Goal: Task Accomplishment & Management: Manage account settings

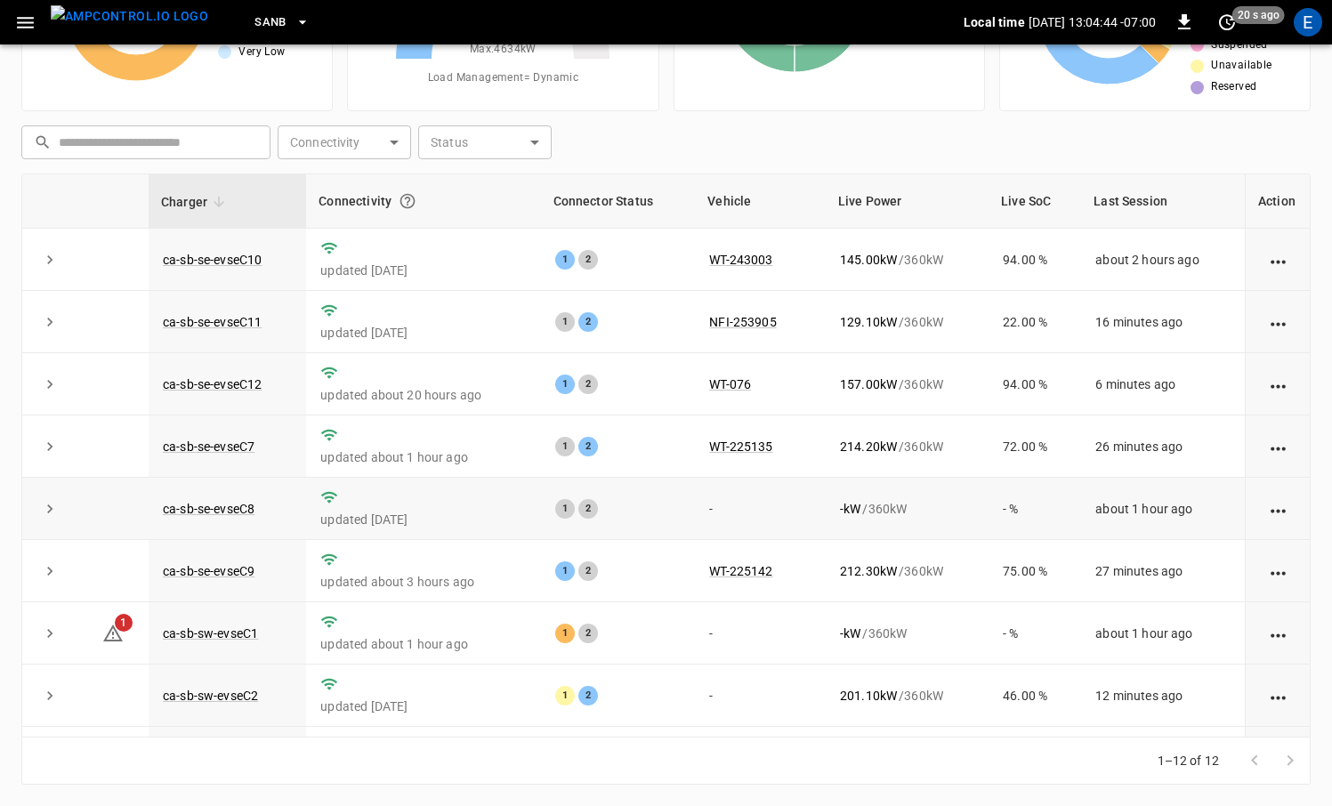
scroll to position [239, 0]
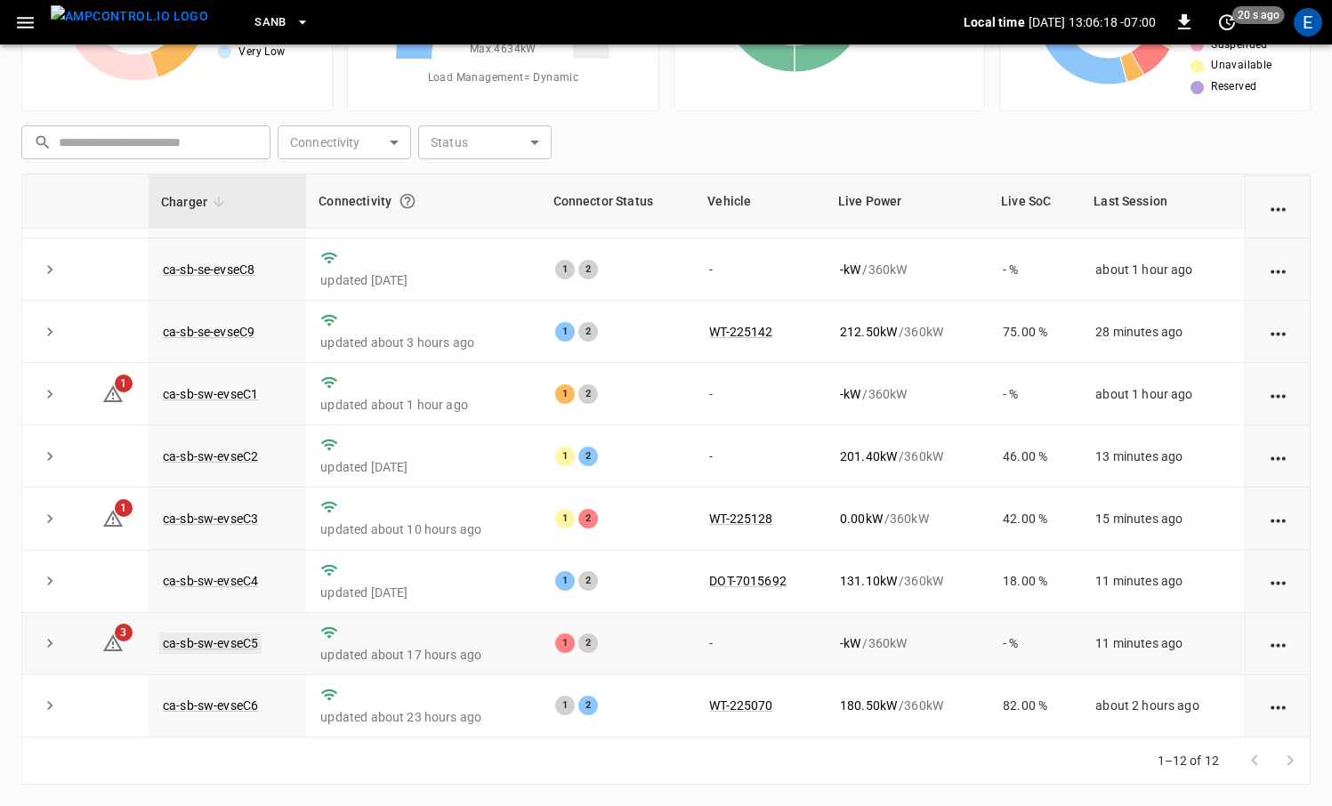
click at [236, 632] on link "ca-sb-sw-evseC5" at bounding box center [210, 642] width 102 height 21
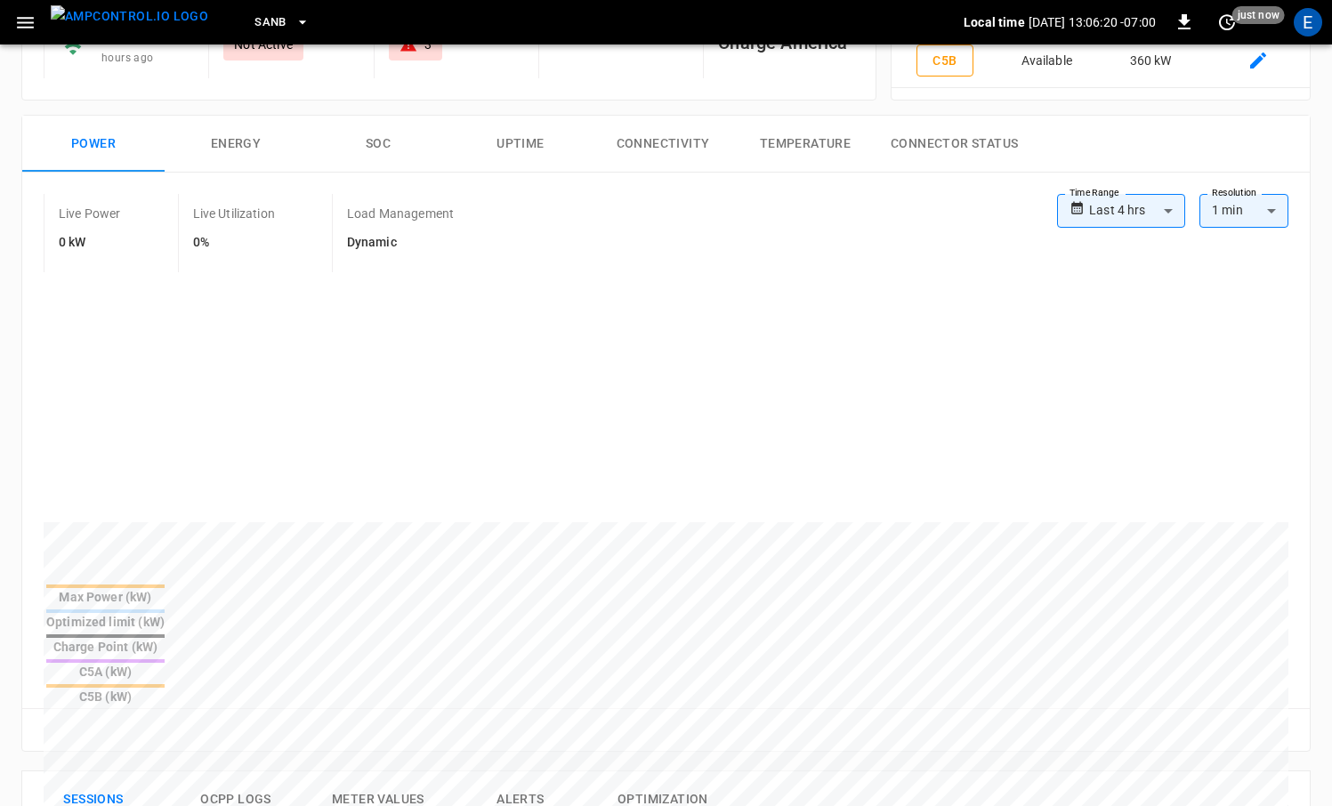
scroll to position [490, 0]
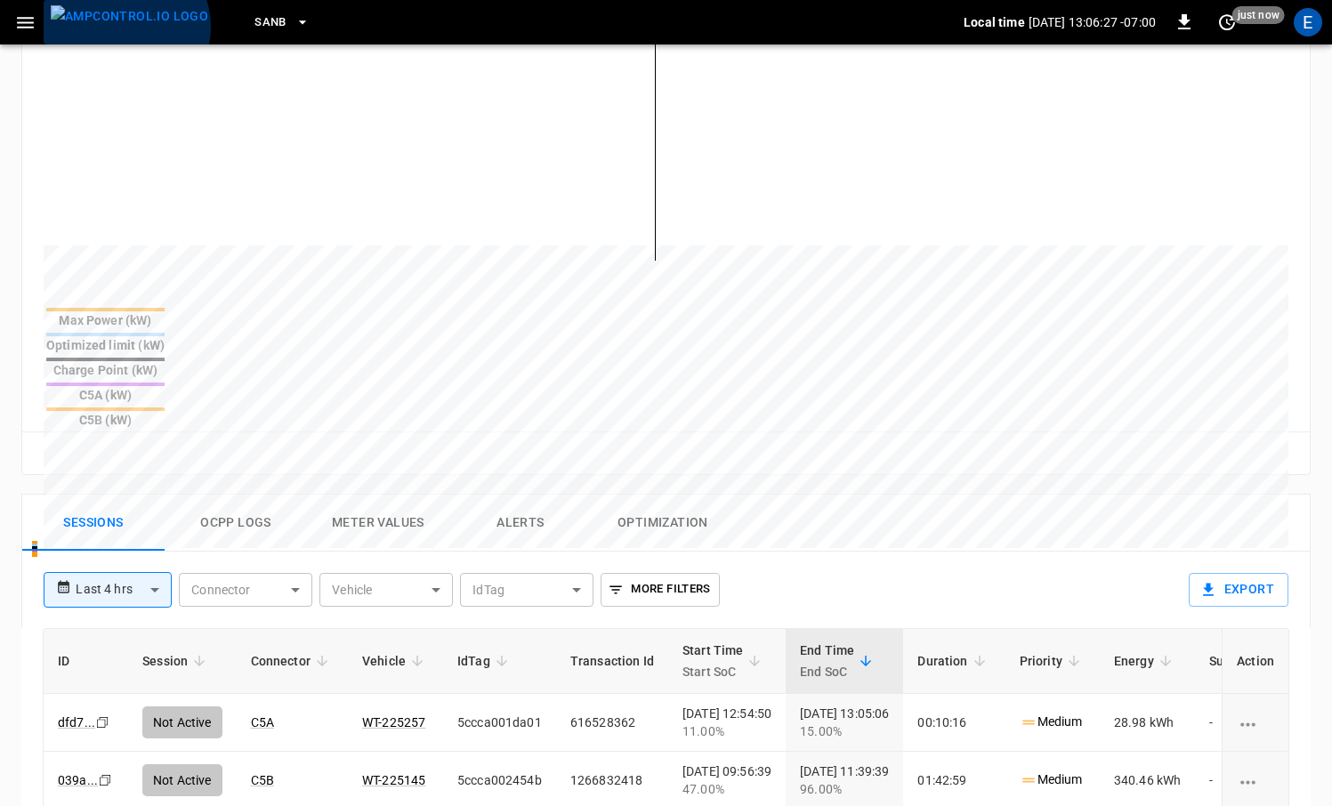
click at [125, 27] on img "menu" at bounding box center [129, 16] width 157 height 22
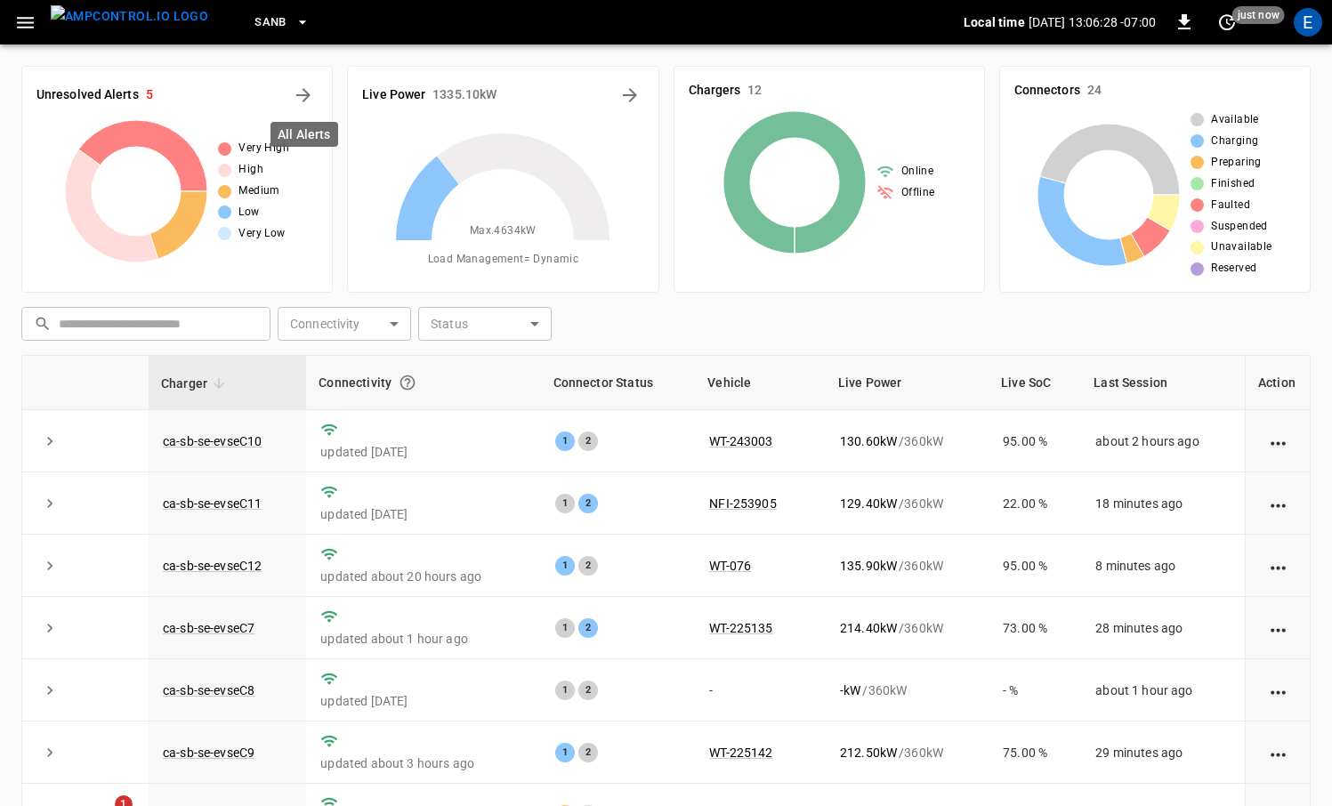
click at [292, 105] on div "Unresolved Alerts 5" at bounding box center [176, 95] width 281 height 28
click at [297, 100] on icon "All Alerts" at bounding box center [303, 95] width 21 height 21
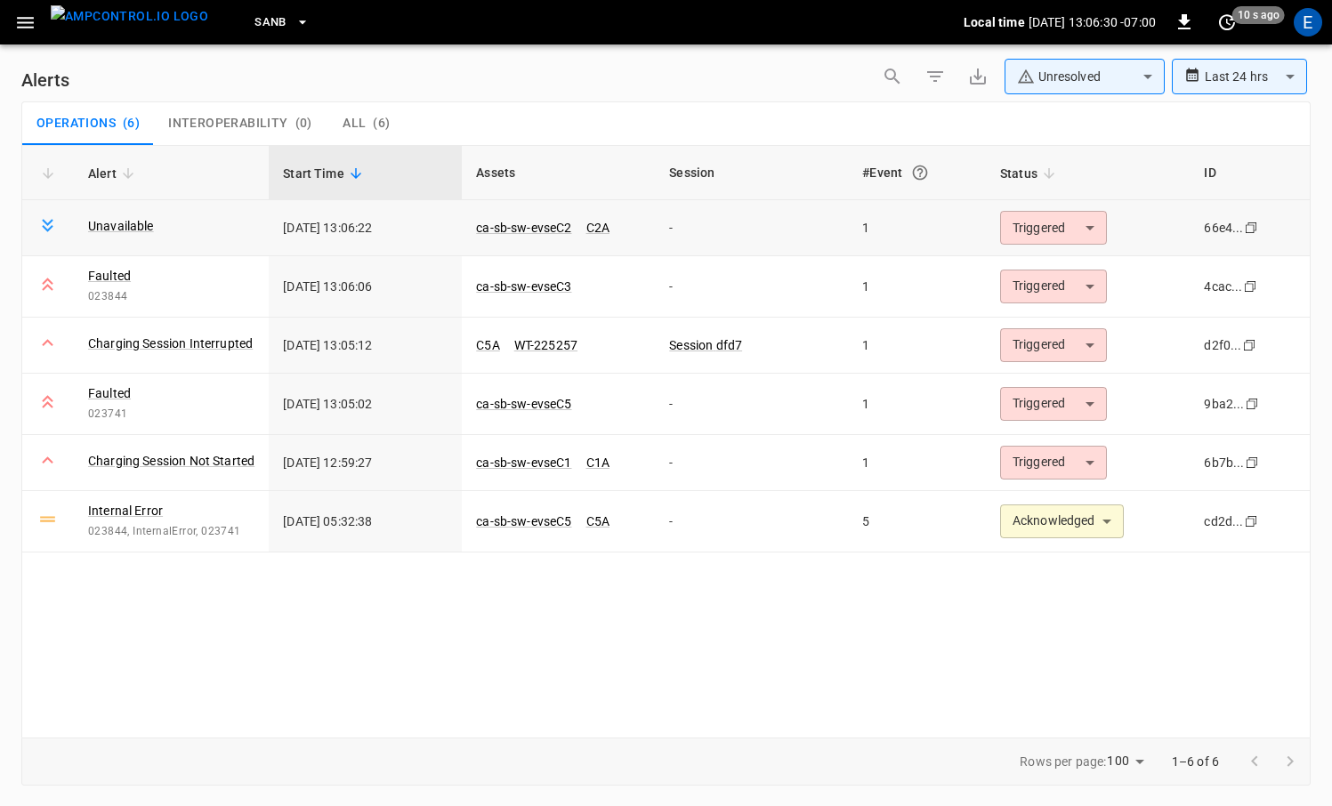
click at [1044, 225] on body "**********" at bounding box center [666, 400] width 1332 height 800
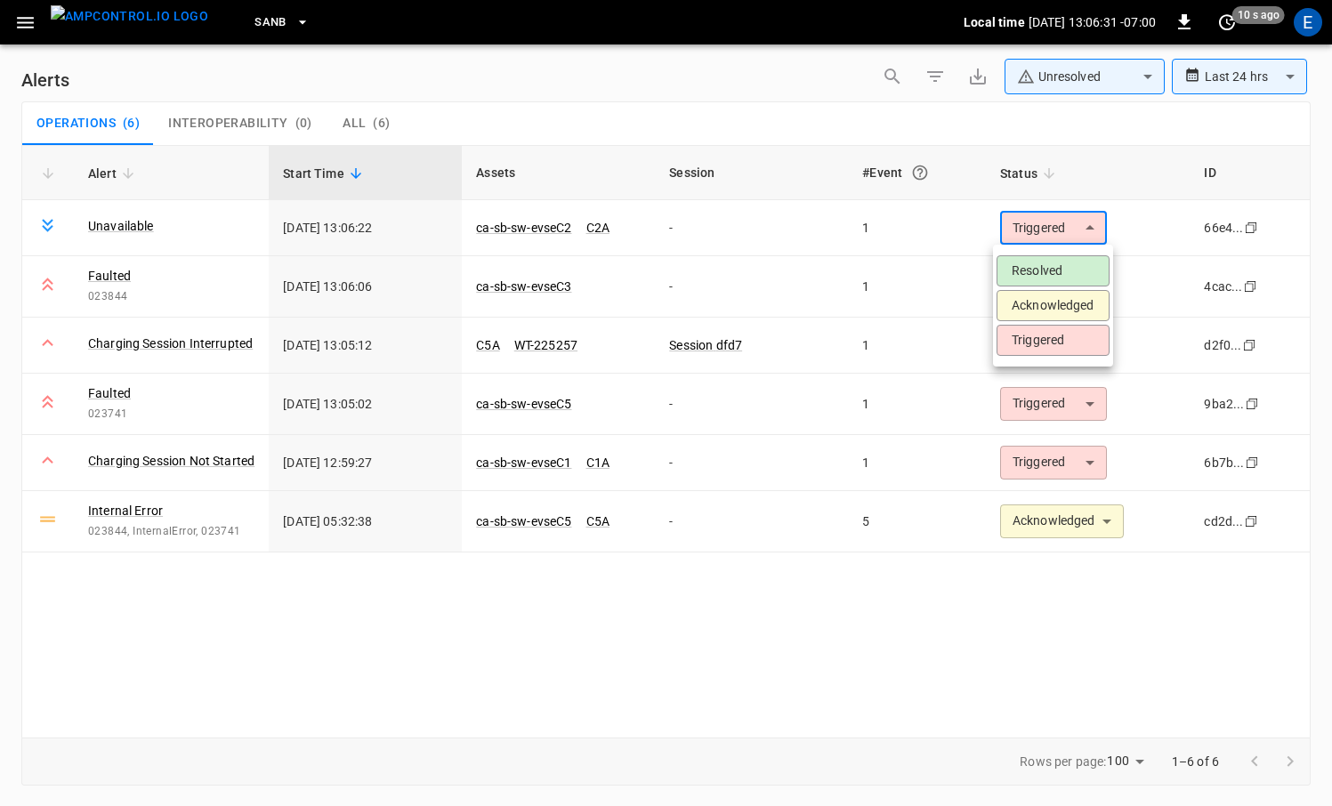
click at [828, 282] on div at bounding box center [666, 403] width 1332 height 806
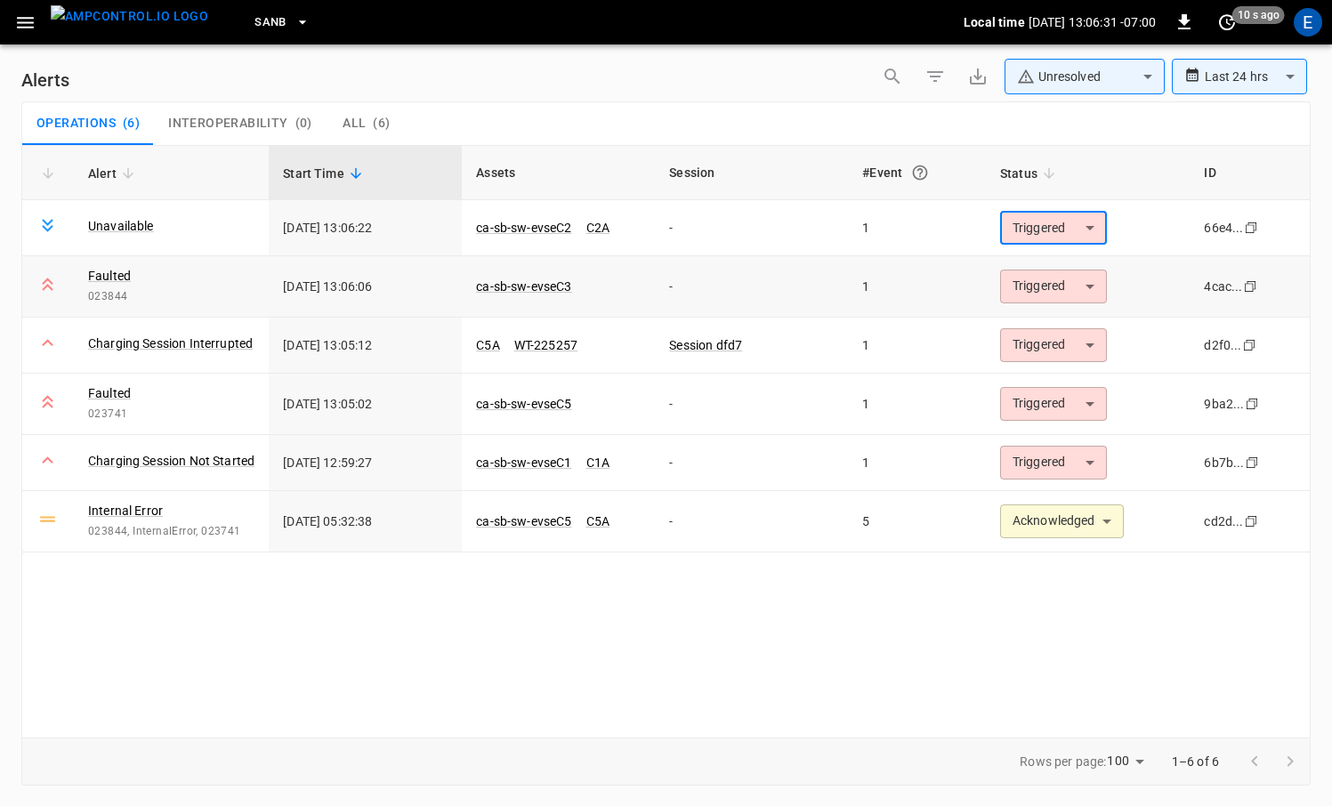
click at [1048, 274] on body "**********" at bounding box center [666, 400] width 1332 height 800
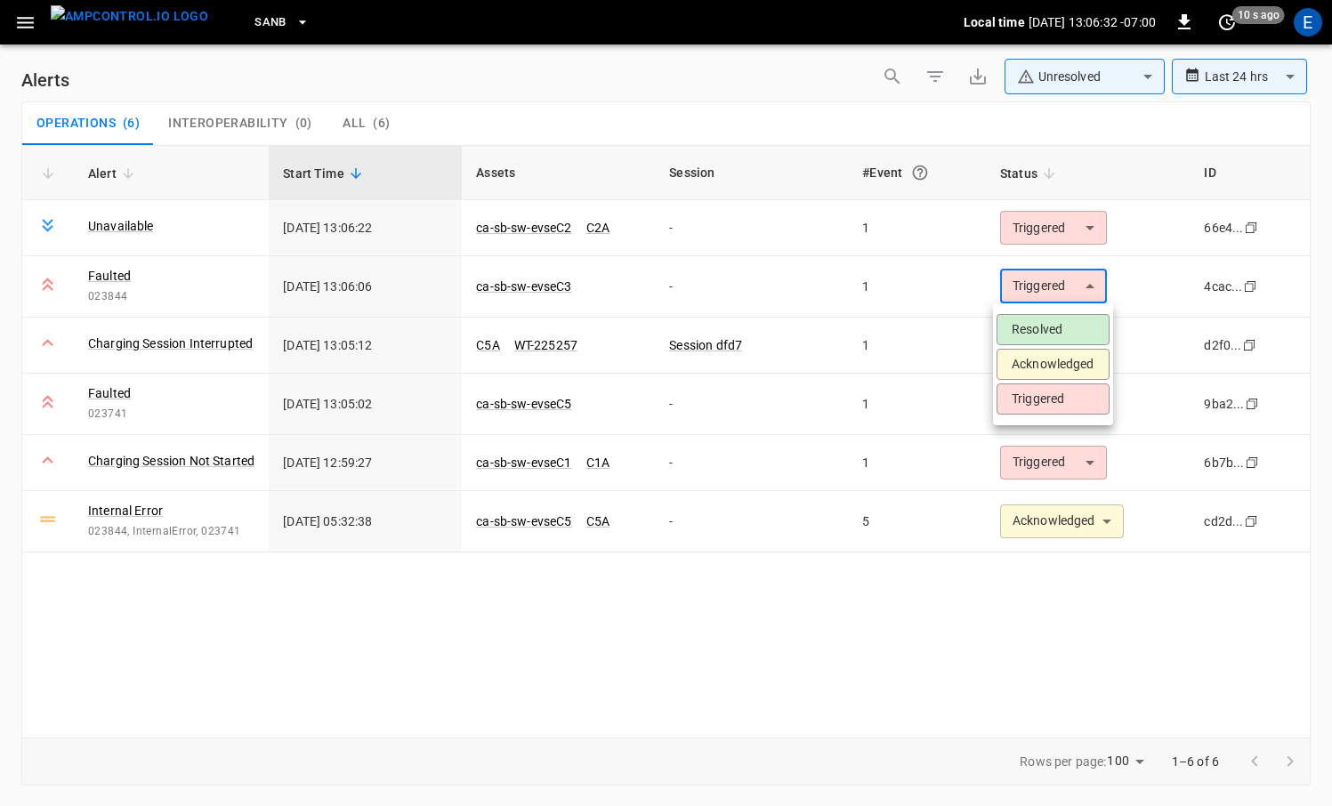
click at [1035, 369] on li "Acknowledged" at bounding box center [1052, 364] width 113 height 31
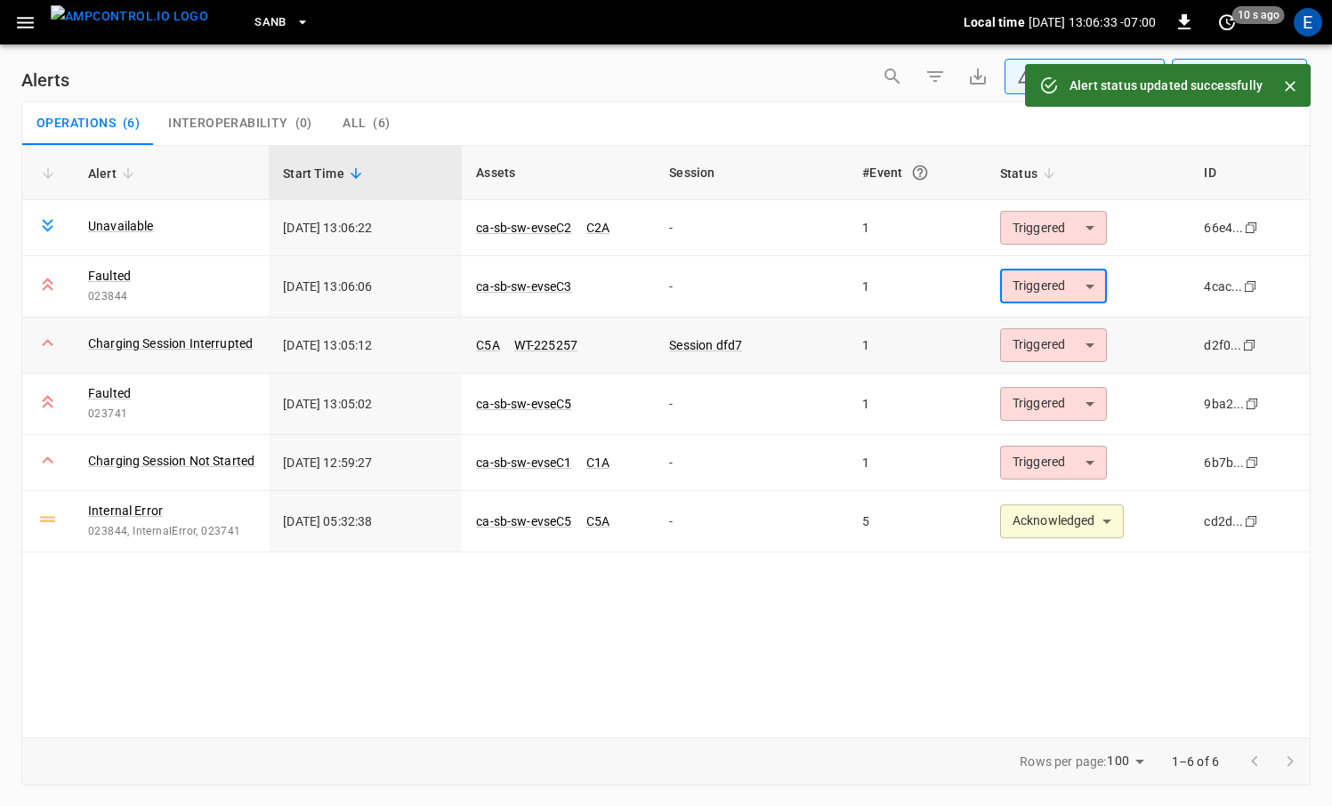
click at [1053, 348] on body "**********" at bounding box center [666, 400] width 1332 height 800
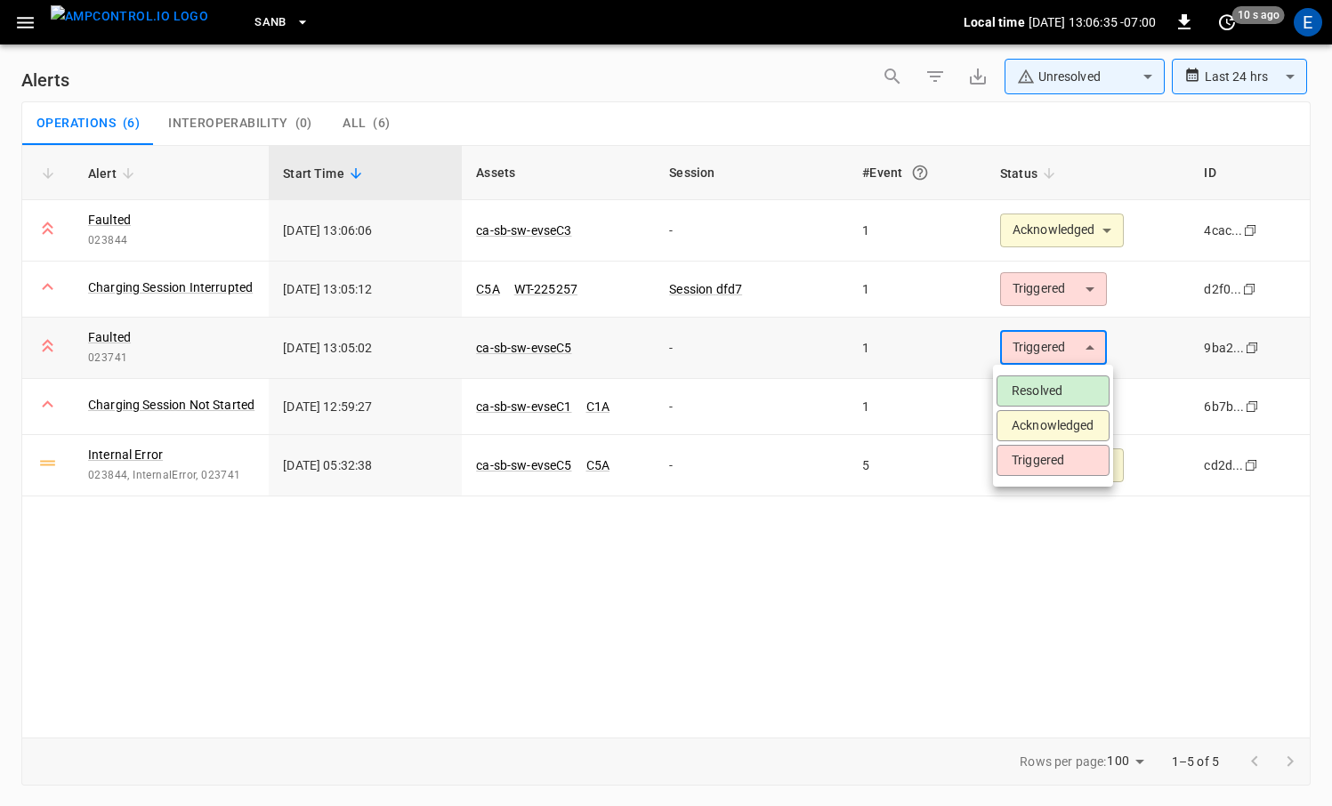
click at [1077, 302] on div at bounding box center [666, 403] width 1332 height 806
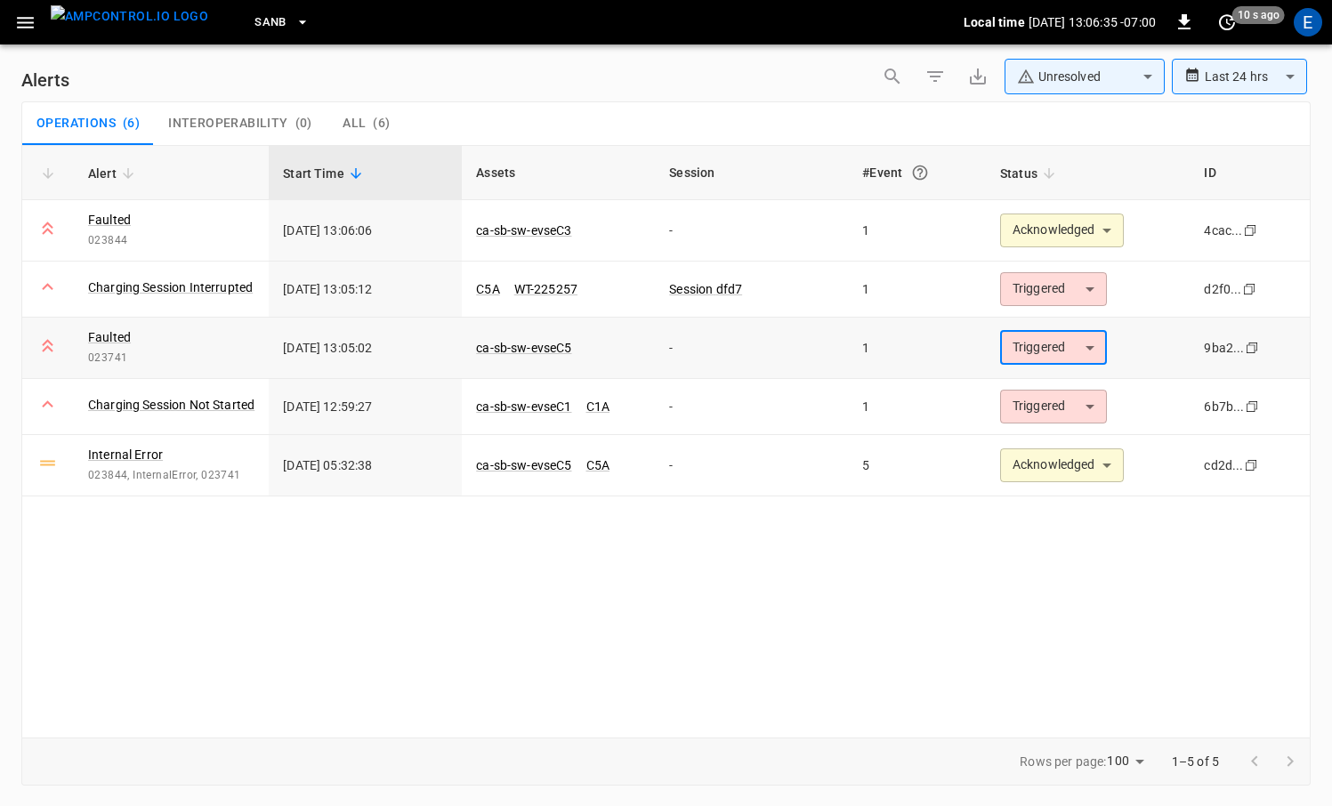
click at [1077, 296] on body "**********" at bounding box center [666, 400] width 1332 height 800
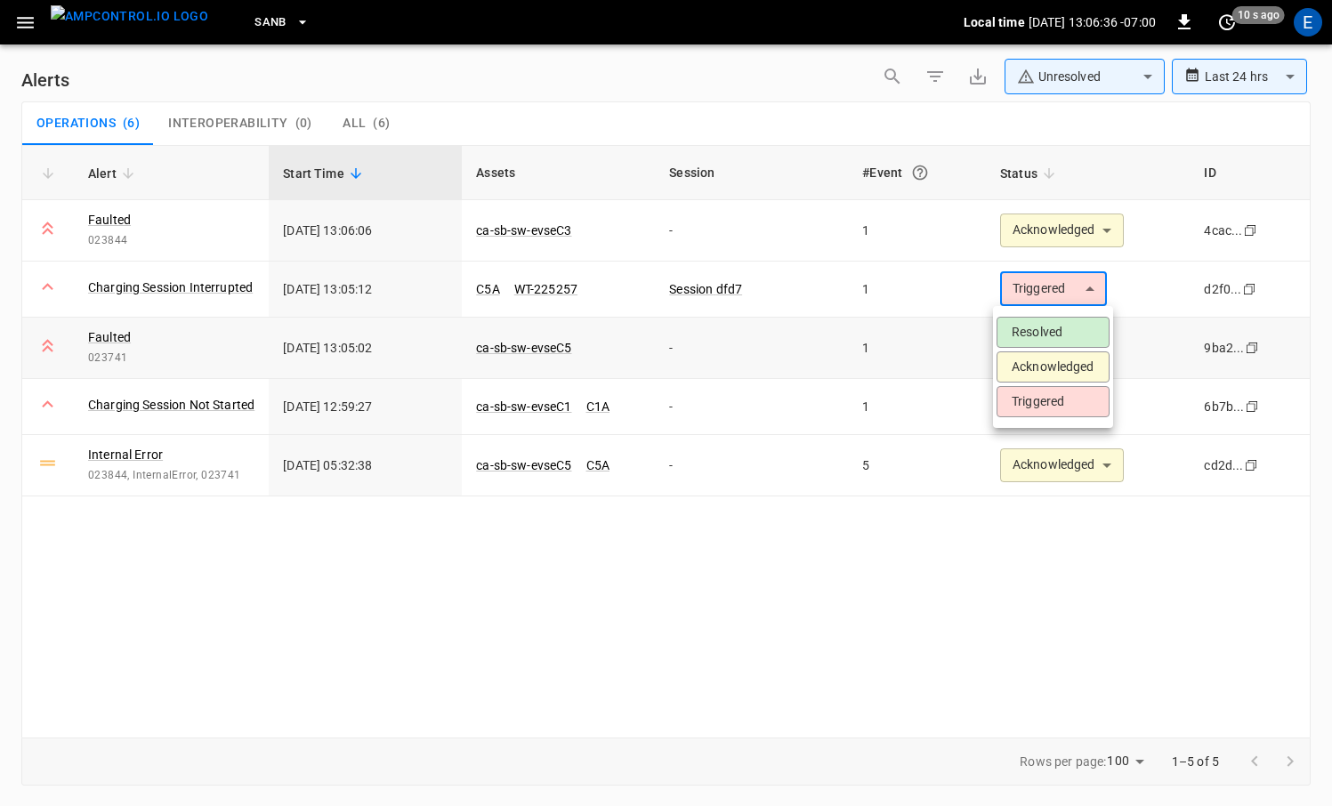
click at [1049, 371] on li "Acknowledged" at bounding box center [1052, 366] width 113 height 31
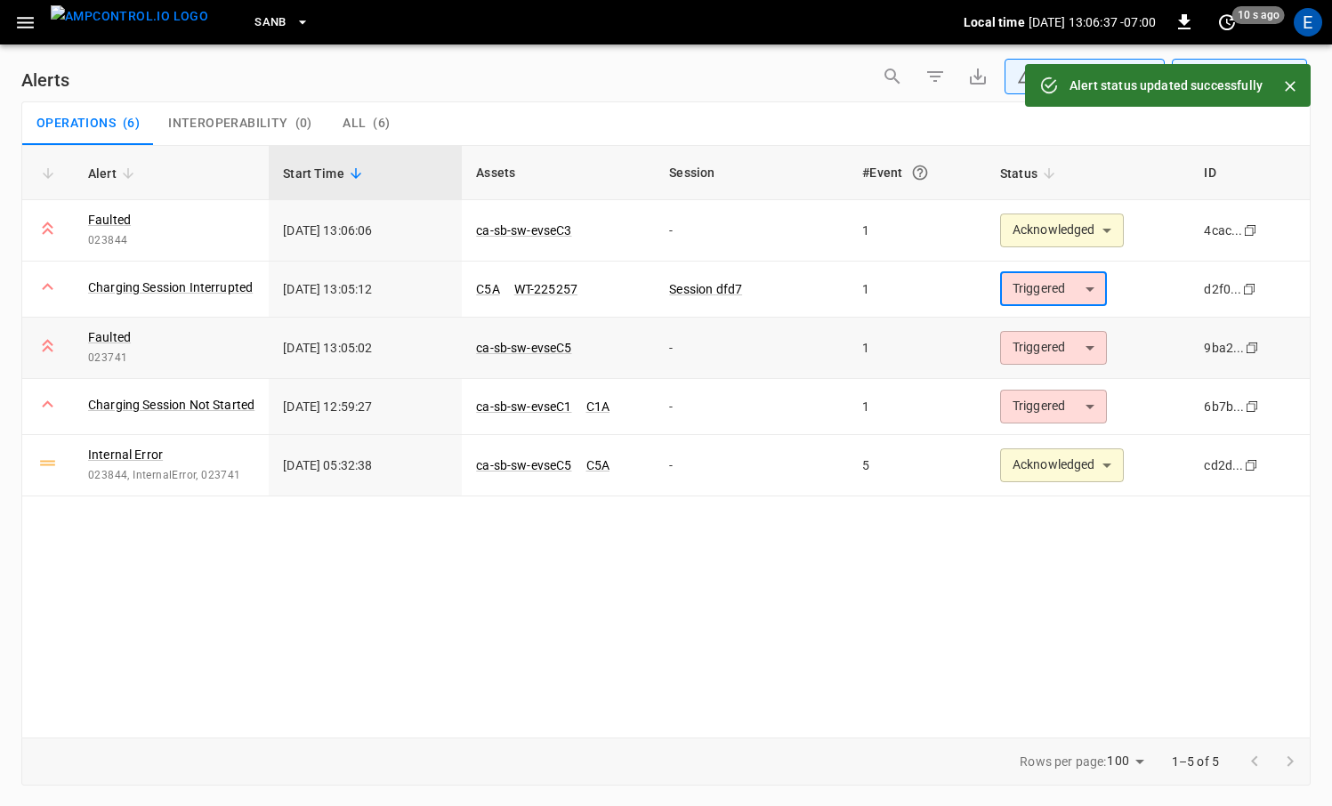
type input "**********"
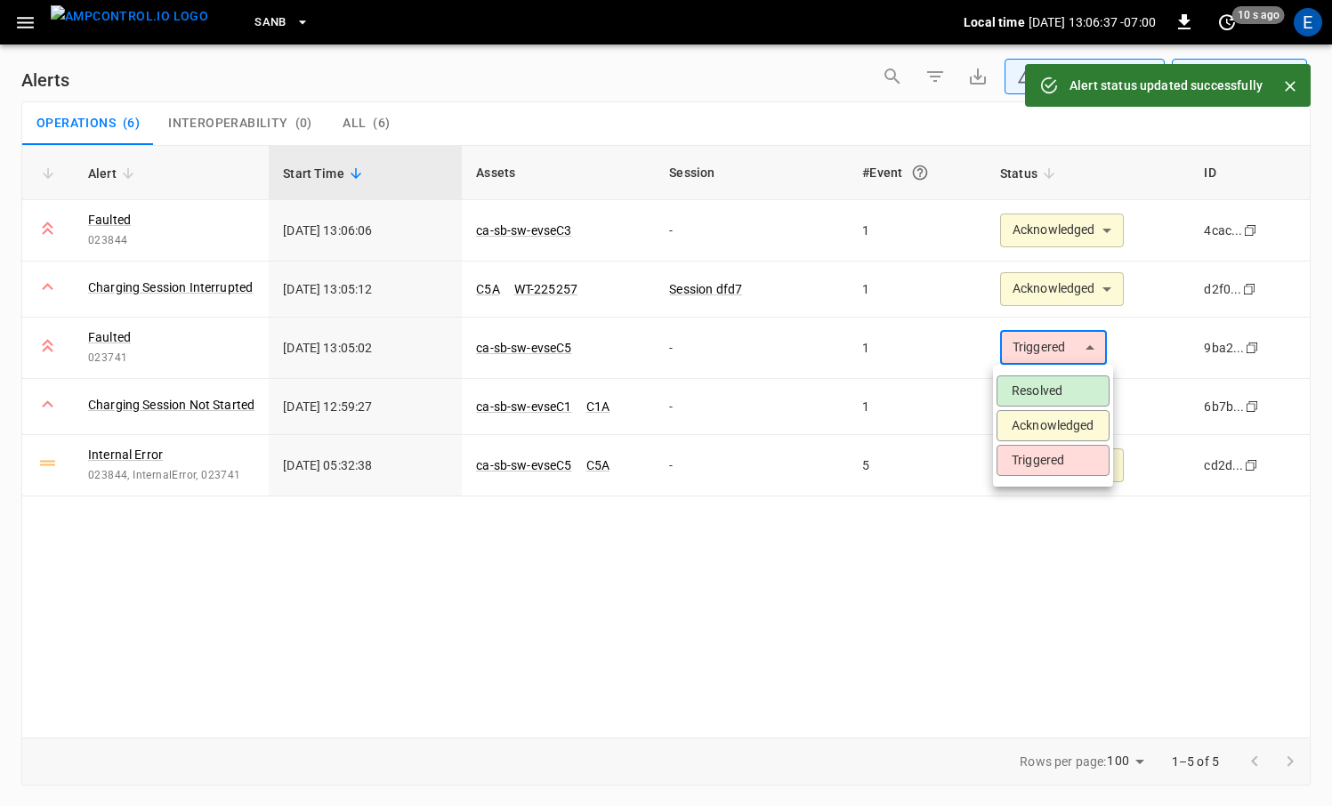
click at [1045, 349] on body "**********" at bounding box center [666, 400] width 1332 height 800
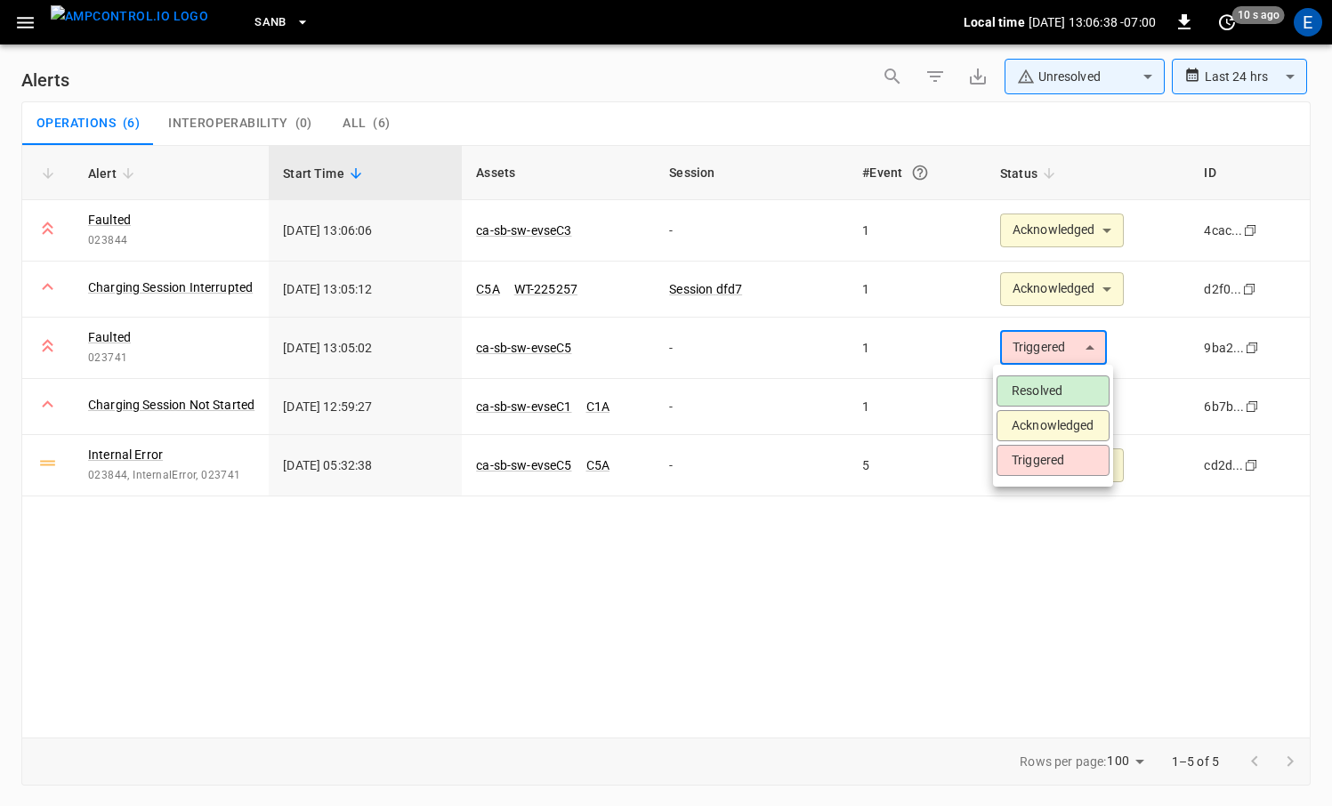
click at [1040, 428] on li "Acknowledged" at bounding box center [1052, 425] width 113 height 31
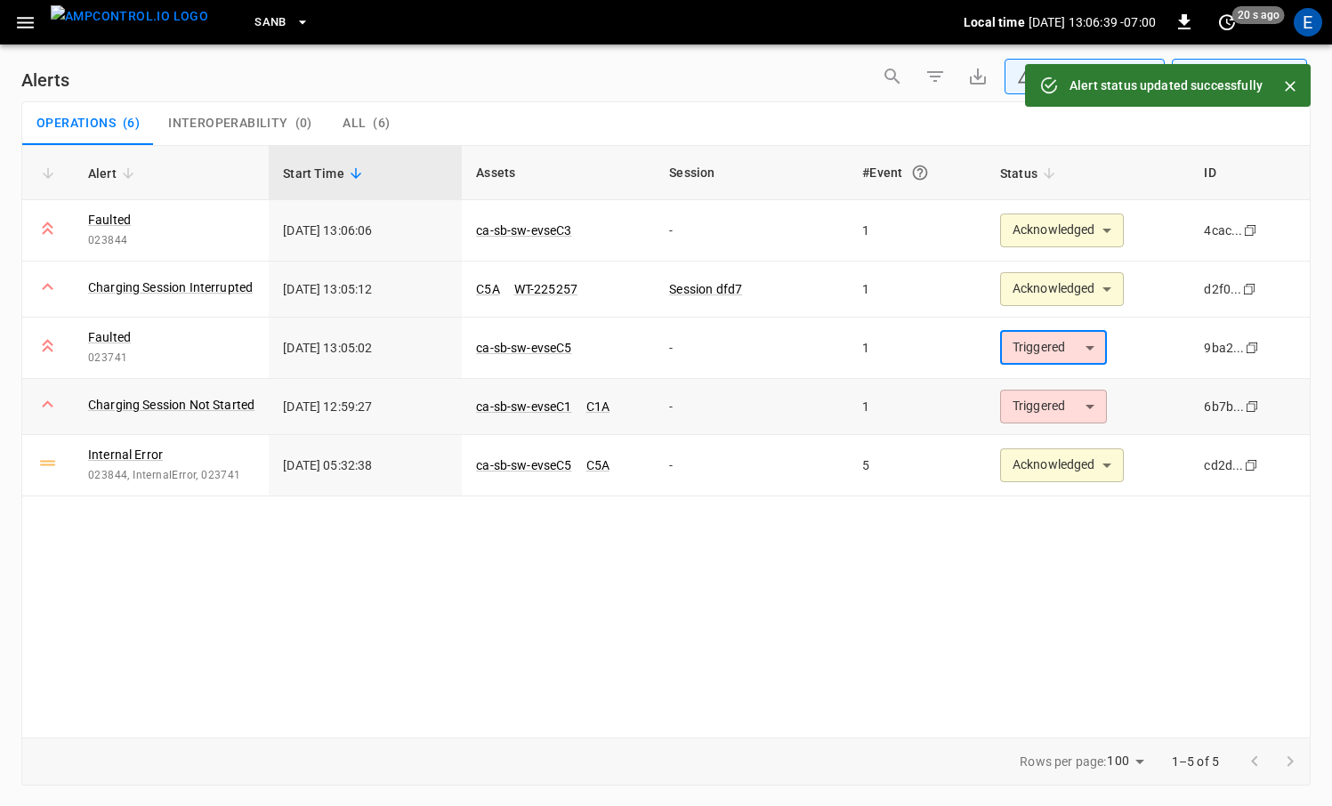
type input "**********"
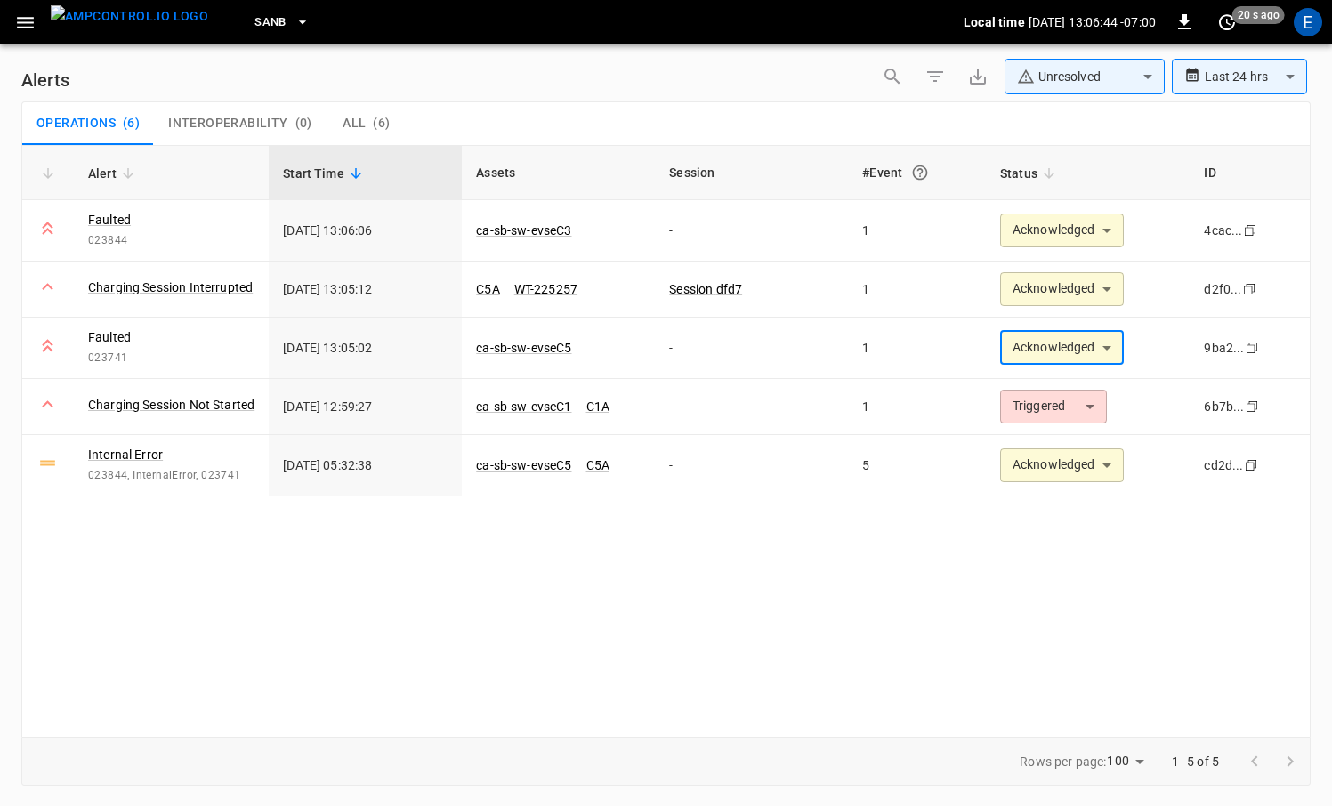
drag, startPoint x: 173, startPoint y: 24, endPoint x: 141, endPoint y: 23, distance: 32.0
click at [173, 24] on img "menu" at bounding box center [129, 16] width 157 height 22
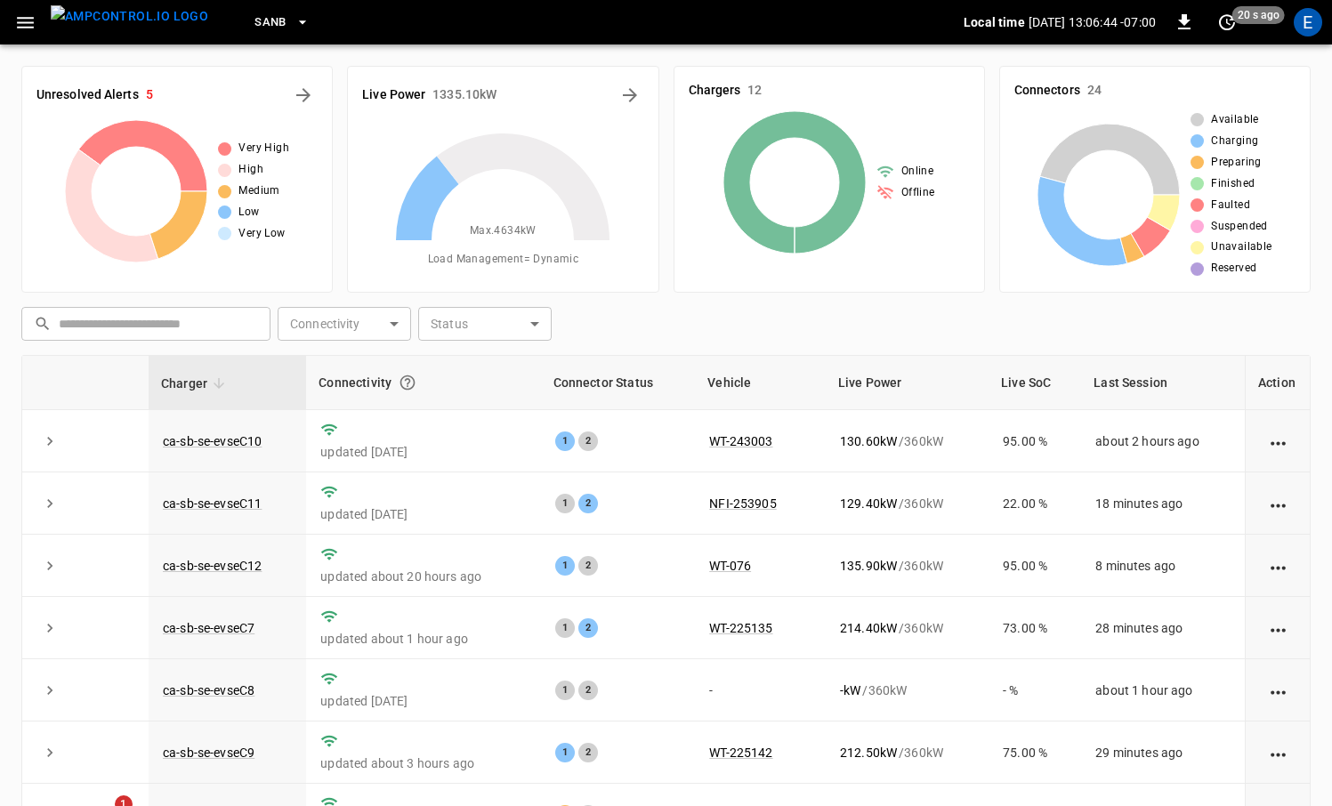
click at [141, 23] on img "menu" at bounding box center [129, 16] width 157 height 22
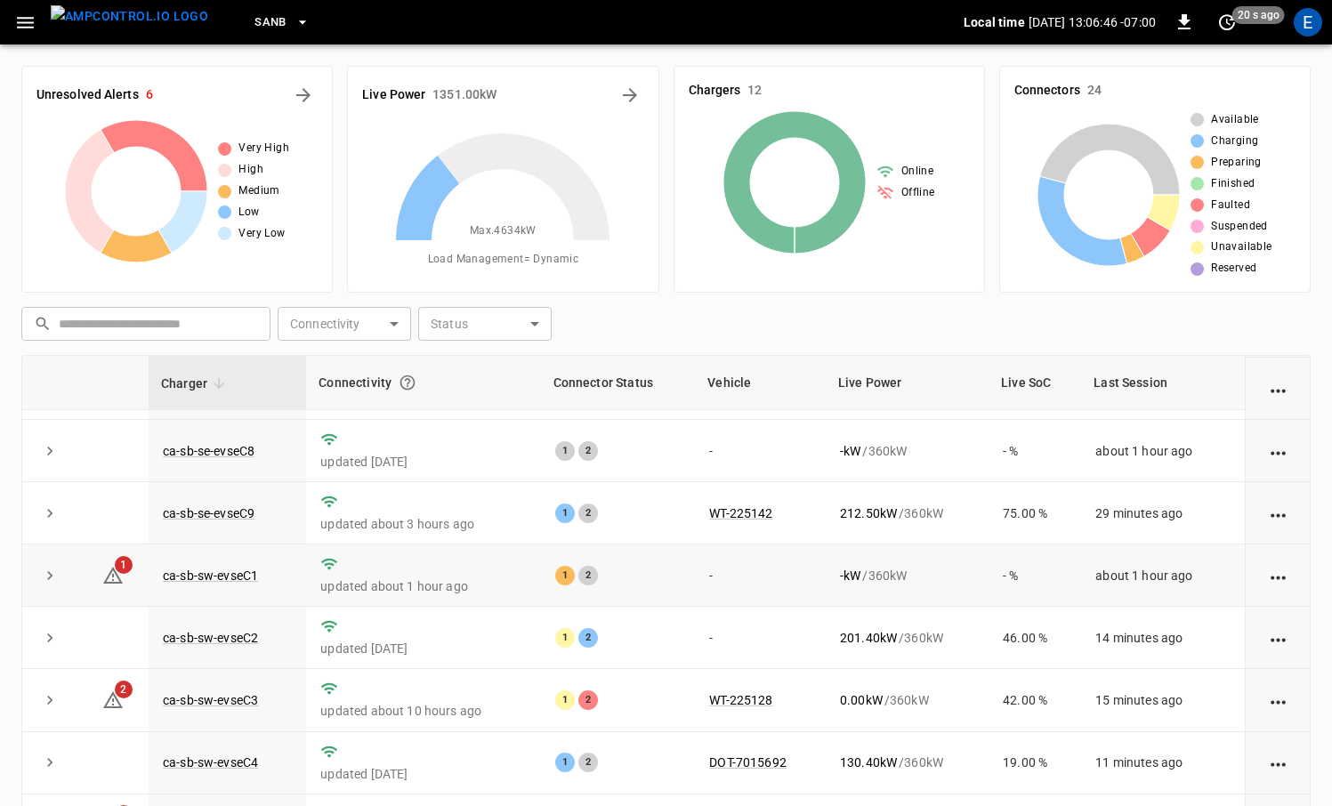
scroll to position [181, 0]
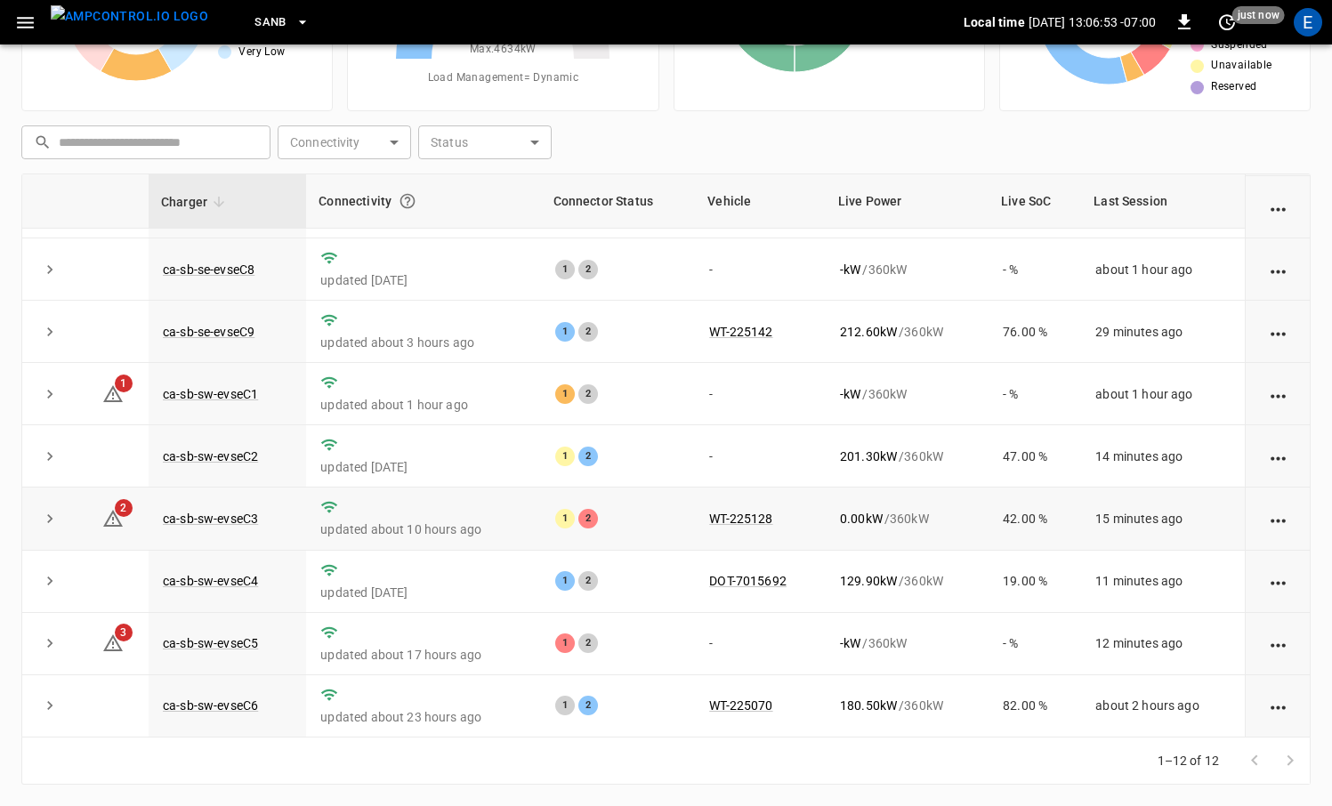
click at [246, 491] on td "ca-sb-sw-evseC3" at bounding box center [227, 518] width 157 height 62
click at [240, 507] on td "ca-sb-sw-evseC3" at bounding box center [227, 518] width 157 height 62
click at [238, 512] on link "ca-sb-sw-evseC3" at bounding box center [210, 518] width 102 height 21
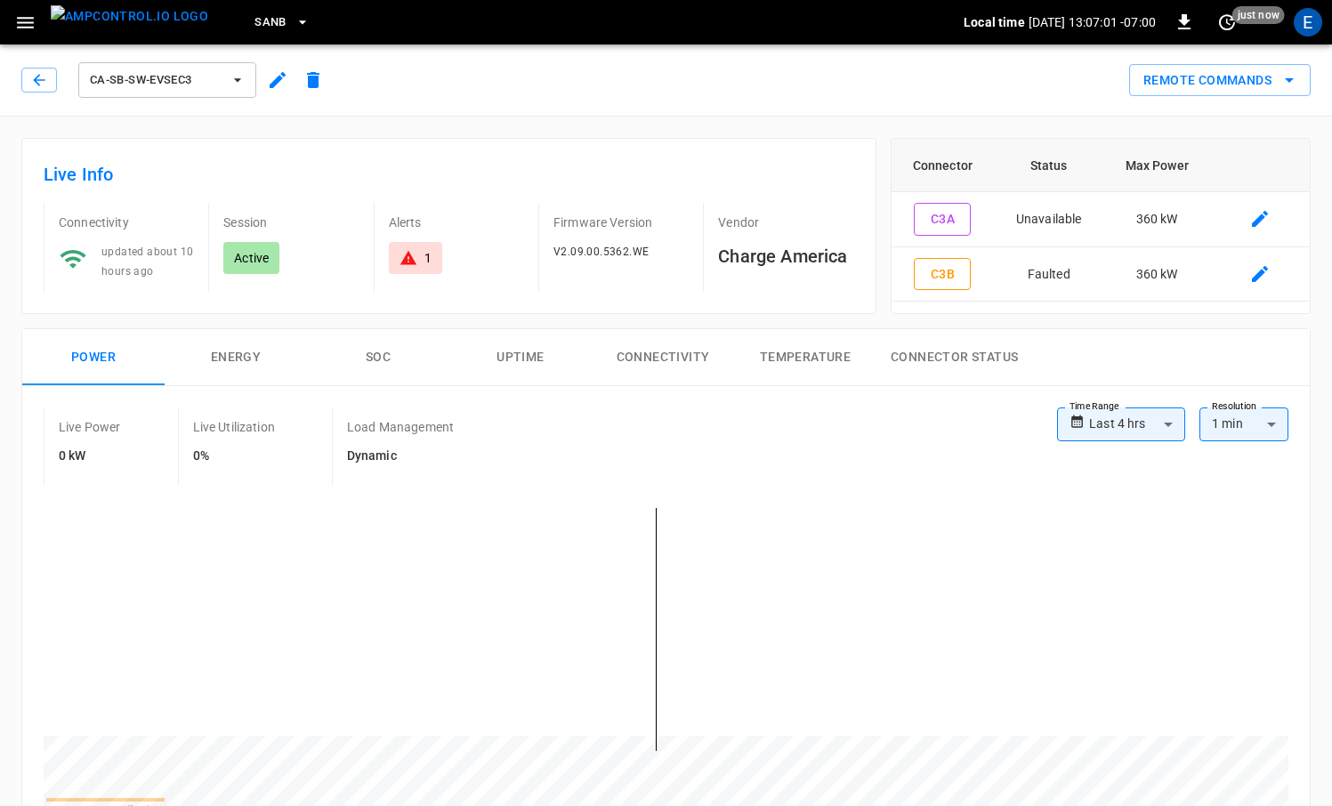
click at [147, 14] on img "menu" at bounding box center [129, 16] width 157 height 22
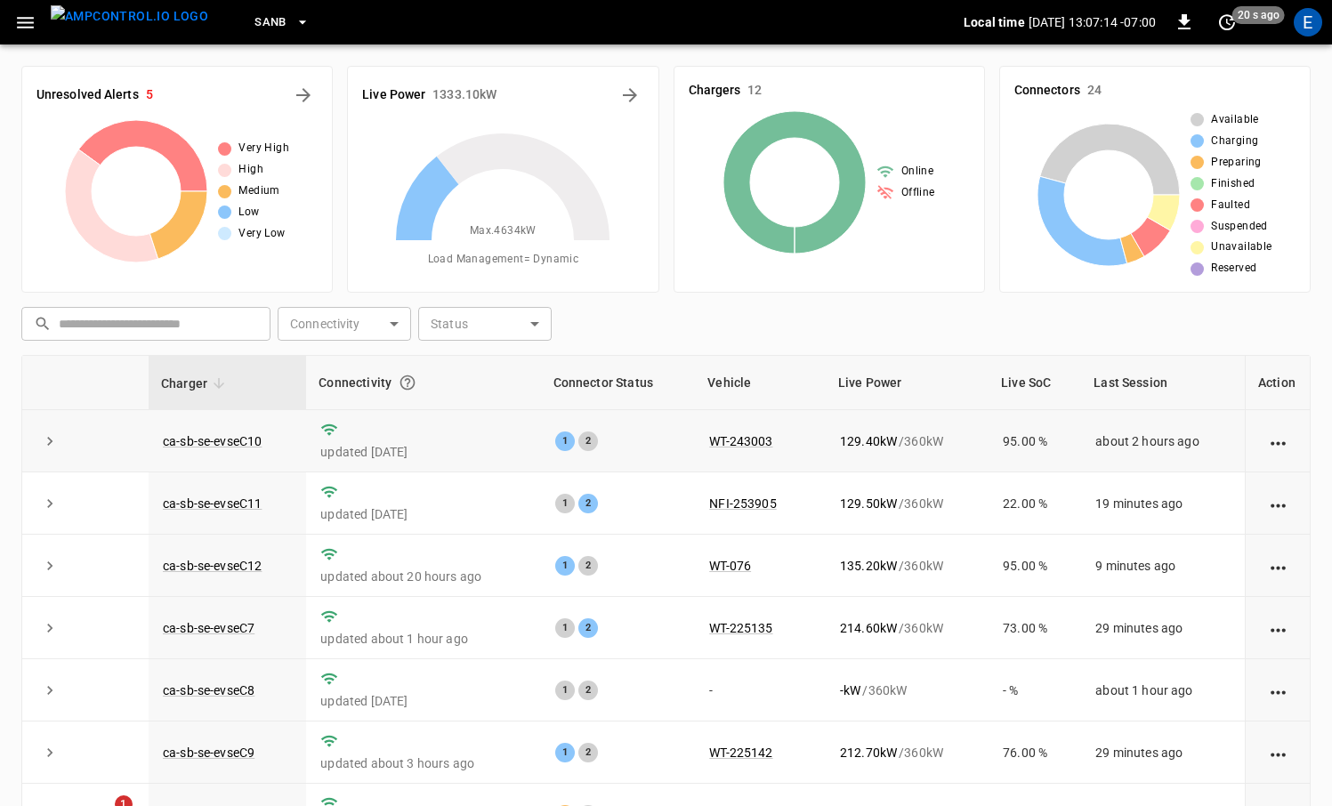
scroll to position [239, 0]
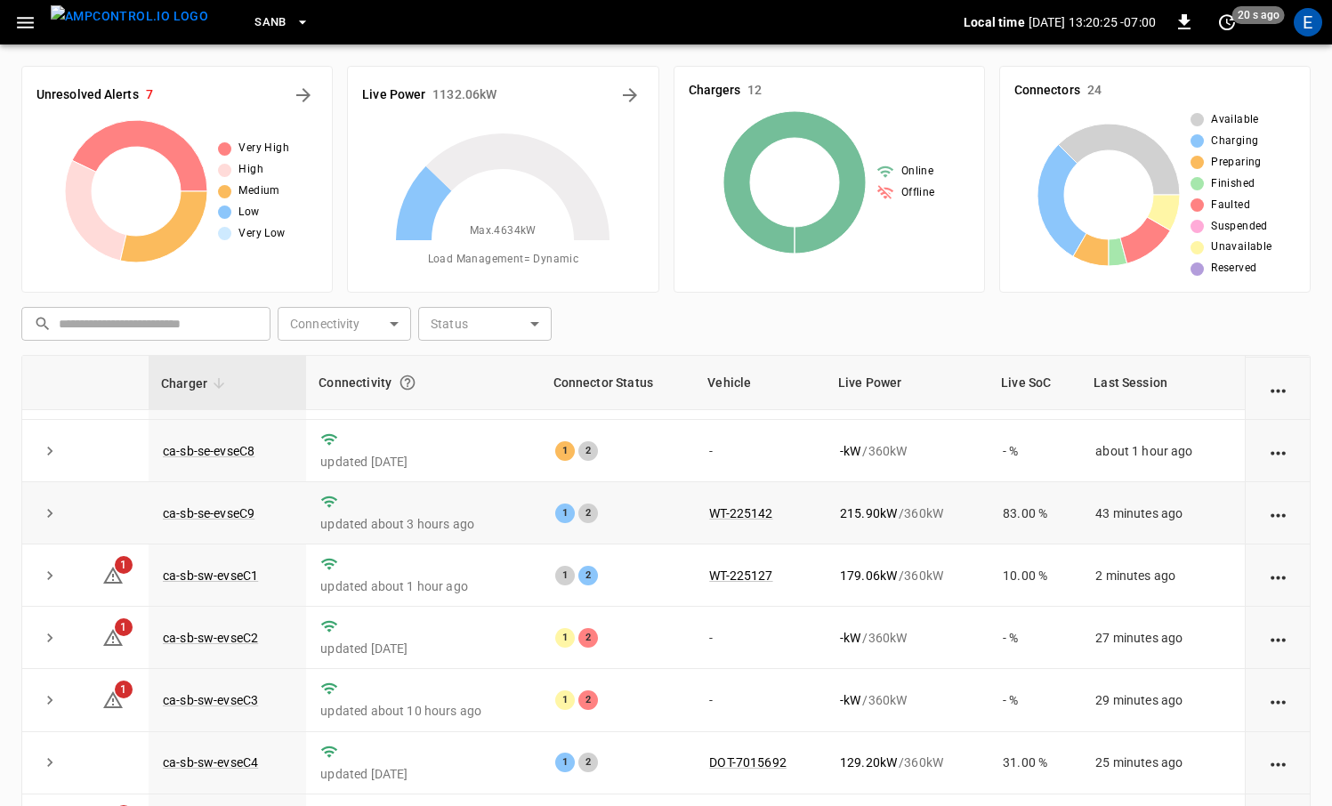
click at [396, 541] on td "updated about 3 hours ago" at bounding box center [423, 513] width 234 height 62
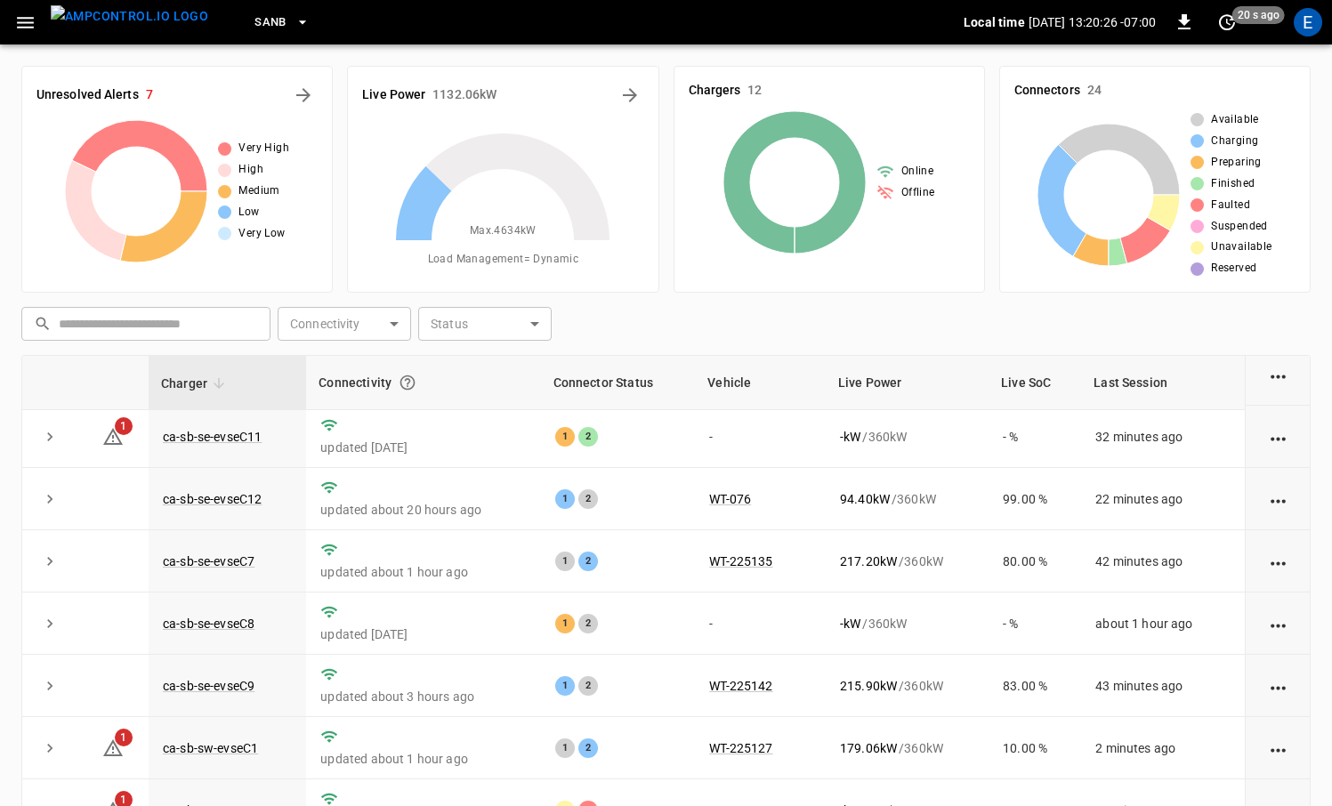
scroll to position [0, 0]
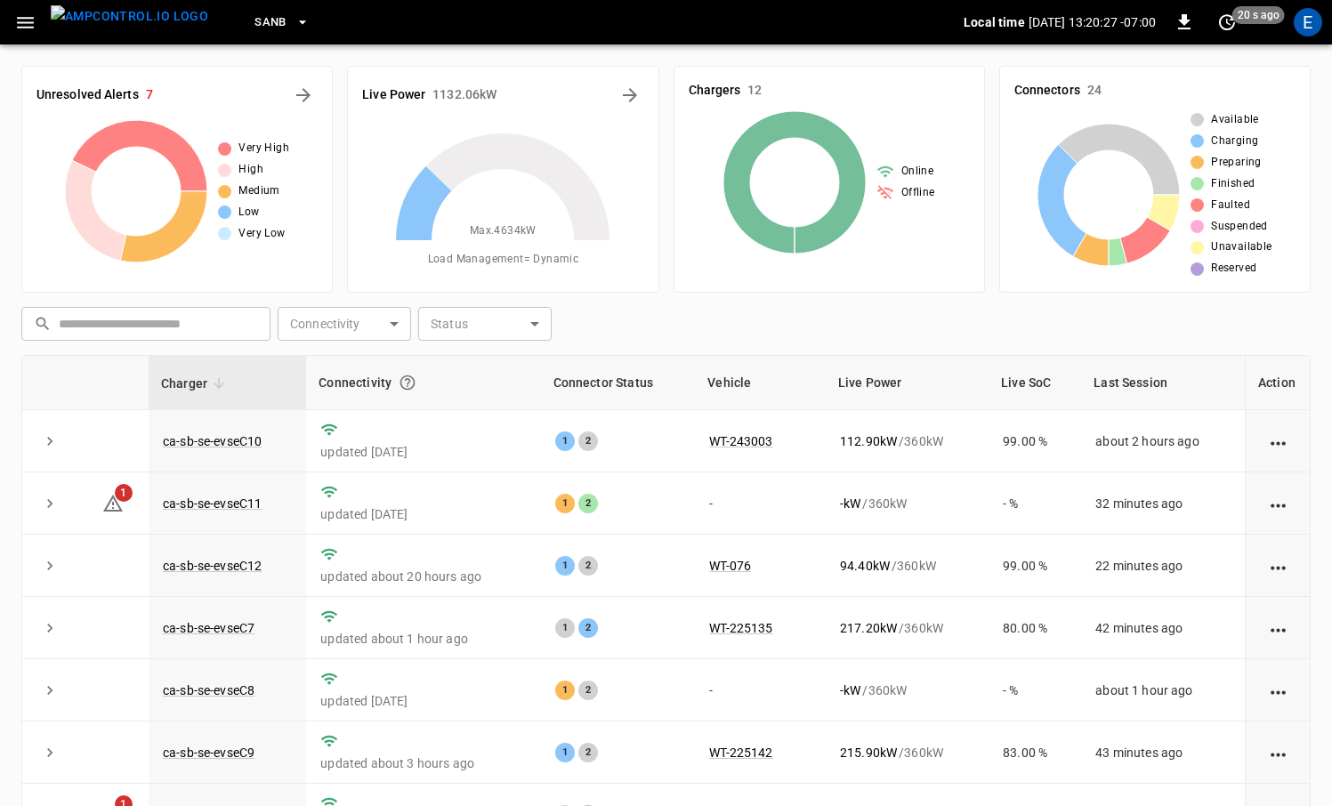
click at [287, 103] on div "Unresolved Alerts 7" at bounding box center [176, 95] width 281 height 28
click at [299, 93] on icon "All Alerts" at bounding box center [303, 95] width 21 height 21
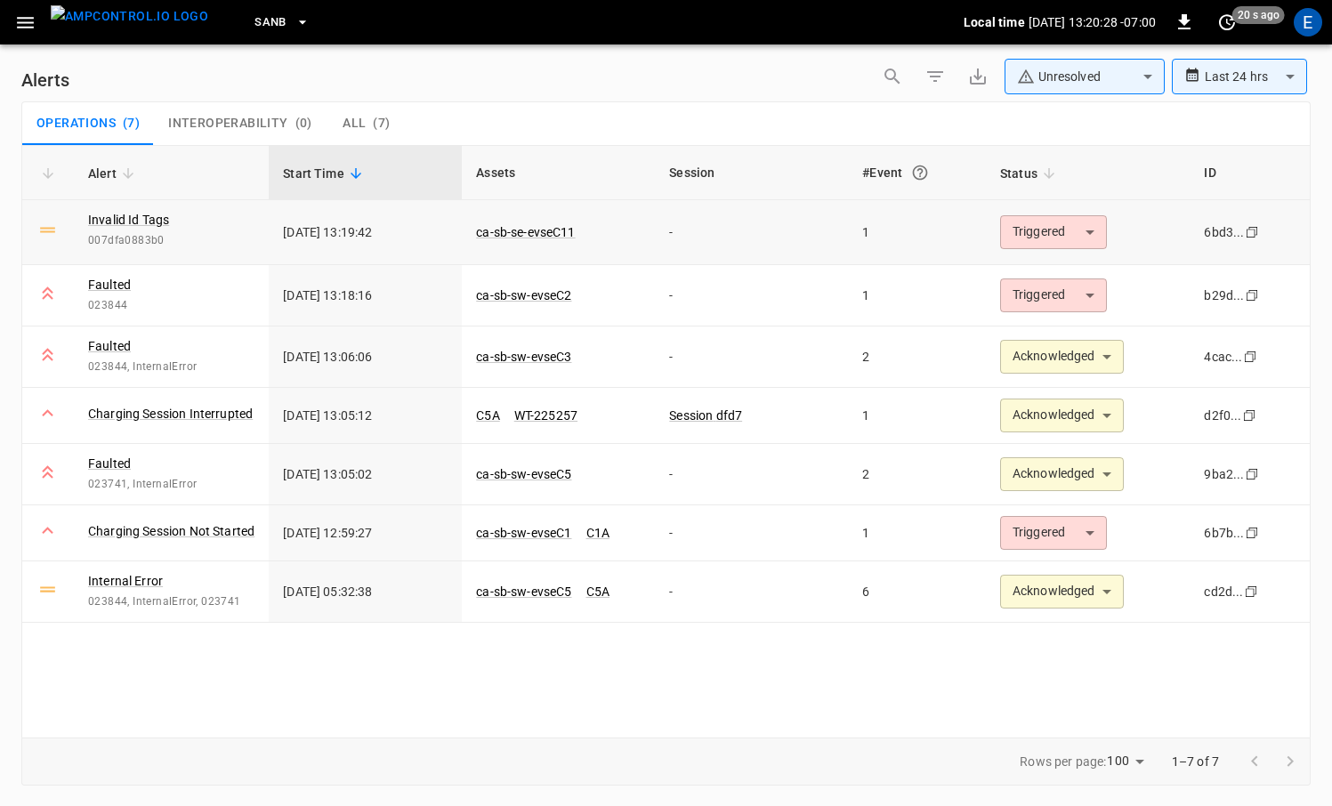
click at [1063, 221] on body "**********" at bounding box center [666, 400] width 1332 height 800
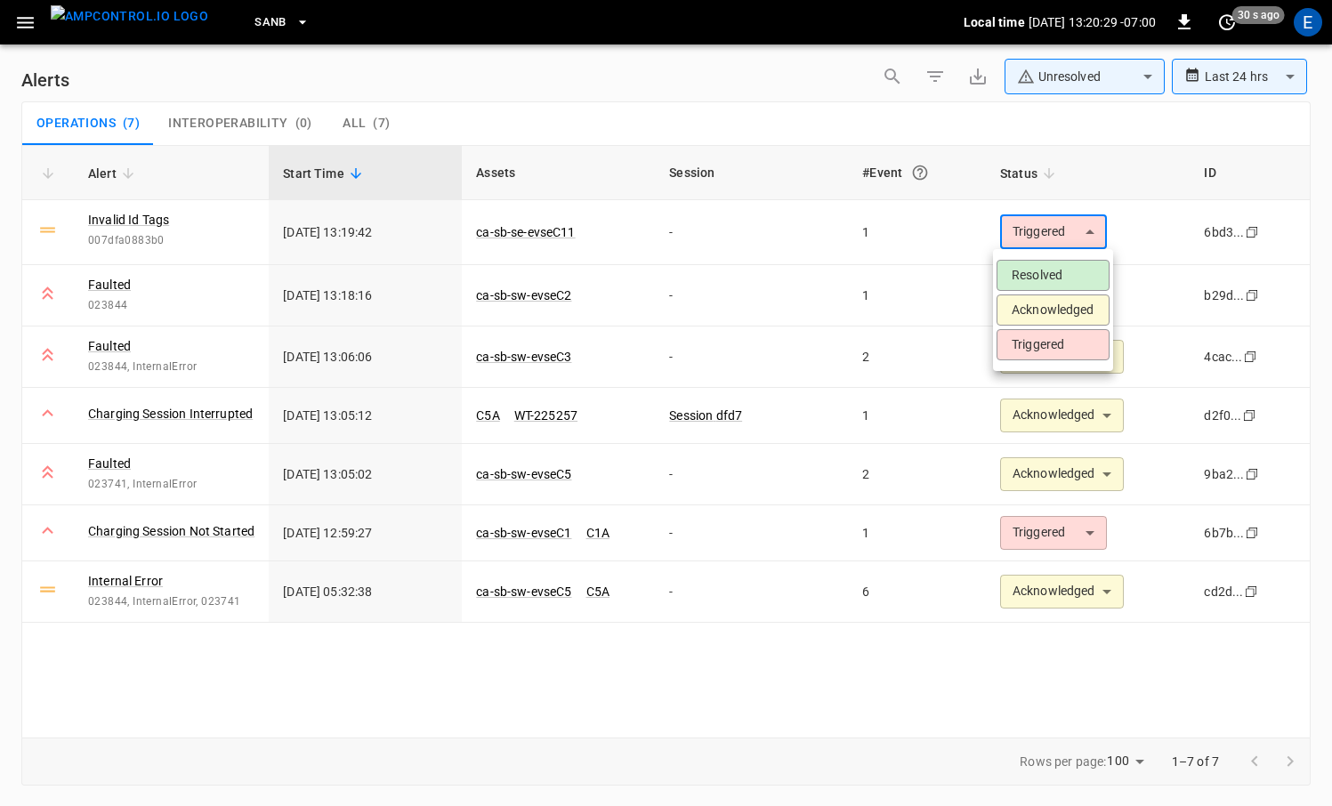
click at [1061, 316] on li "Acknowledged" at bounding box center [1052, 309] width 113 height 31
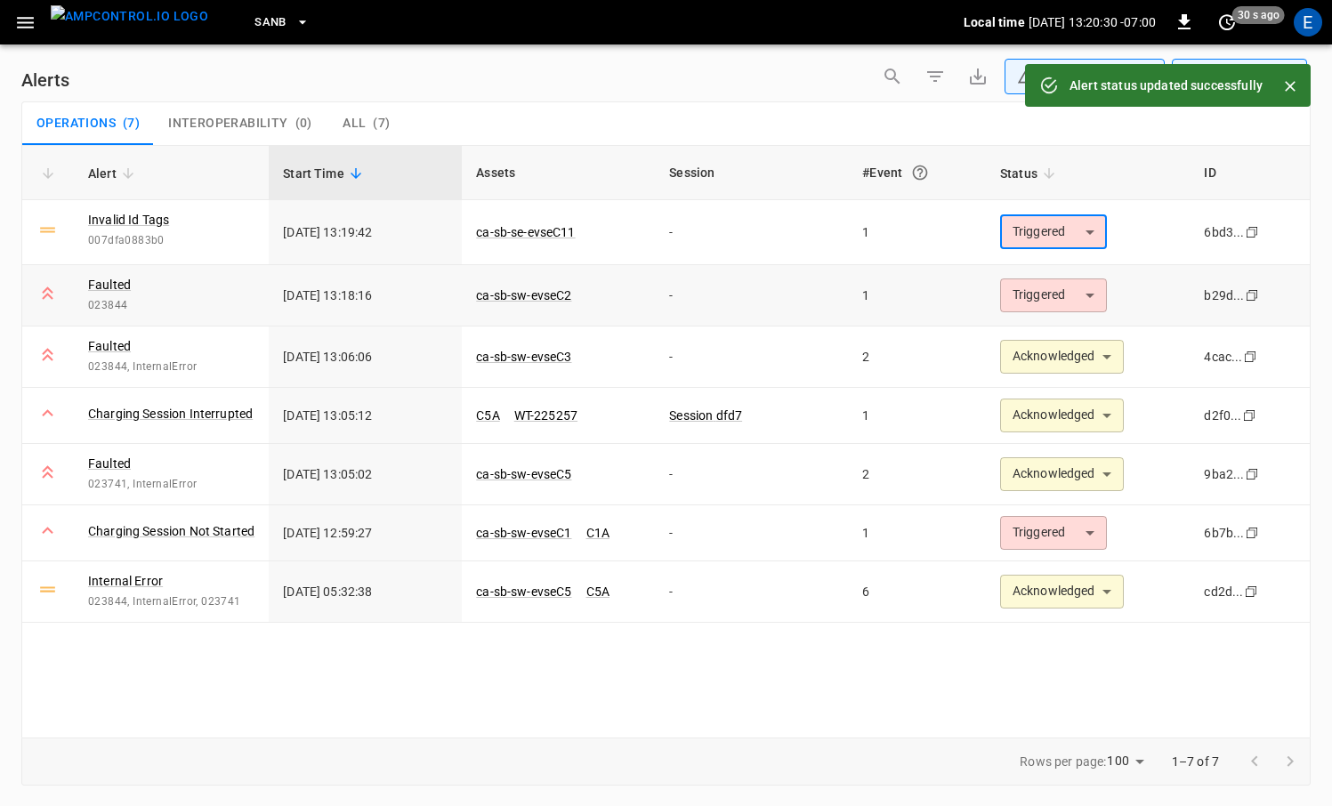
type input "**********"
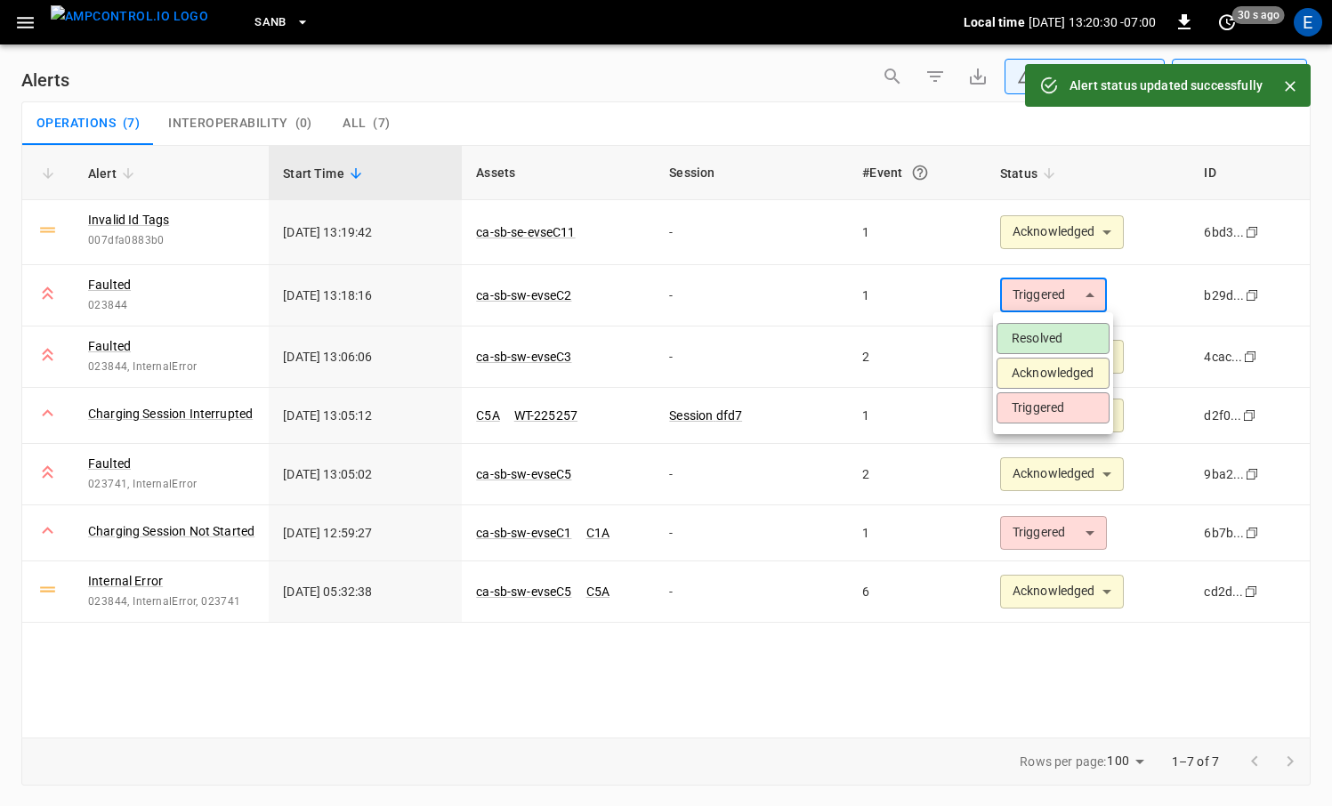
click at [1048, 302] on body "**********" at bounding box center [666, 400] width 1332 height 800
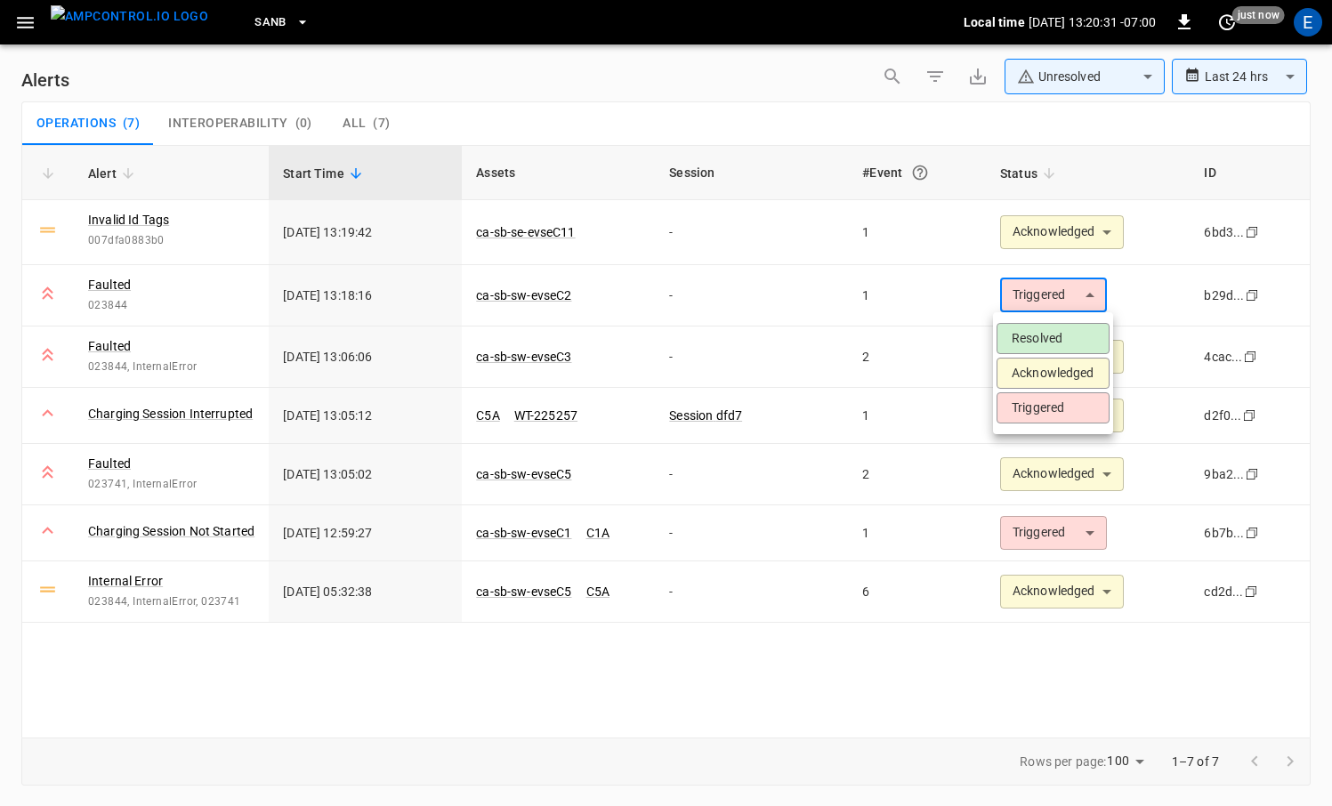
click at [1049, 382] on li "Acknowledged" at bounding box center [1052, 373] width 113 height 31
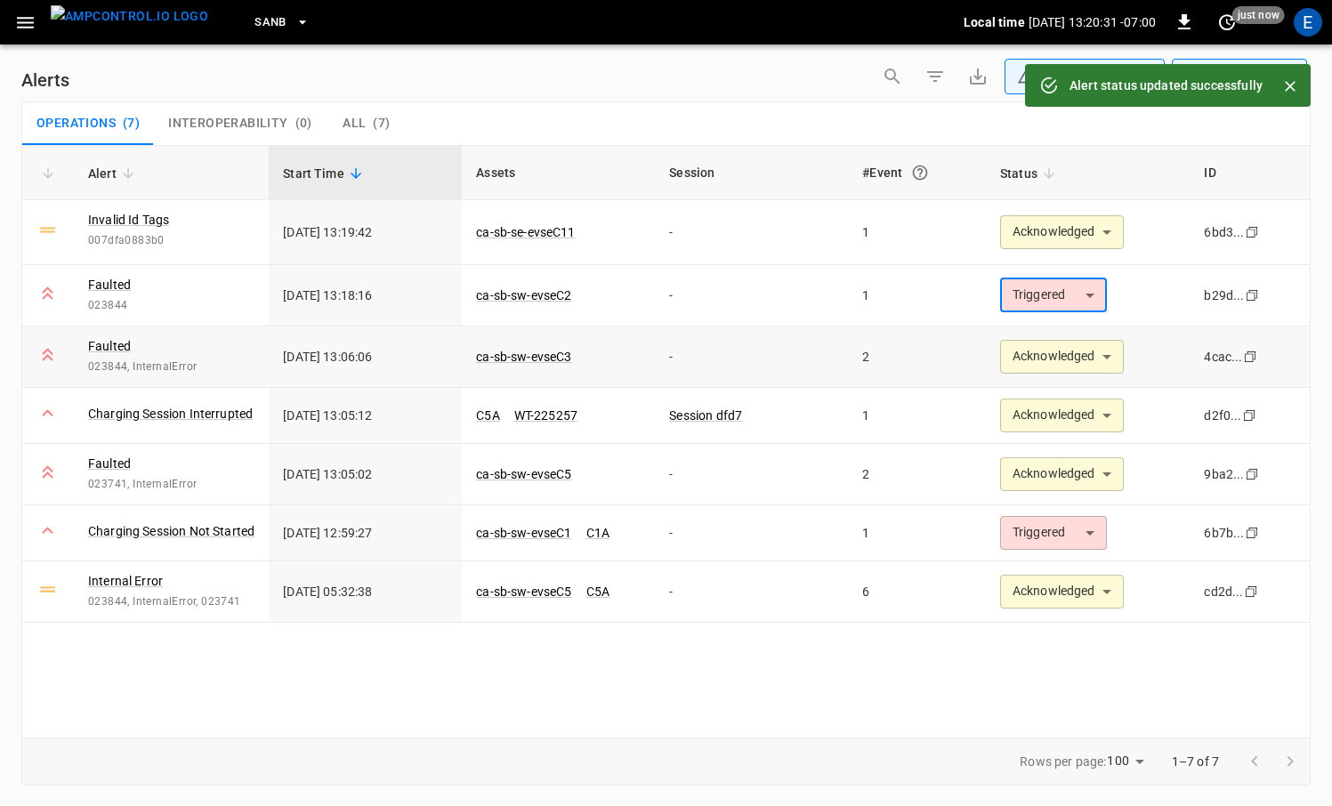
type input "**********"
click at [571, 240] on td "ca-sb-se-evseC11" at bounding box center [558, 232] width 193 height 65
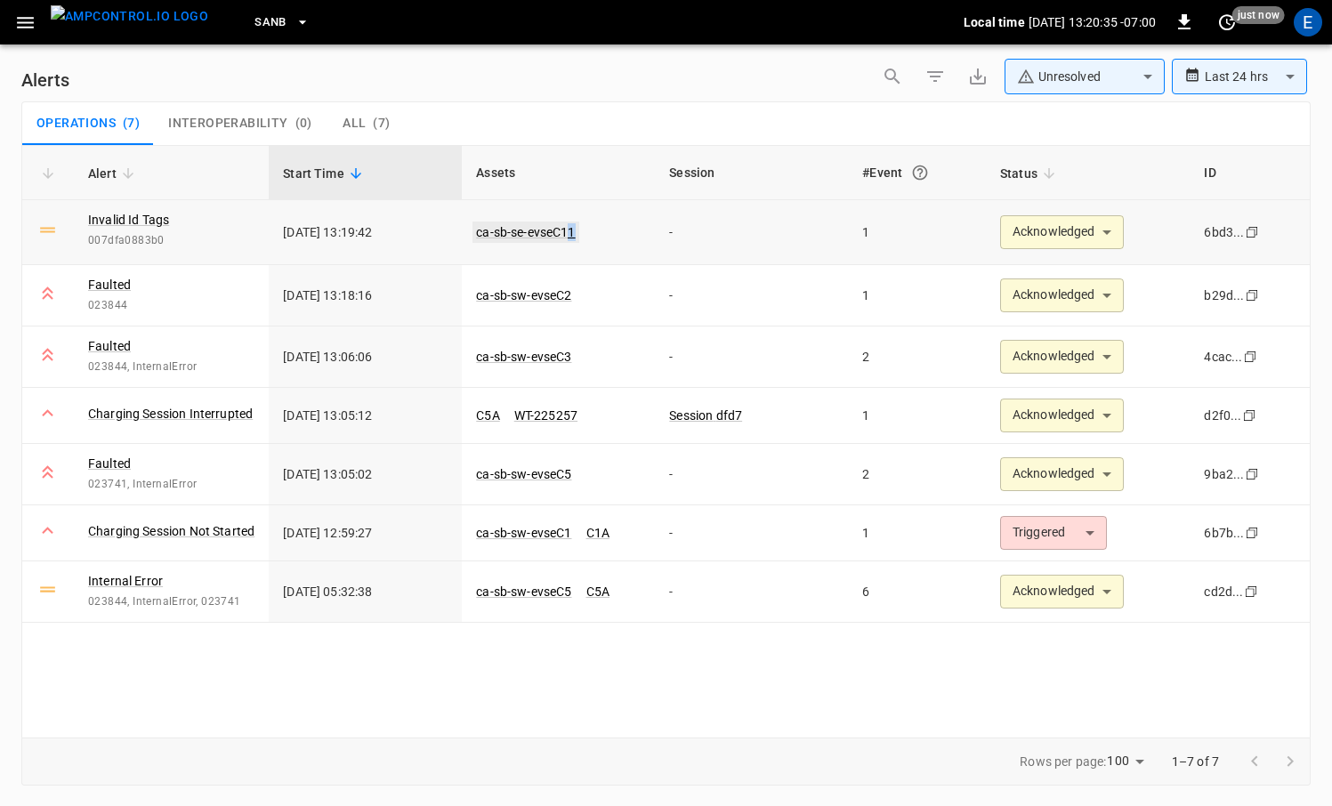
click at [569, 238] on link "ca-sb-se-evseC11" at bounding box center [525, 231] width 106 height 21
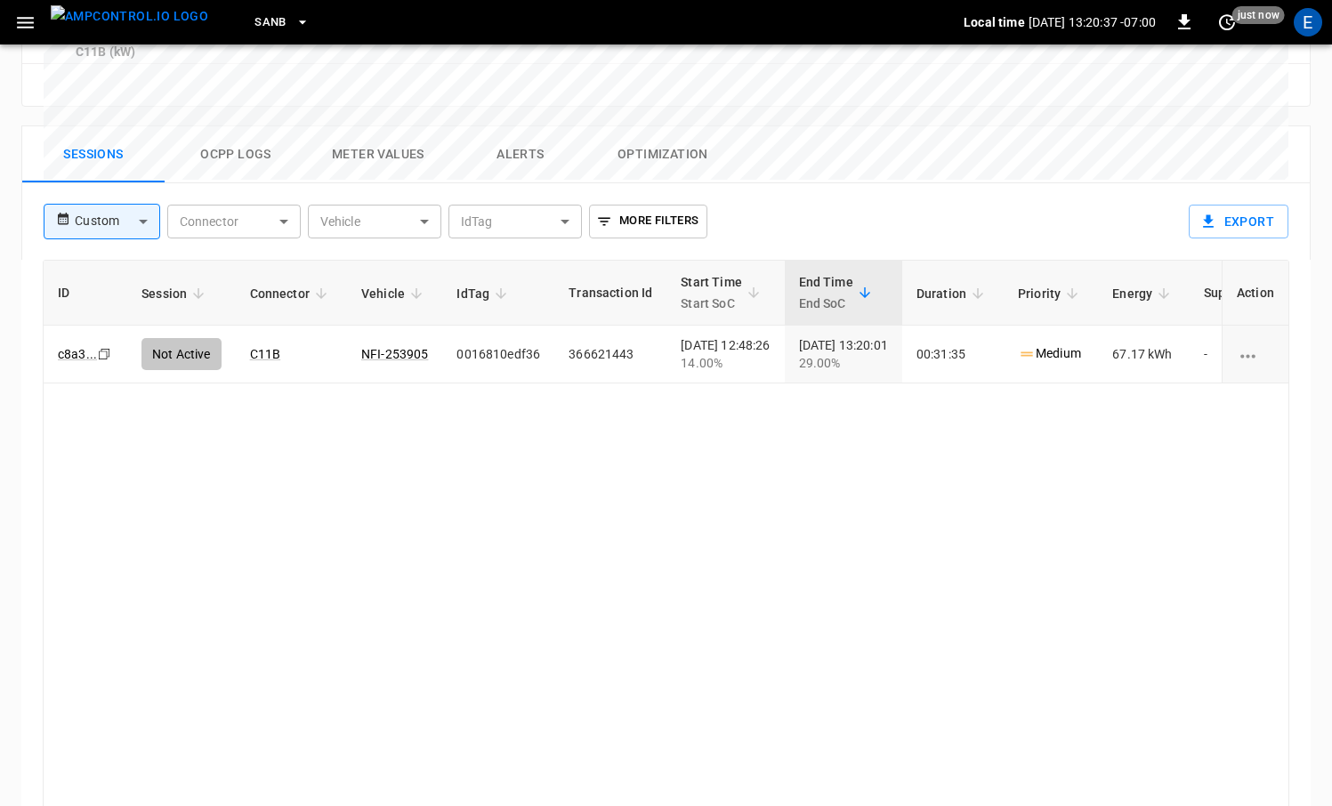
scroll to position [860, 0]
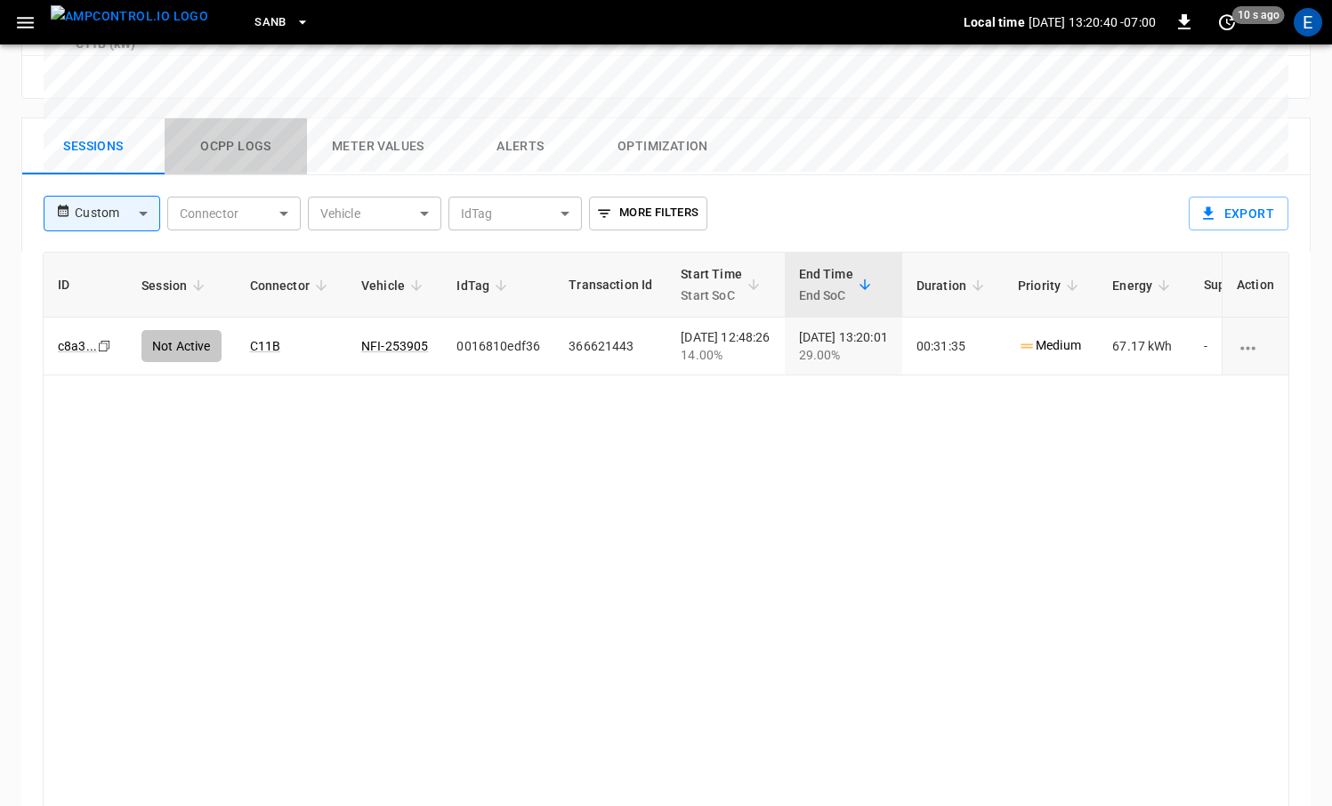
click at [278, 118] on button "Ocpp logs" at bounding box center [236, 146] width 142 height 57
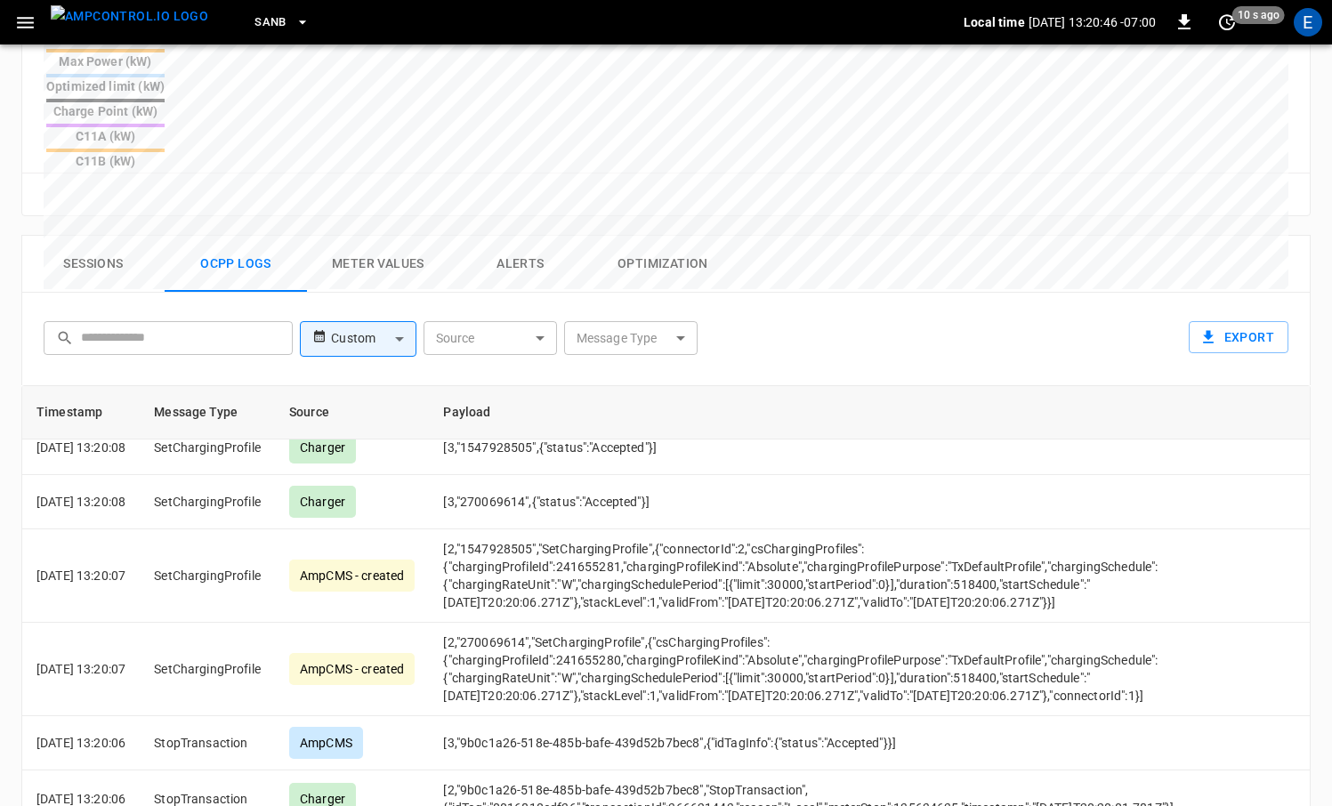
scroll to position [0, 0]
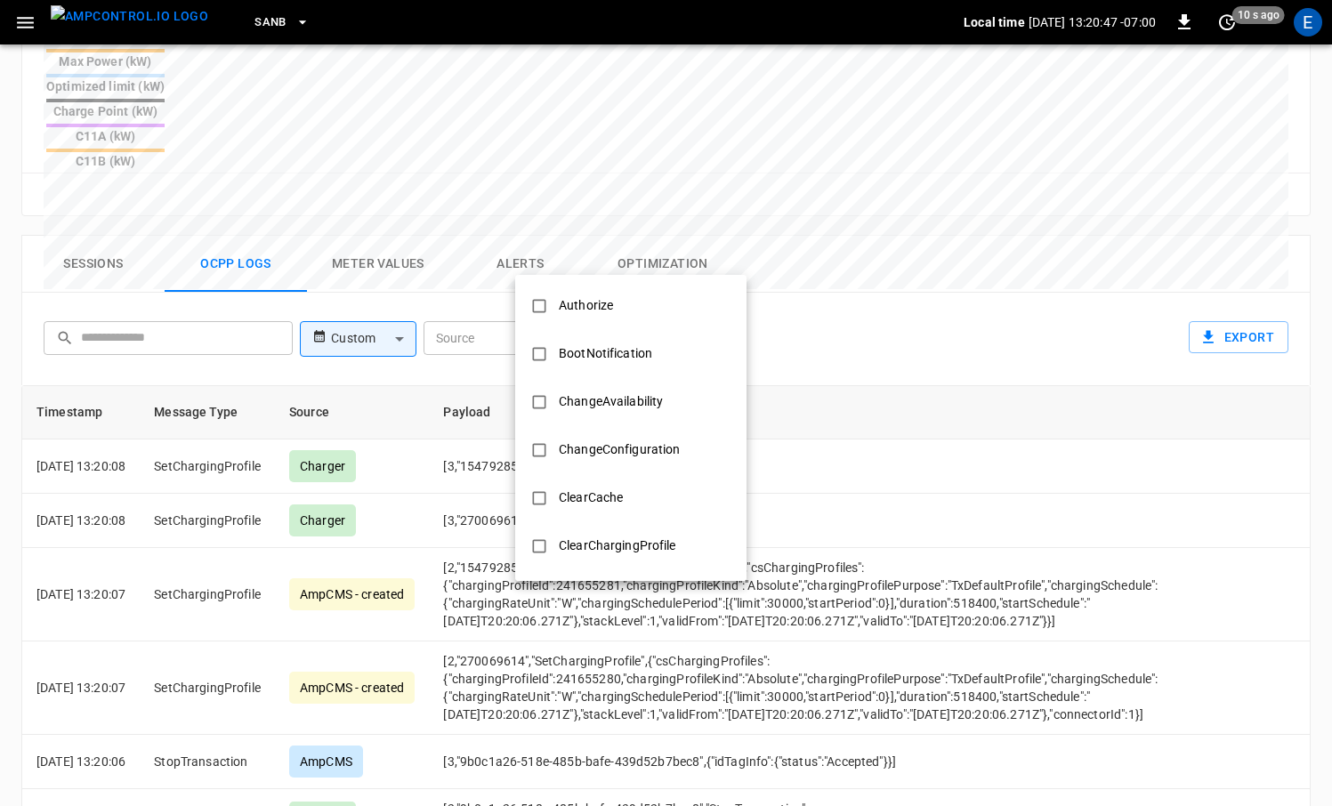
click at [655, 261] on body "SanB Local time [DATE] 13:20:47 -07:00 0 10 s ago E ca-sb-se-evseC11 Remote Com…" at bounding box center [666, 137] width 1332 height 1761
click at [640, 295] on li "Authorize" at bounding box center [630, 306] width 231 height 48
type input "*********"
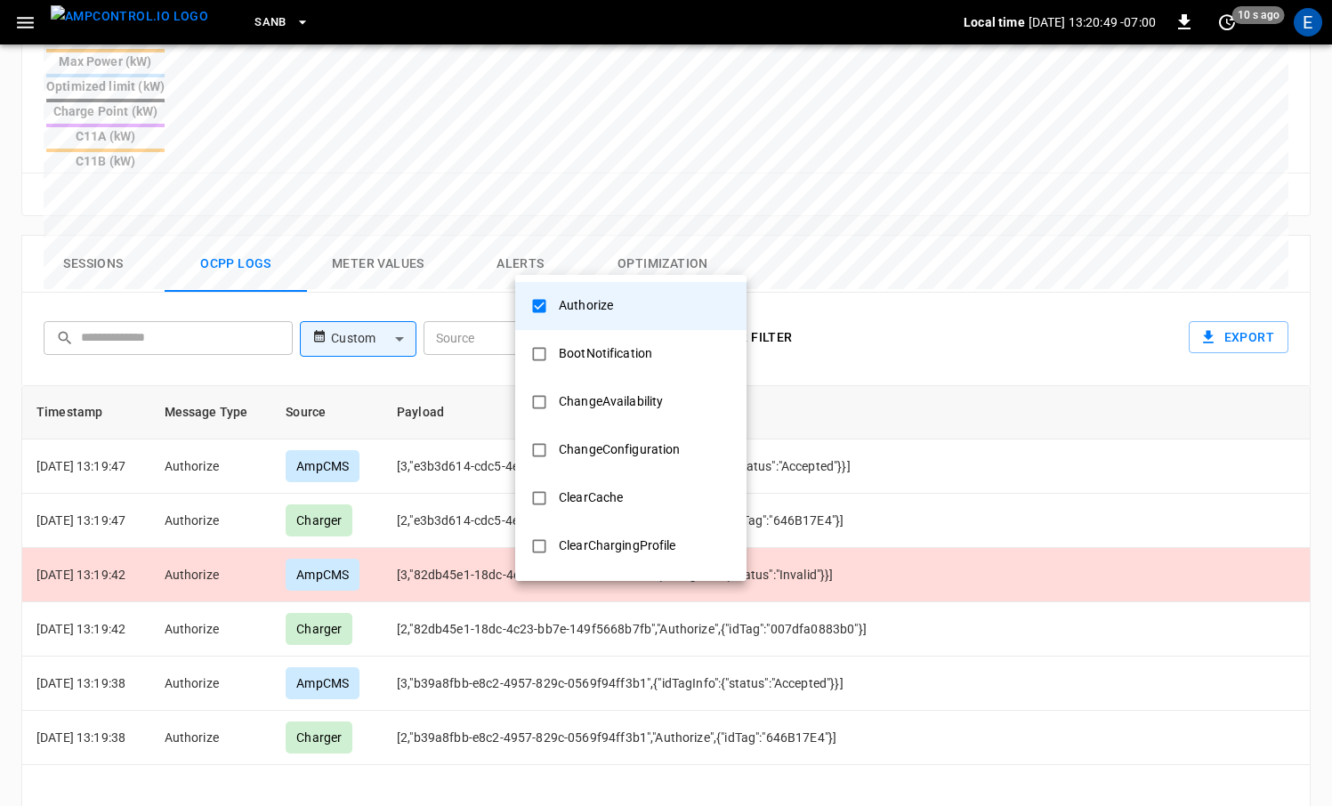
click at [476, 399] on div at bounding box center [666, 403] width 1332 height 806
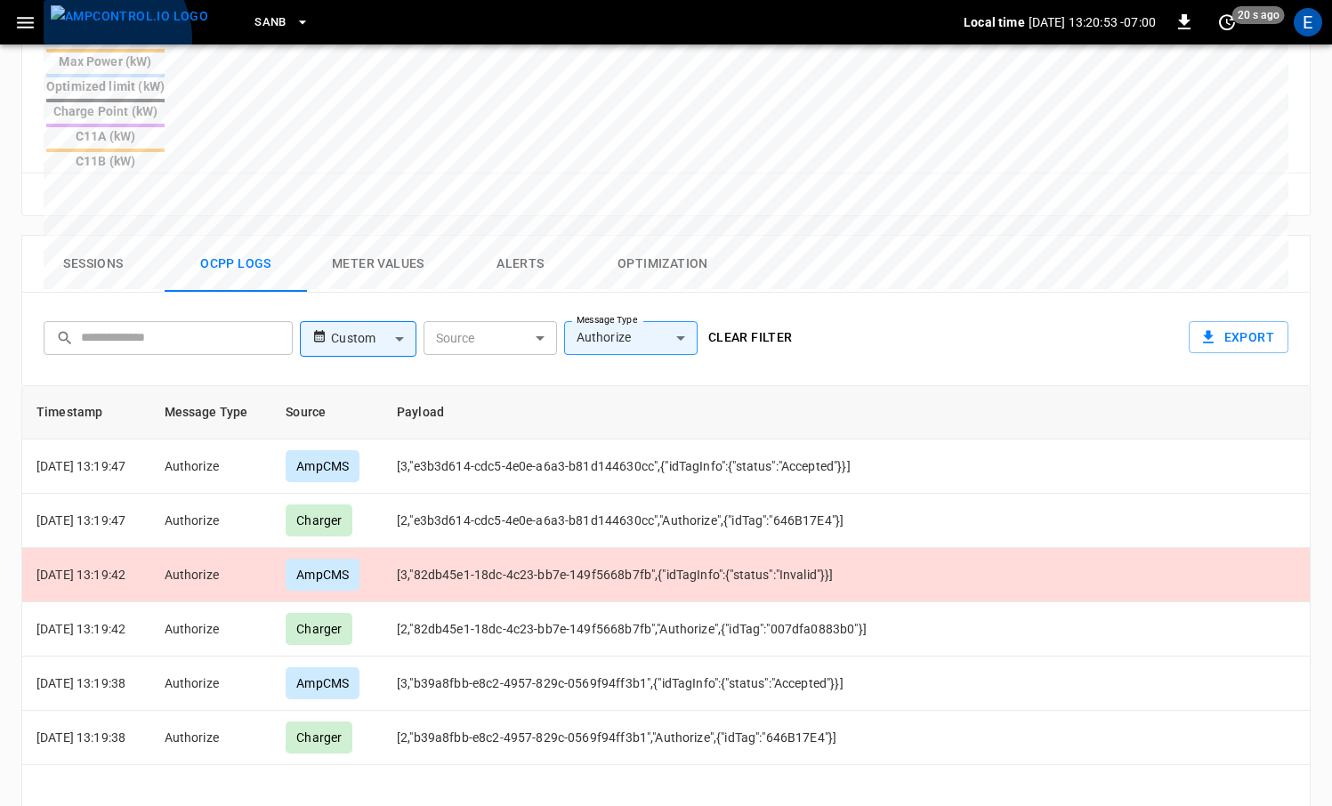
click at [101, 28] on img "menu" at bounding box center [129, 16] width 157 height 22
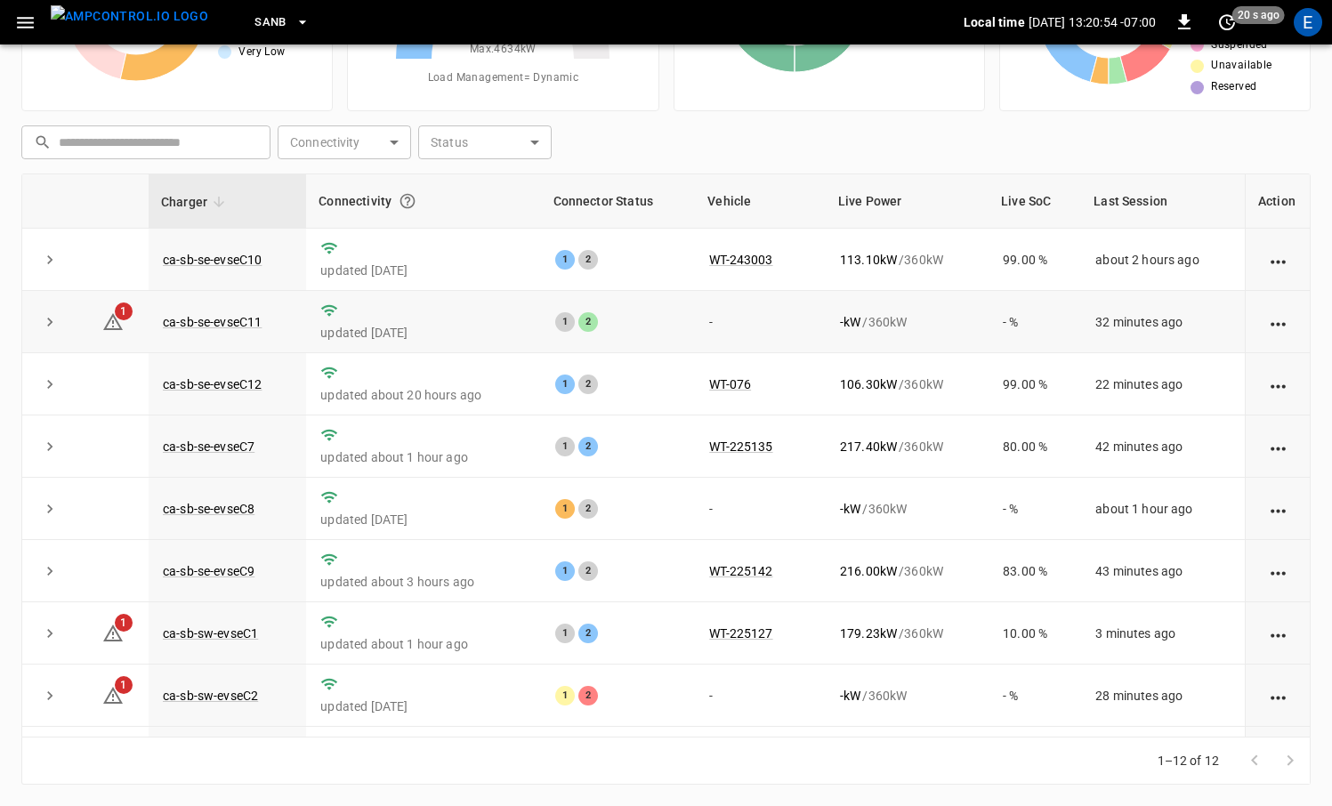
scroll to position [239, 0]
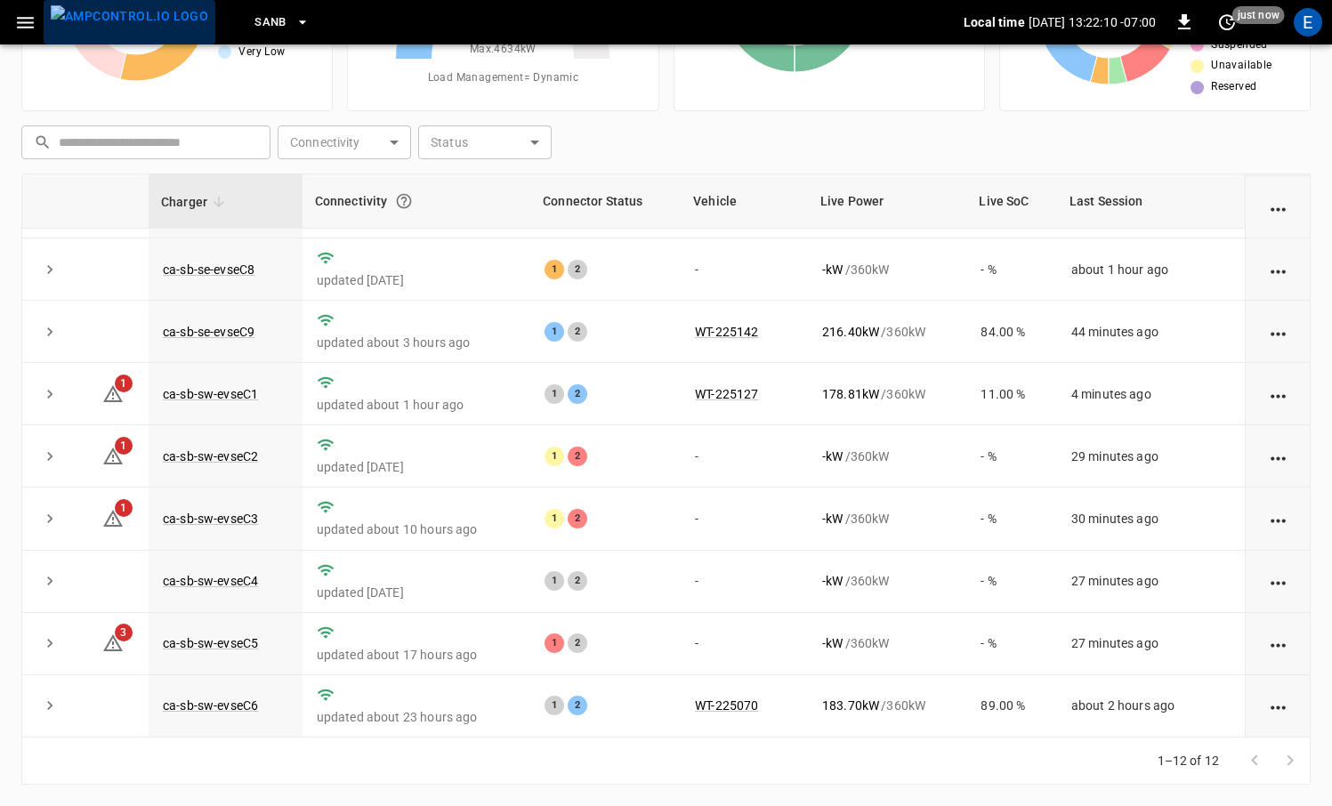
click at [151, 20] on img "menu" at bounding box center [129, 16] width 157 height 22
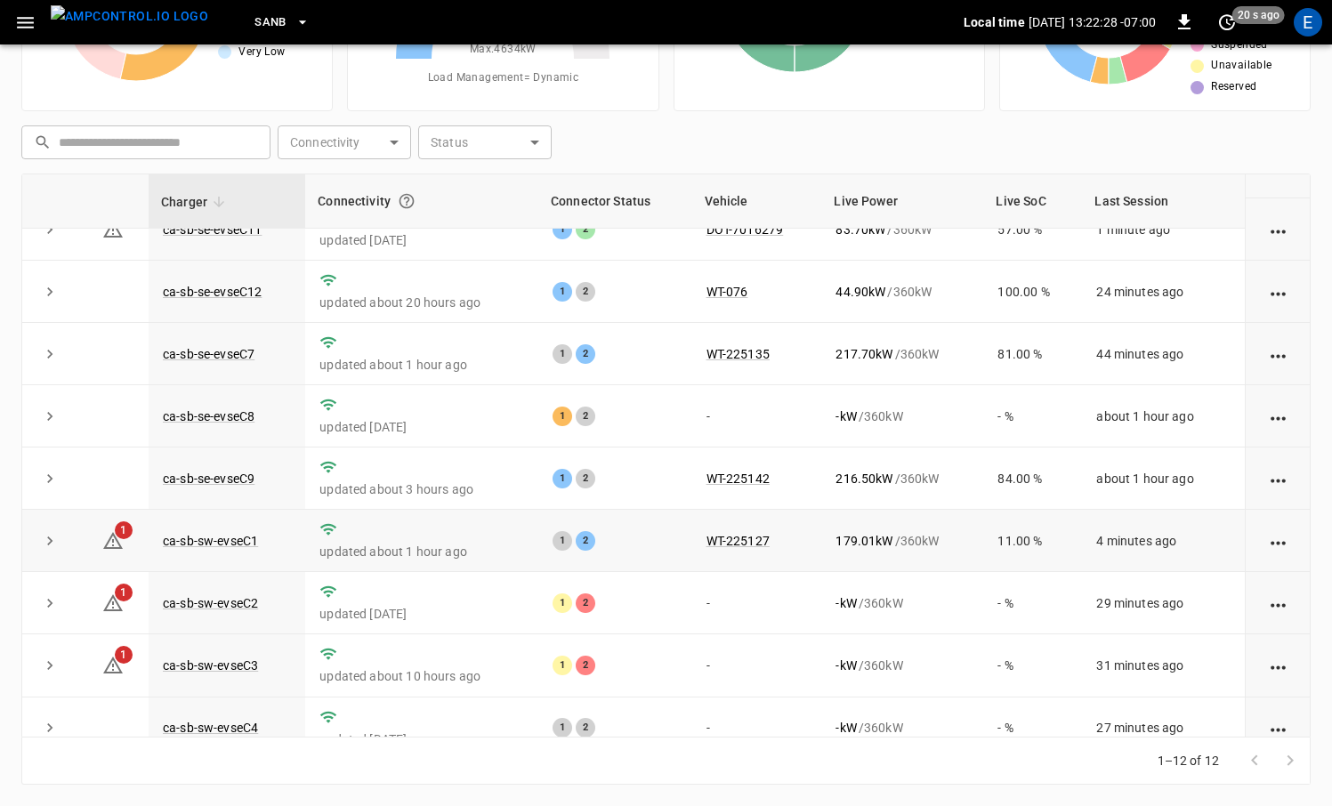
scroll to position [0, 0]
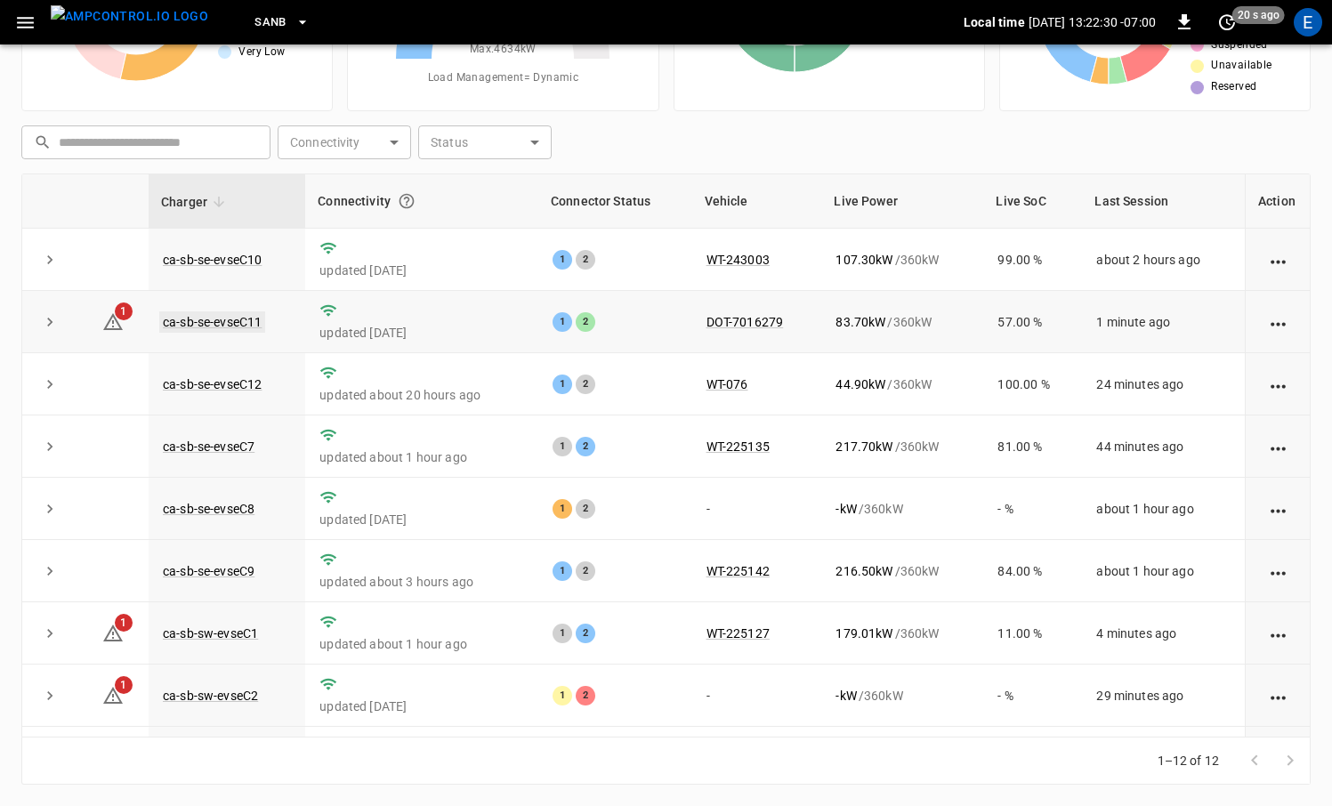
click at [236, 319] on link "ca-sb-se-evseC11" at bounding box center [212, 321] width 106 height 21
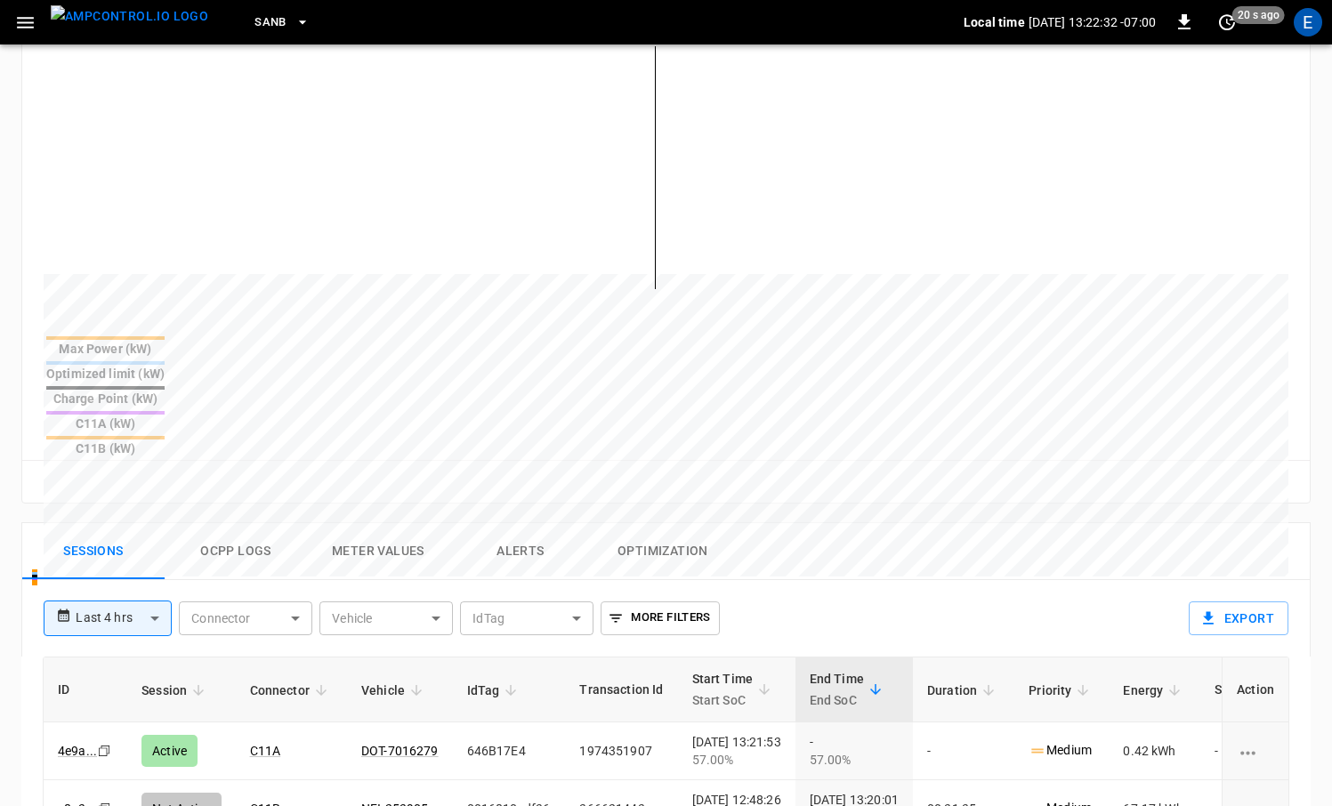
scroll to position [599, 0]
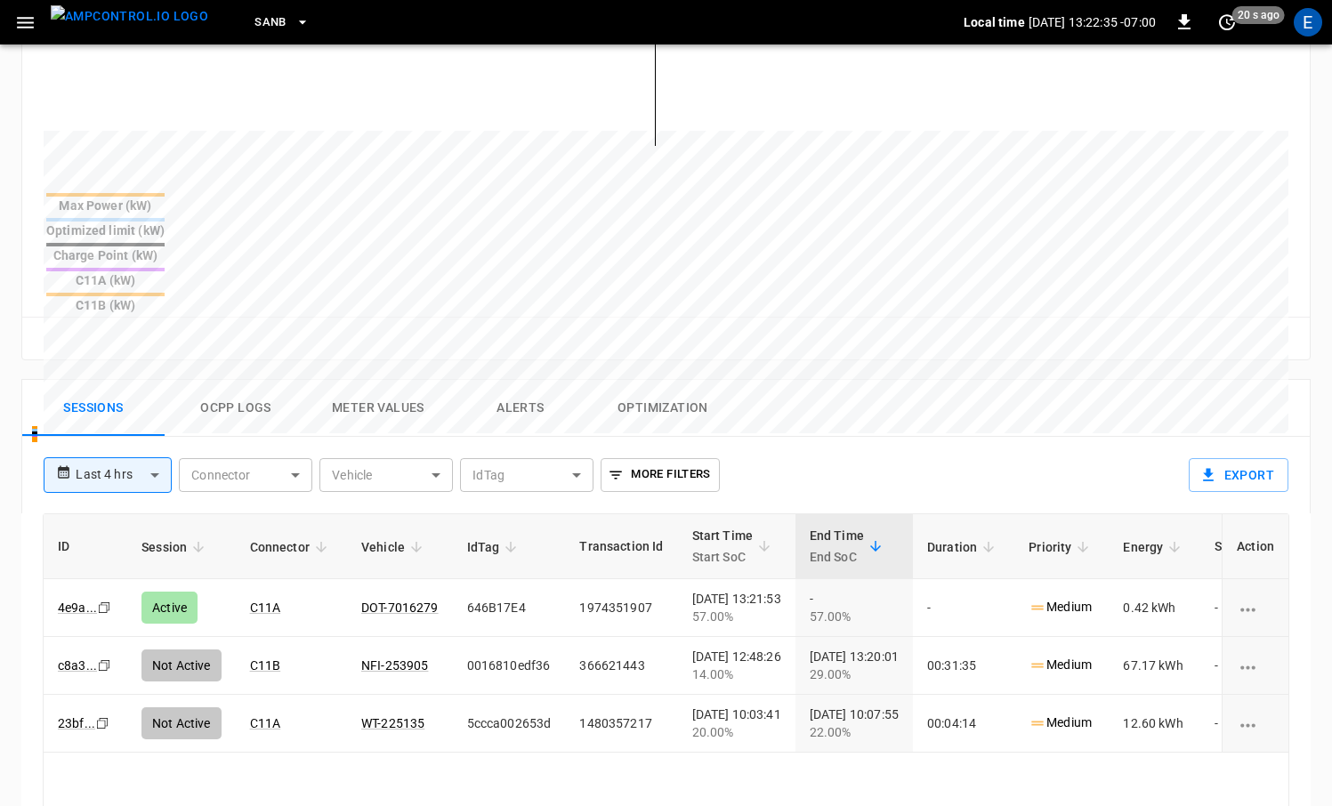
click at [269, 380] on button "Ocpp logs" at bounding box center [236, 408] width 142 height 57
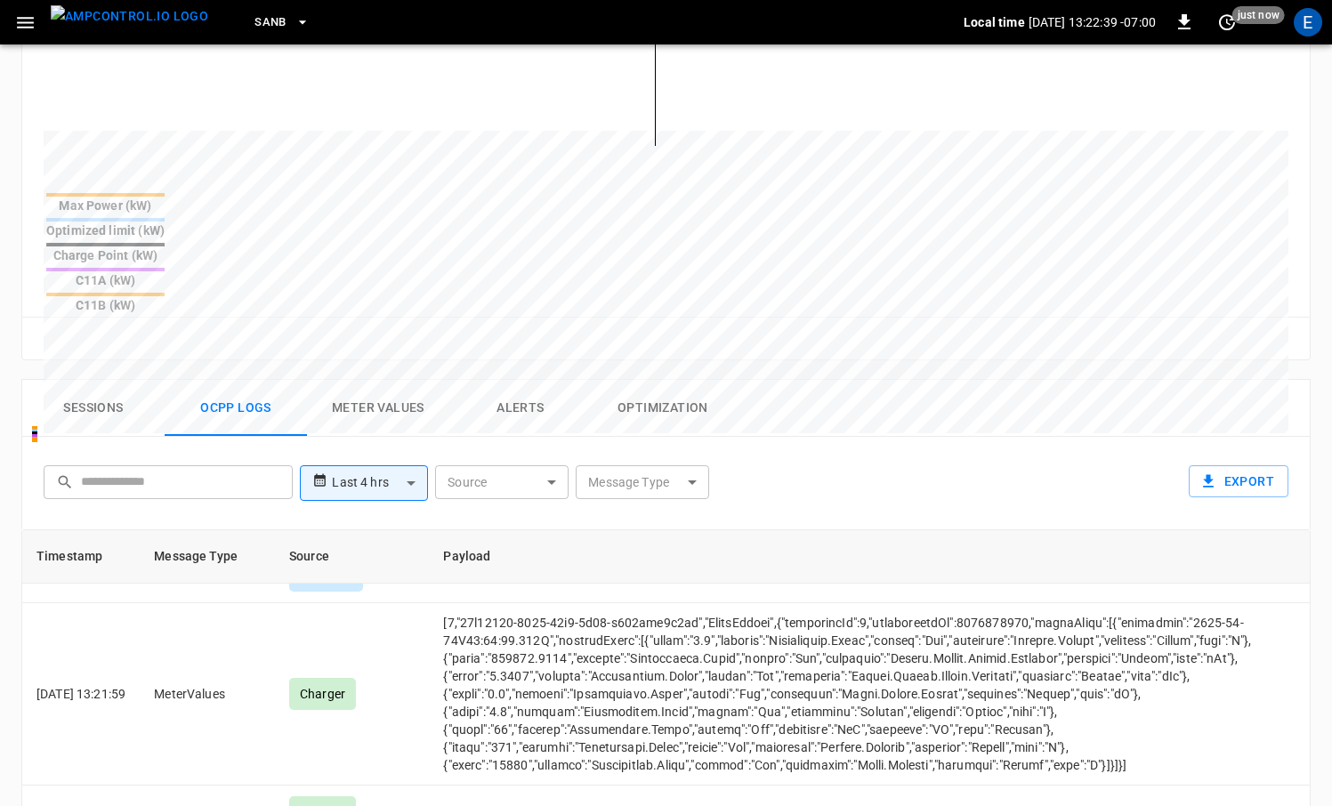
scroll to position [2449, 0]
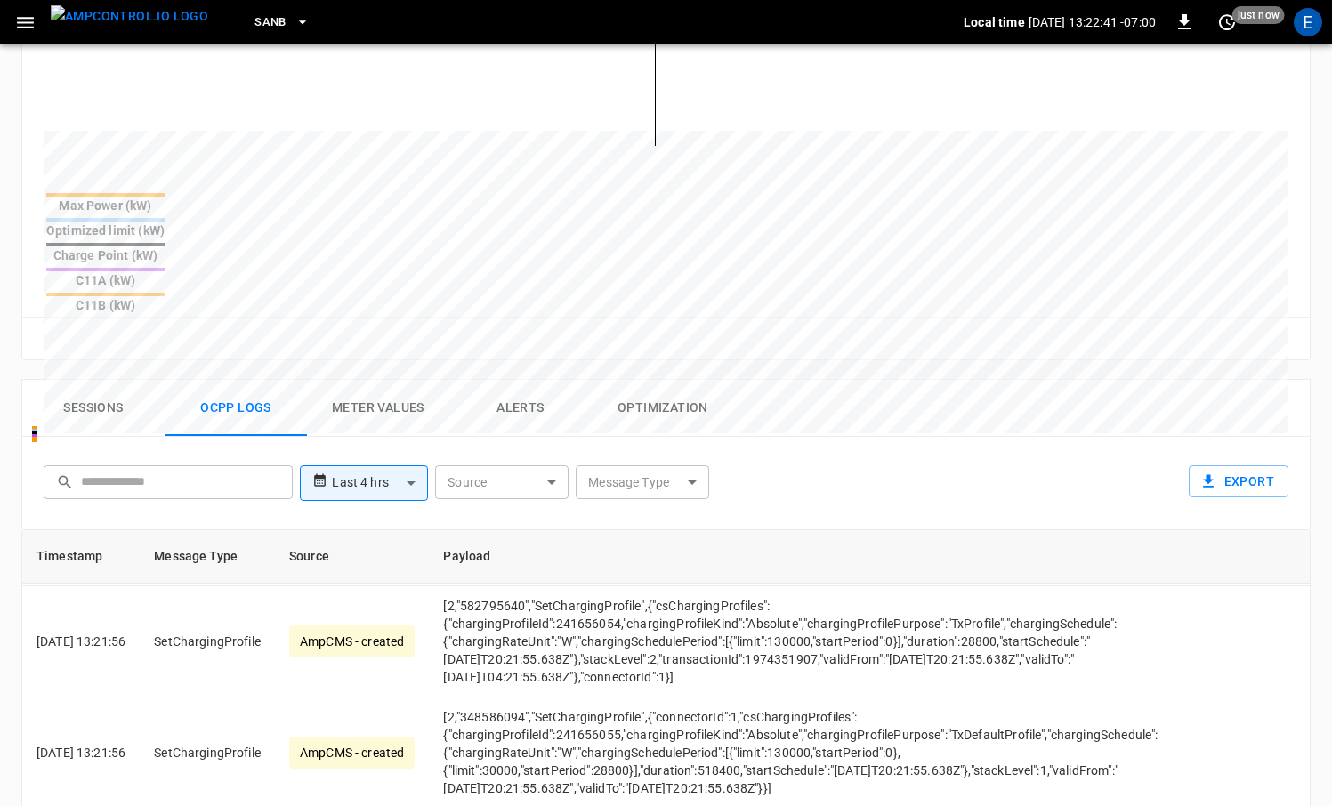
click at [157, 23] on img "menu" at bounding box center [129, 16] width 157 height 22
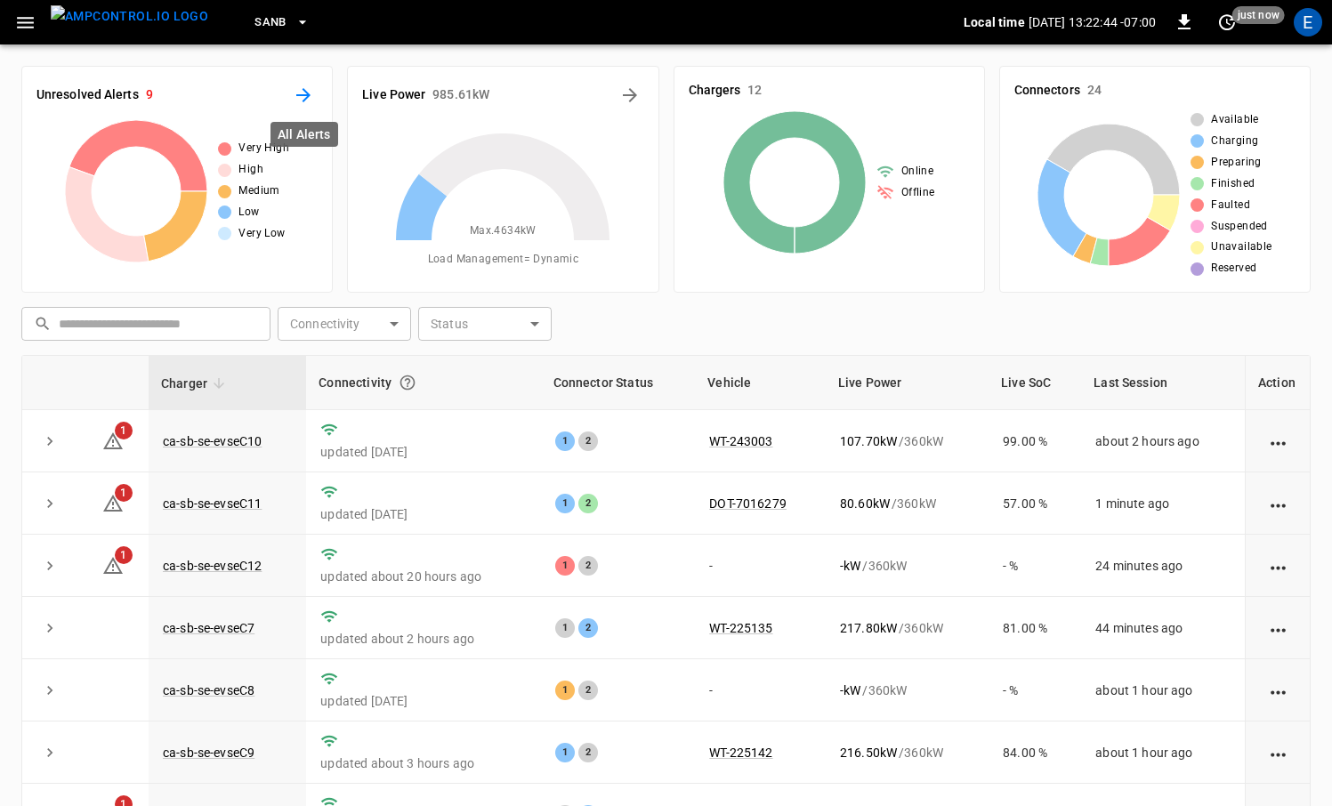
click at [299, 96] on icon "All Alerts" at bounding box center [303, 95] width 21 height 21
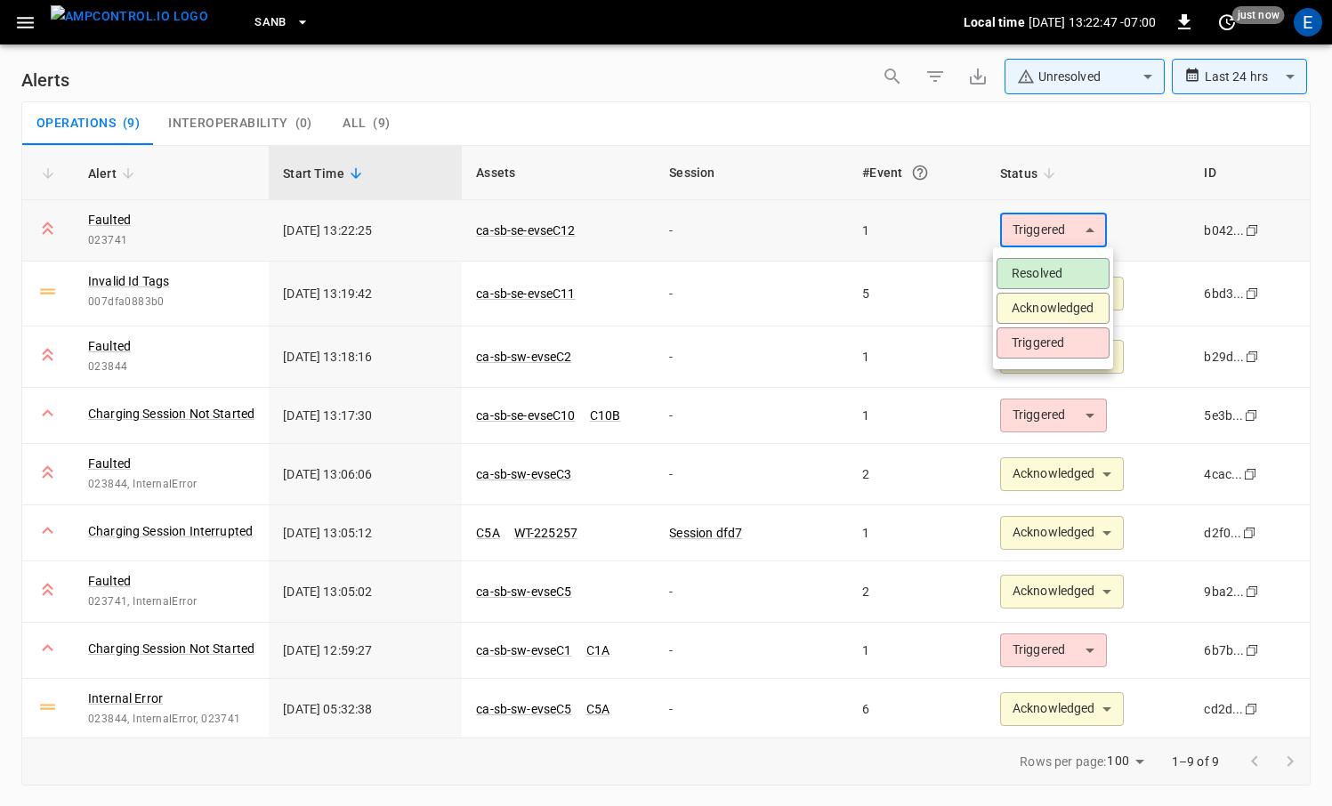
click at [1012, 233] on body "**********" at bounding box center [666, 400] width 1332 height 800
click at [1017, 298] on li "Acknowledged" at bounding box center [1052, 308] width 113 height 31
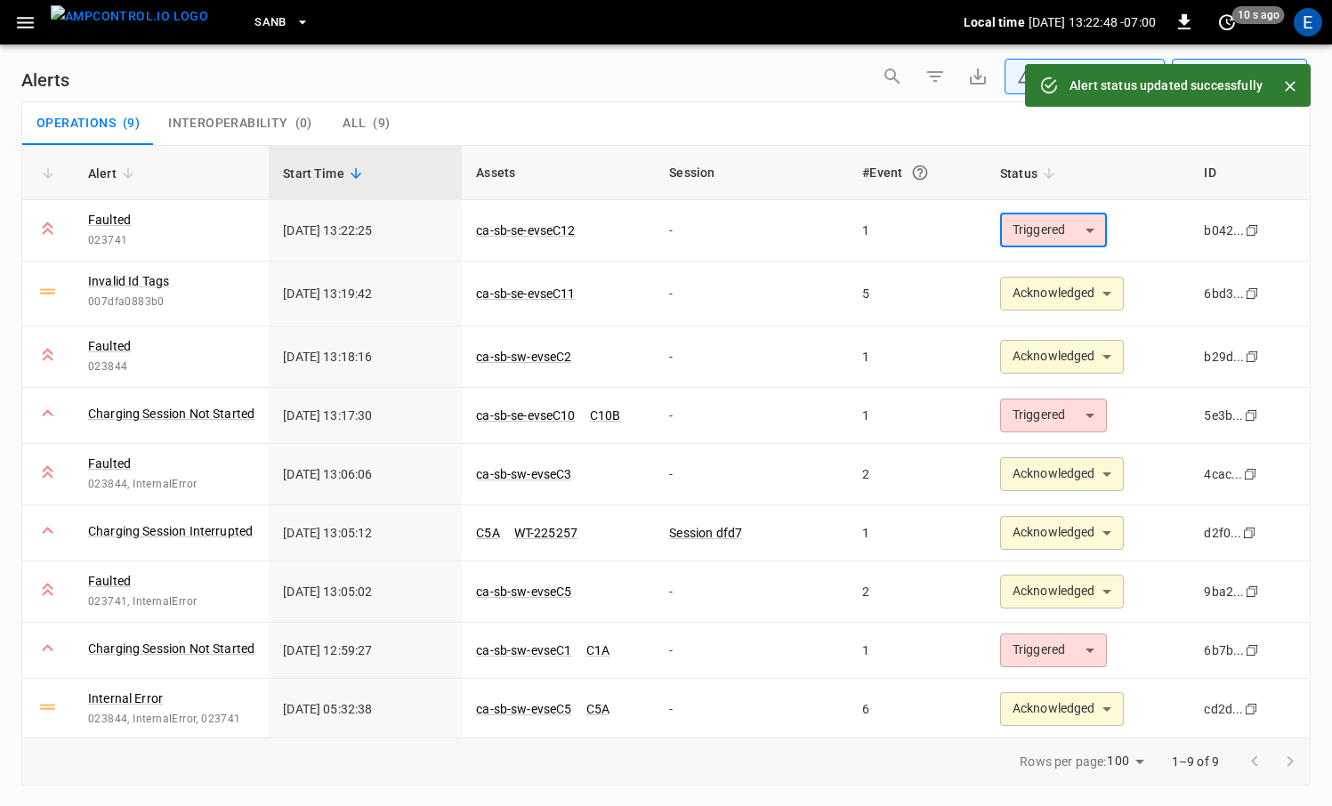
type input "**********"
drag, startPoint x: 519, startPoint y: 284, endPoint x: 520, endPoint y: 294, distance: 10.8
click at [518, 291] on span "ca-sb-se-evseC11" at bounding box center [525, 294] width 99 height 18
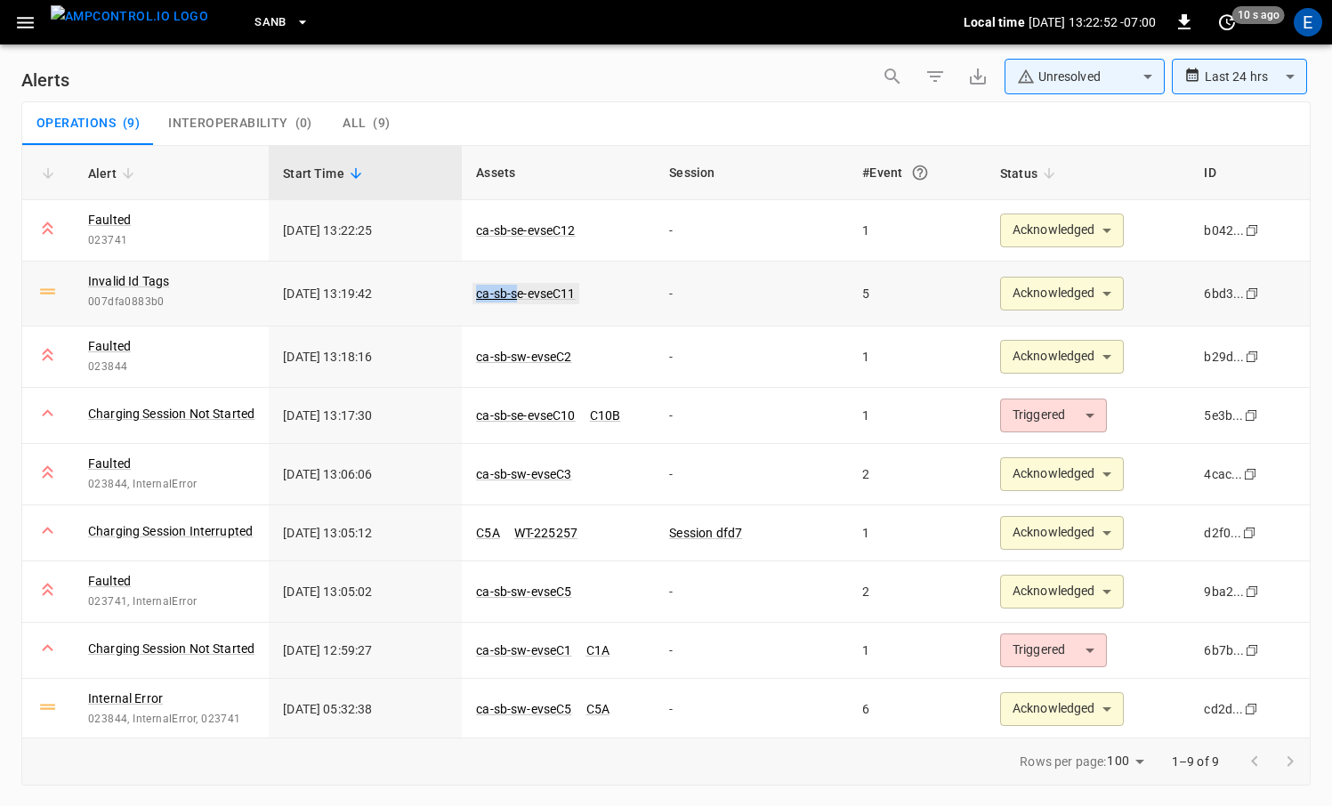
click at [524, 296] on link "ca-sb-se-evseC11" at bounding box center [525, 293] width 106 height 21
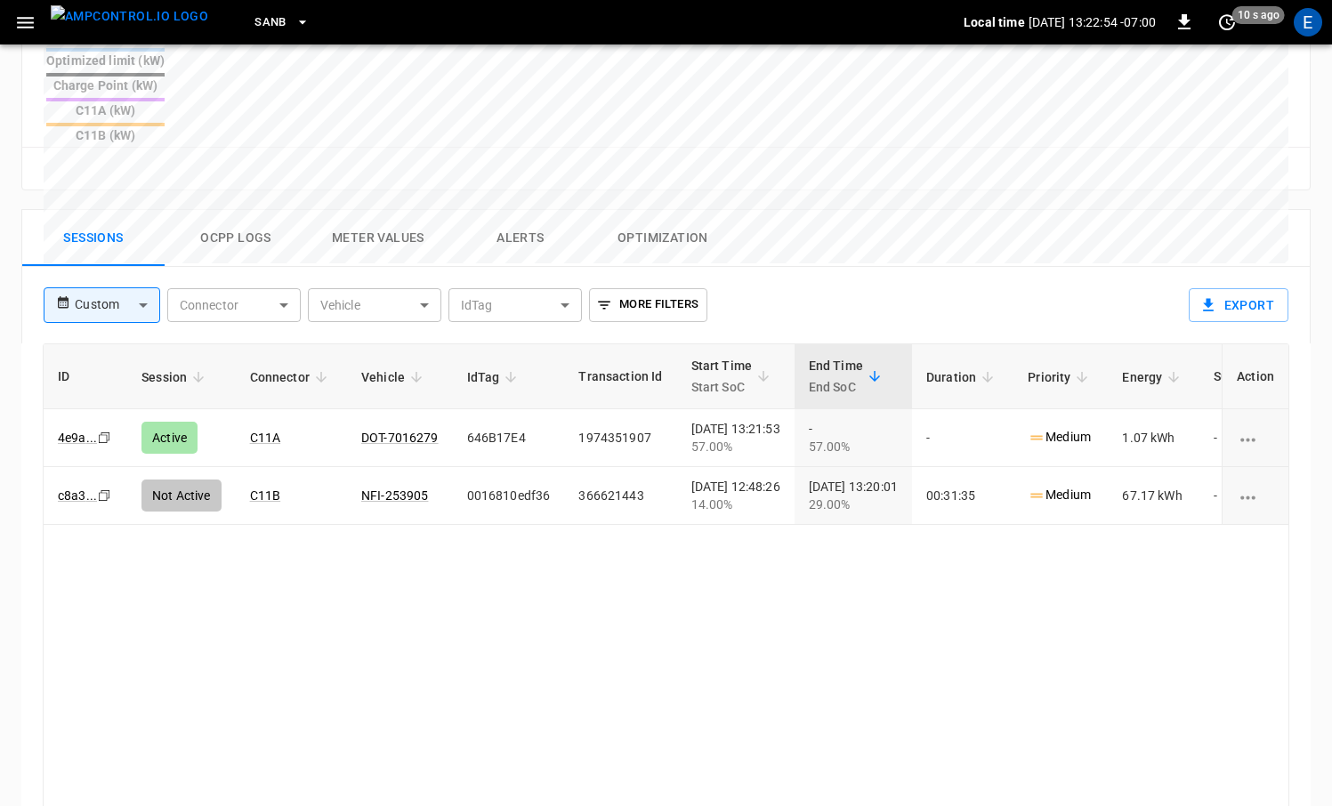
scroll to position [832, 0]
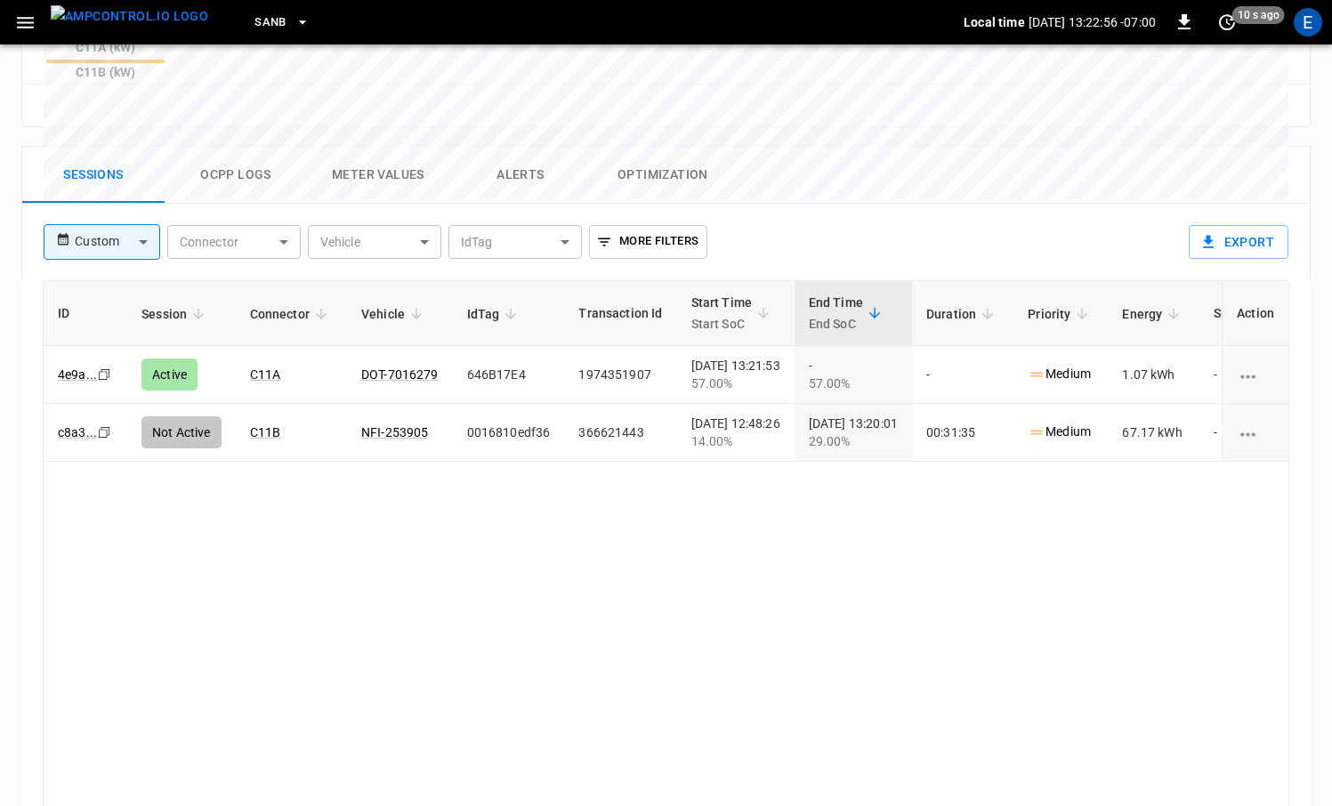
click at [250, 147] on button "Ocpp logs" at bounding box center [236, 175] width 142 height 57
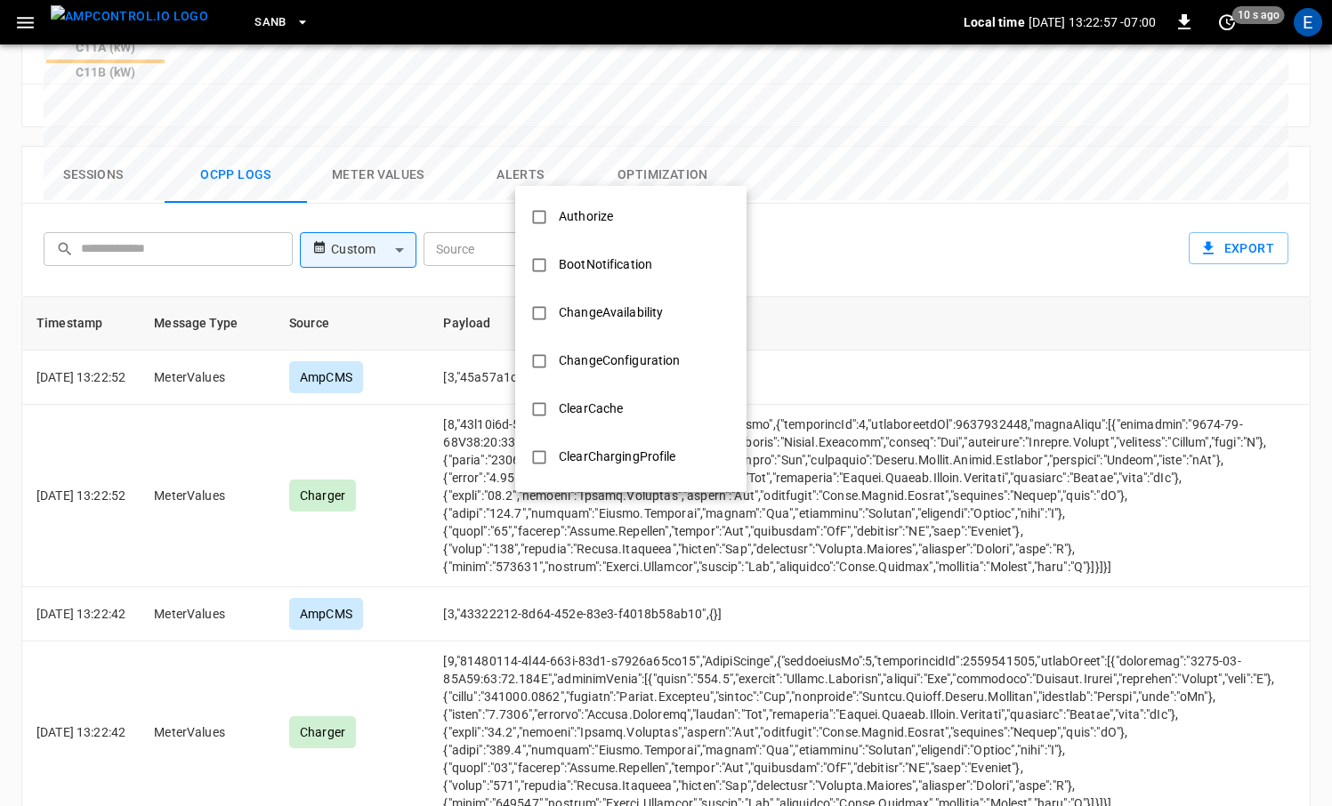
click at [618, 152] on body "SanB Local time [DATE] 13:22:57 -07:00 0 10 s ago E ca-sb-se-evseC11 Remote Com…" at bounding box center [666, 48] width 1332 height 1761
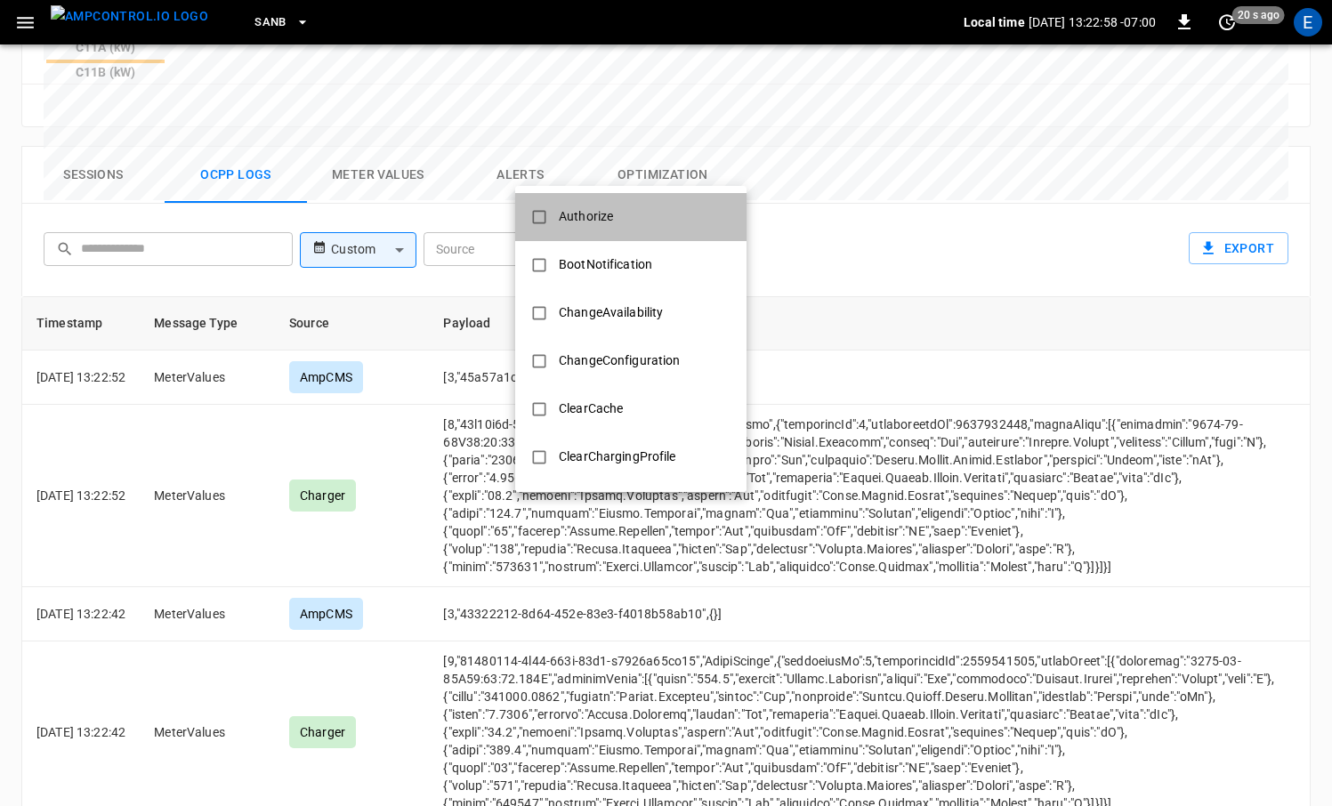
click at [658, 197] on li "Authorize" at bounding box center [630, 217] width 231 height 48
type input "*********"
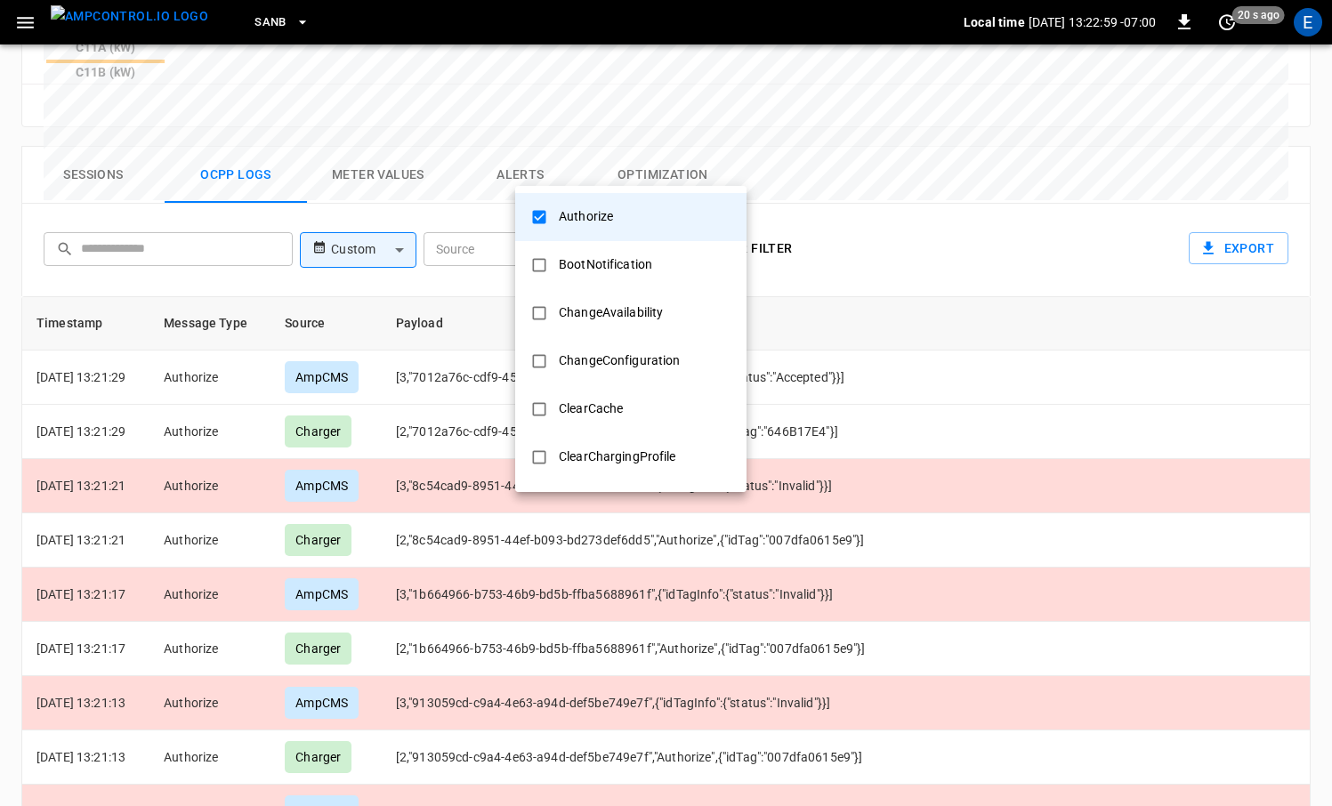
click at [970, 405] on div at bounding box center [666, 403] width 1332 height 806
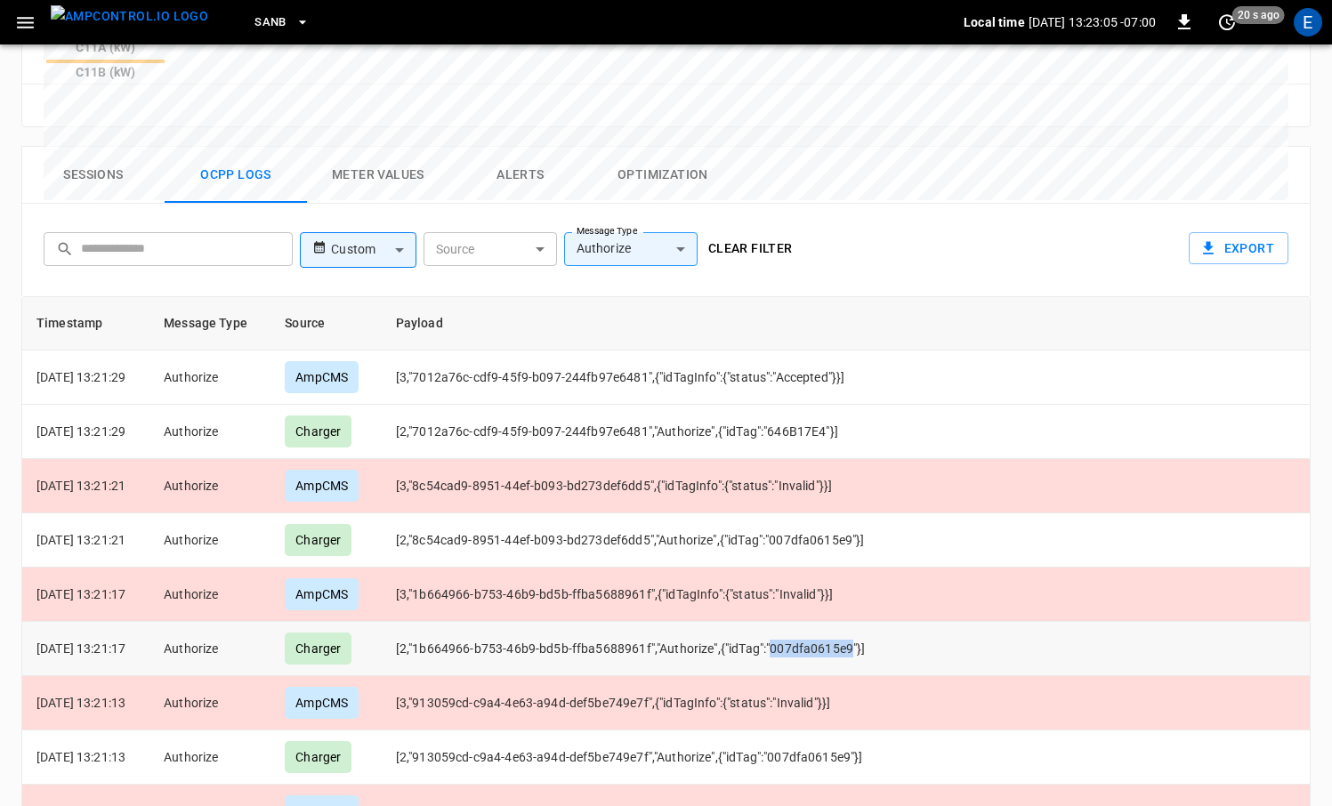
drag, startPoint x: 786, startPoint y: 569, endPoint x: 865, endPoint y: 572, distance: 78.3
click at [865, 622] on td "[2,"1b664966-b753-46b9-bd5b-ffba5688961f","Authorize",{"idTag":"007dfa0615e9"}]" at bounding box center [653, 649] width 542 height 54
copy td "007dfa0615e9"
click at [106, 147] on button "Sessions" at bounding box center [93, 175] width 142 height 57
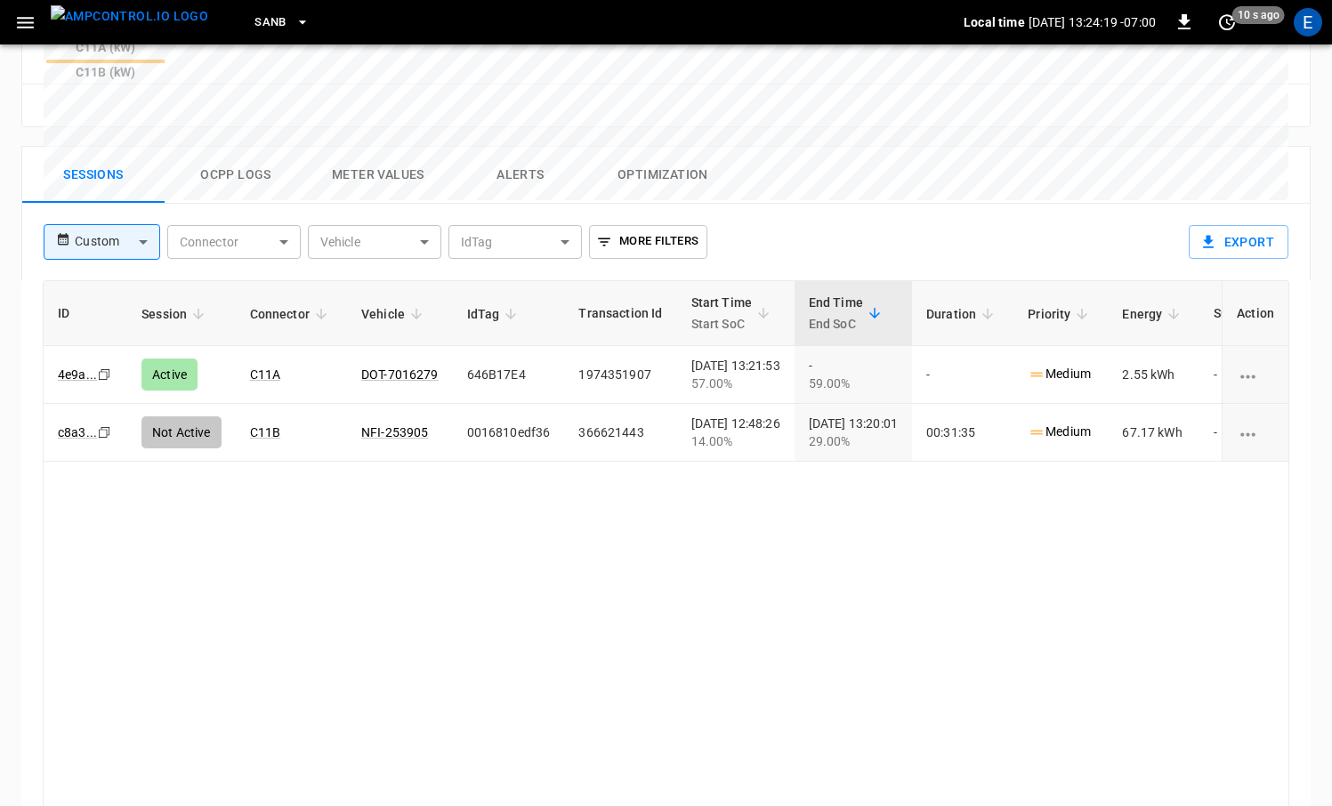
scroll to position [838, 0]
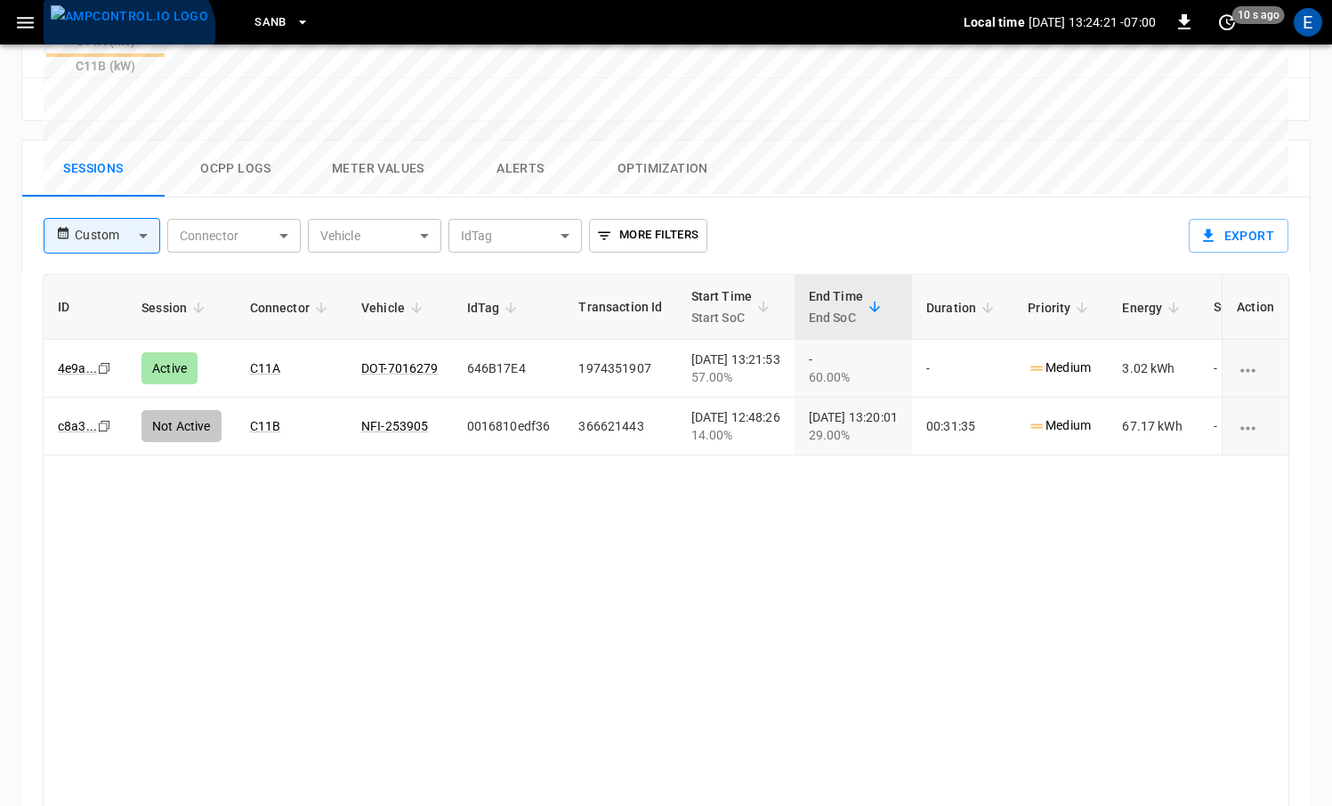
click at [125, 41] on button "menu" at bounding box center [130, 22] width 172 height 44
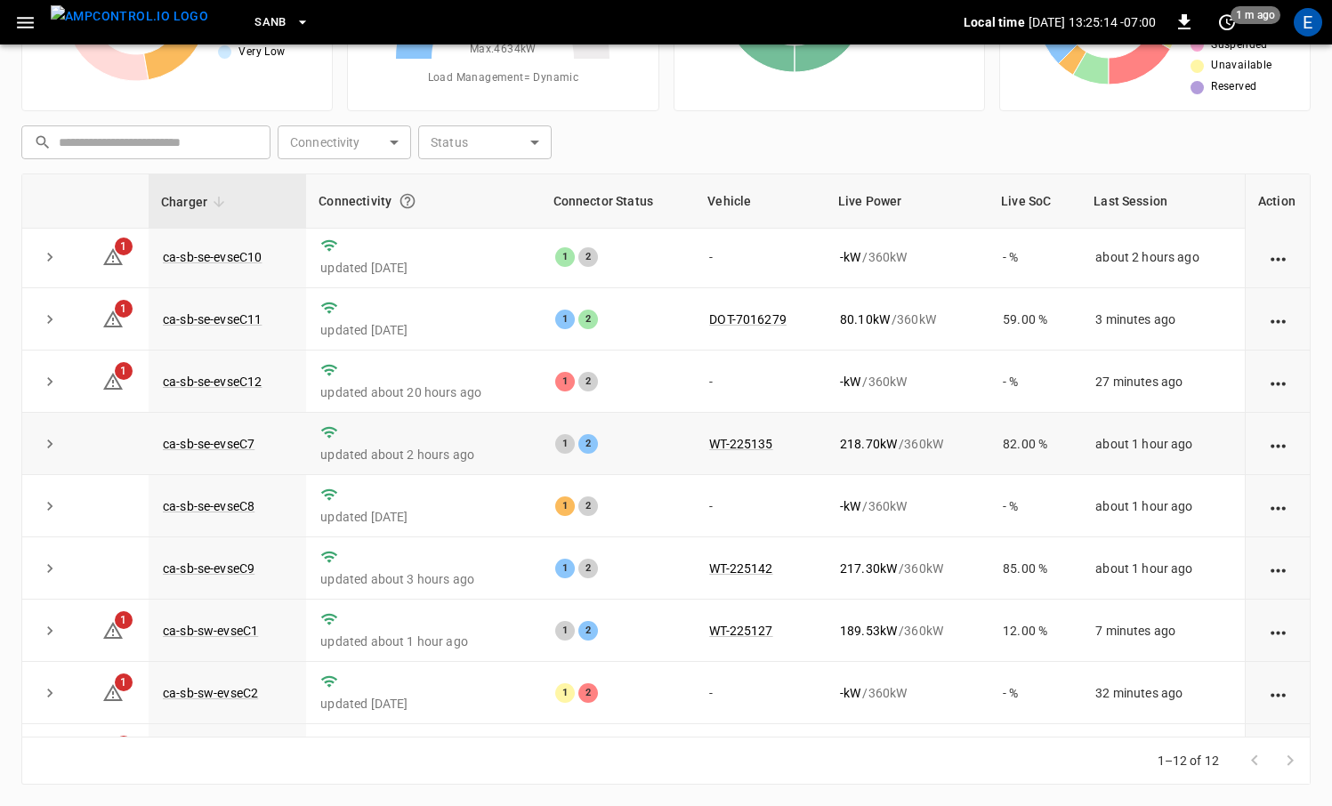
scroll to position [239, 0]
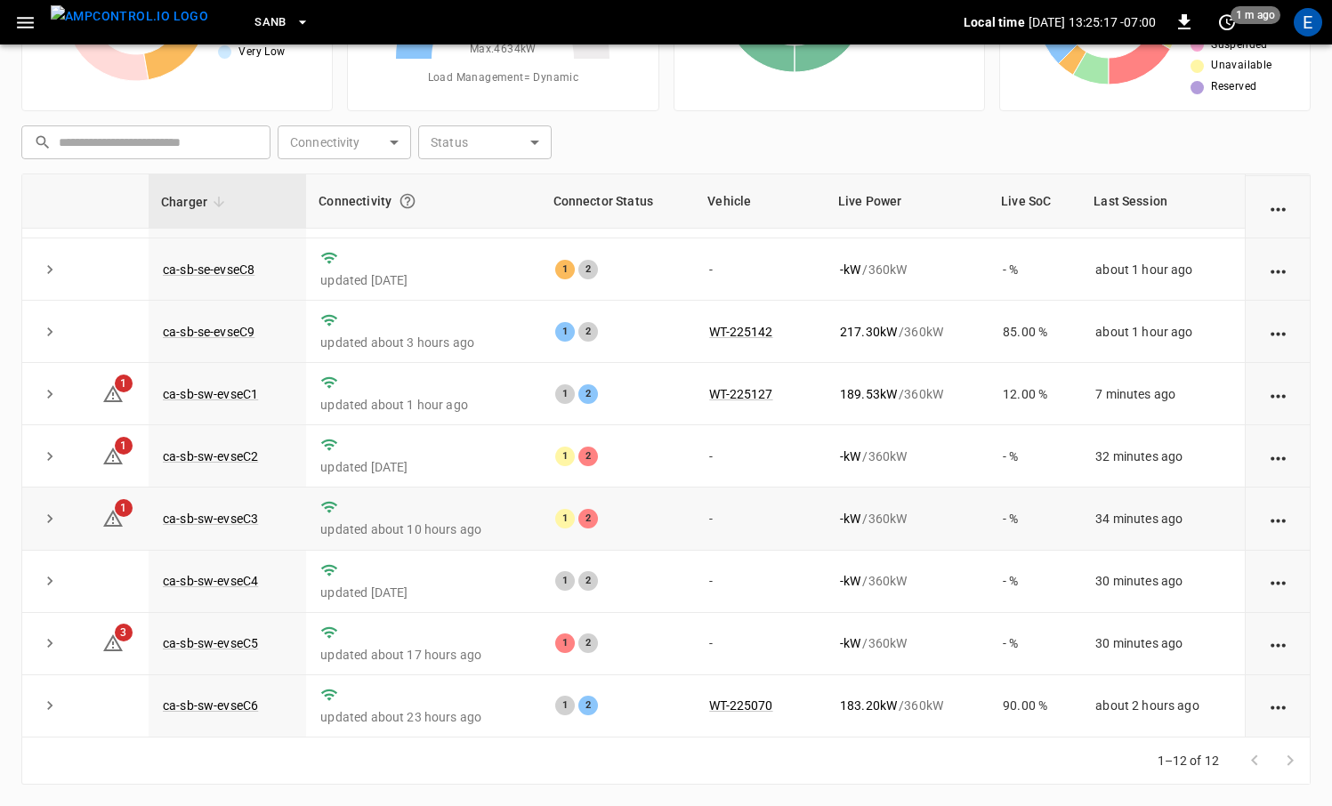
click at [703, 498] on td "-" at bounding box center [760, 518] width 131 height 62
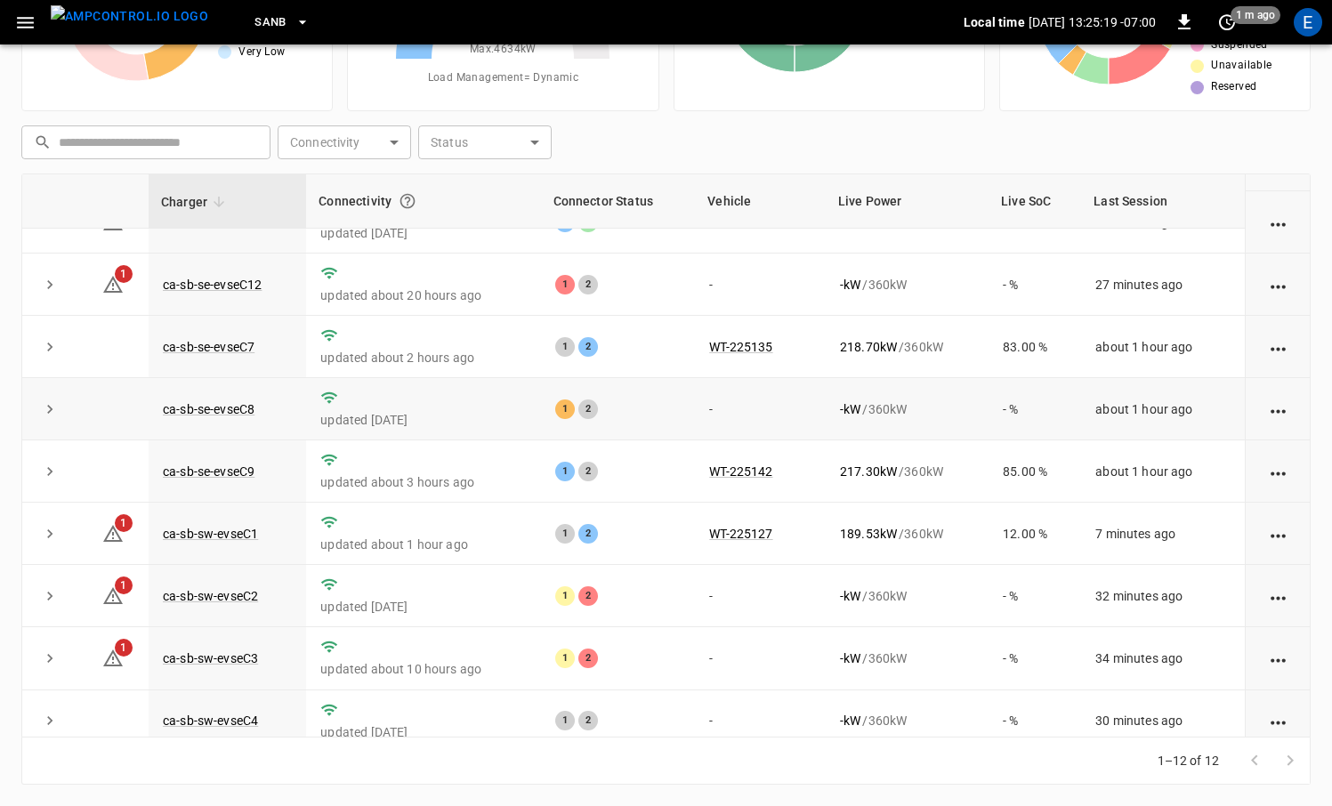
scroll to position [0, 0]
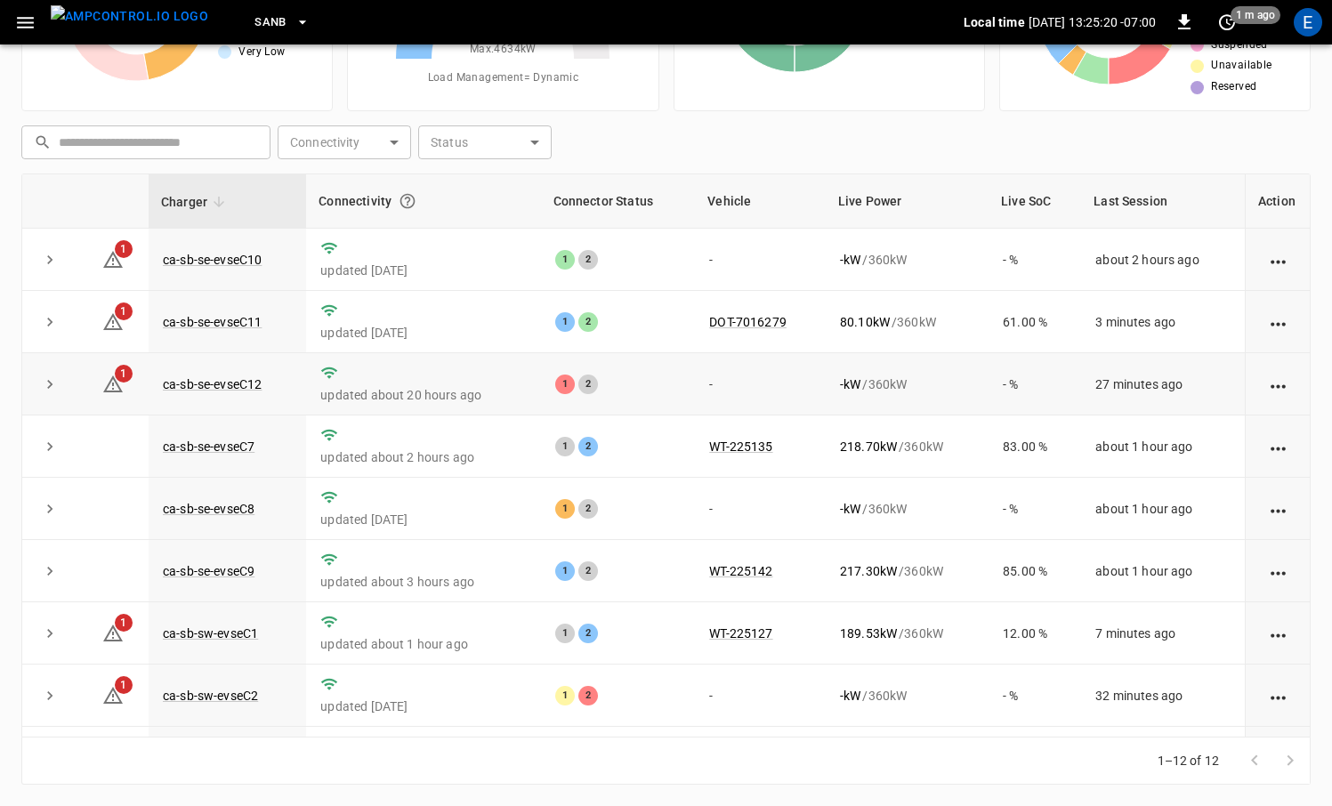
click at [244, 370] on td "ca-sb-se-evseC12" at bounding box center [227, 384] width 157 height 62
click at [231, 384] on link "ca-sb-se-evseC12" at bounding box center [212, 384] width 106 height 21
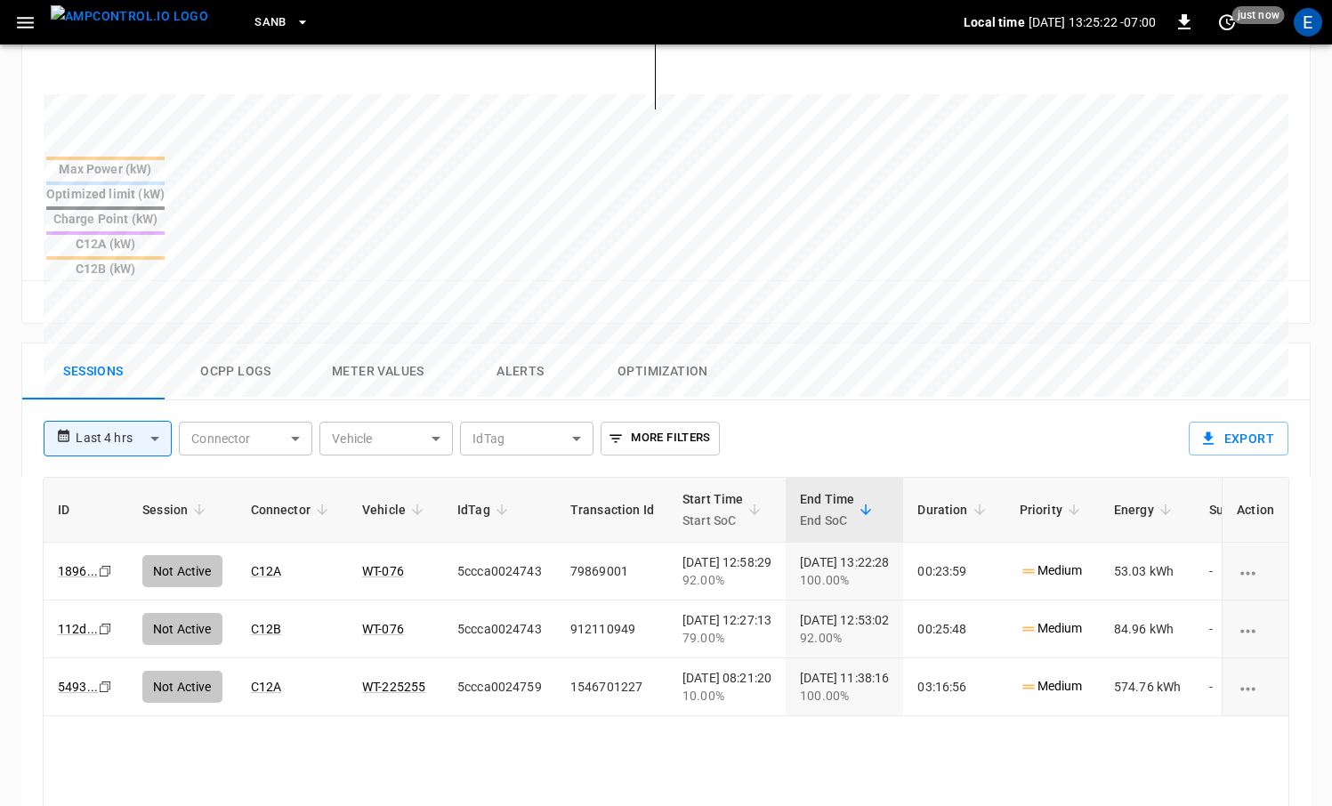
scroll to position [667, 0]
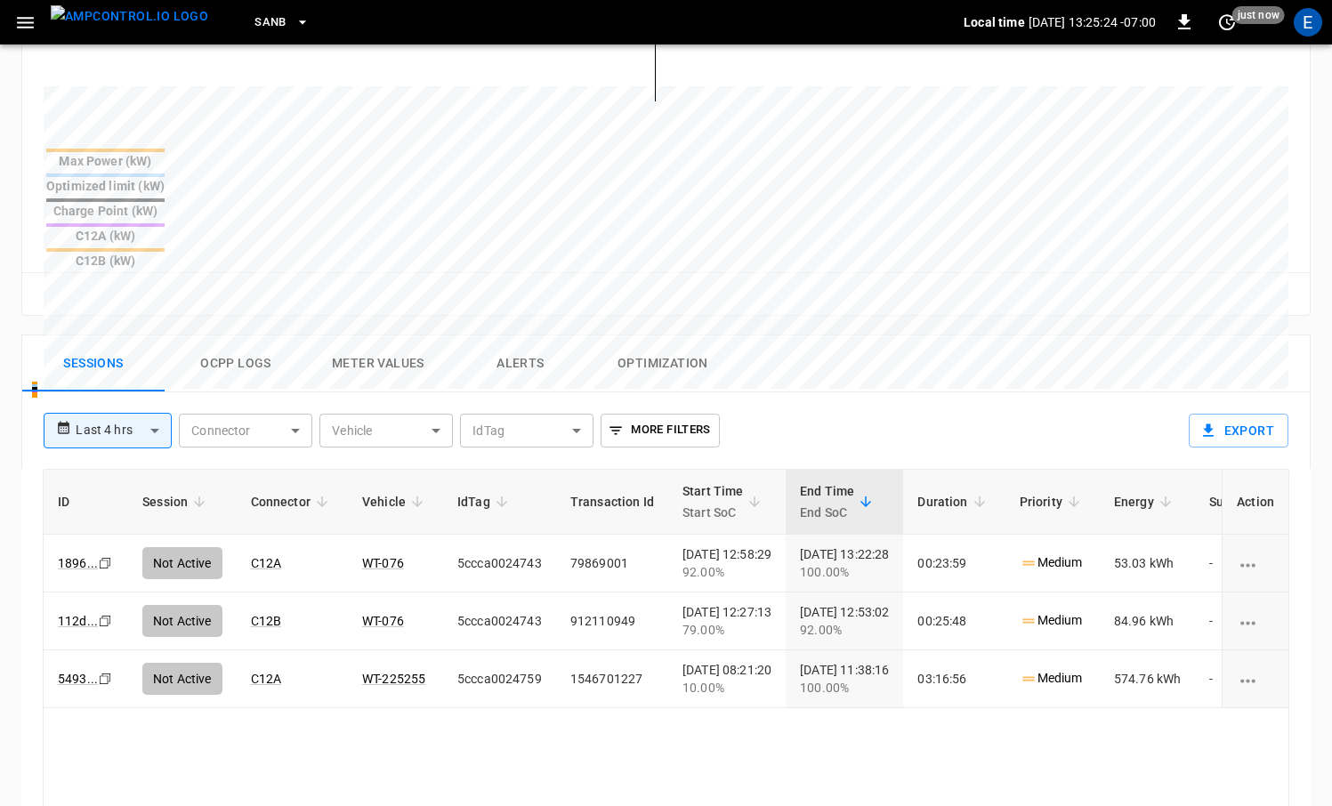
click at [155, 27] on img "menu" at bounding box center [129, 16] width 157 height 22
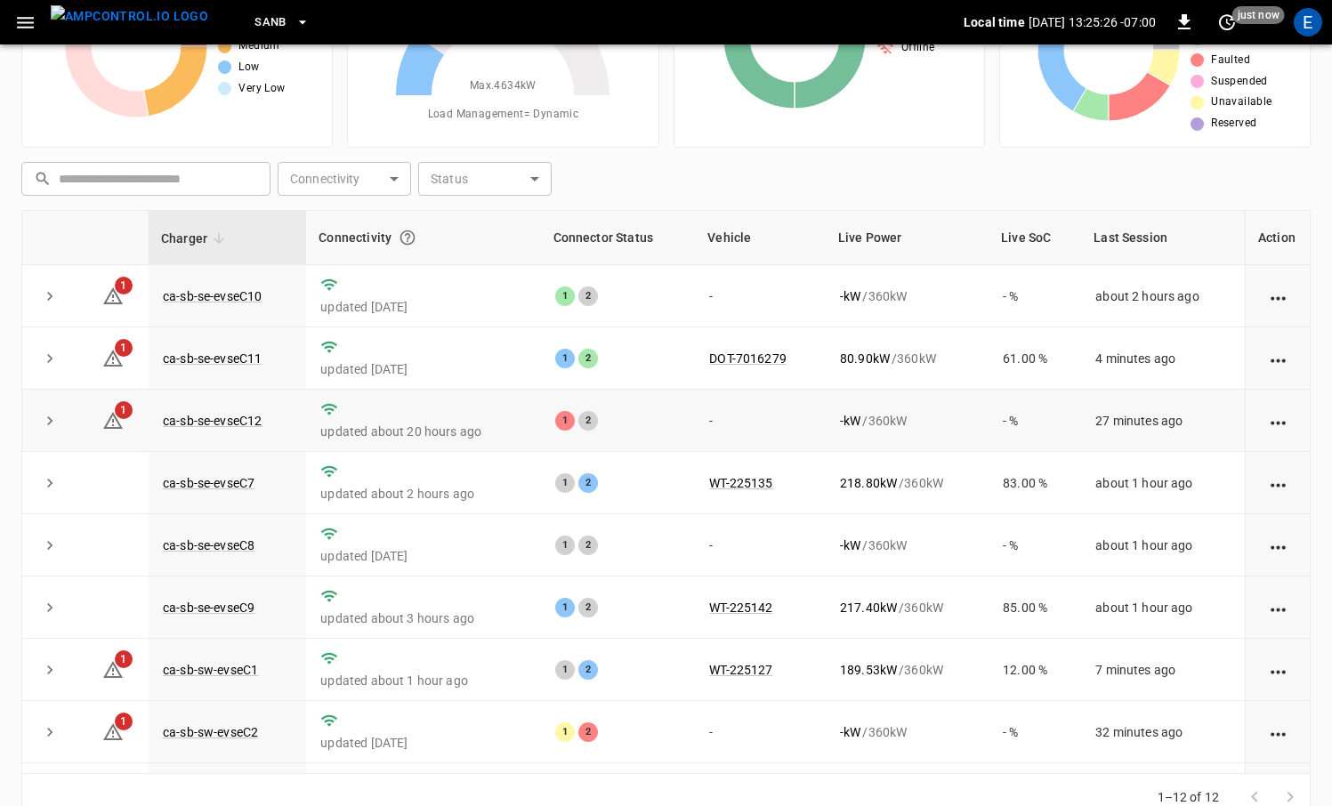
scroll to position [141, 0]
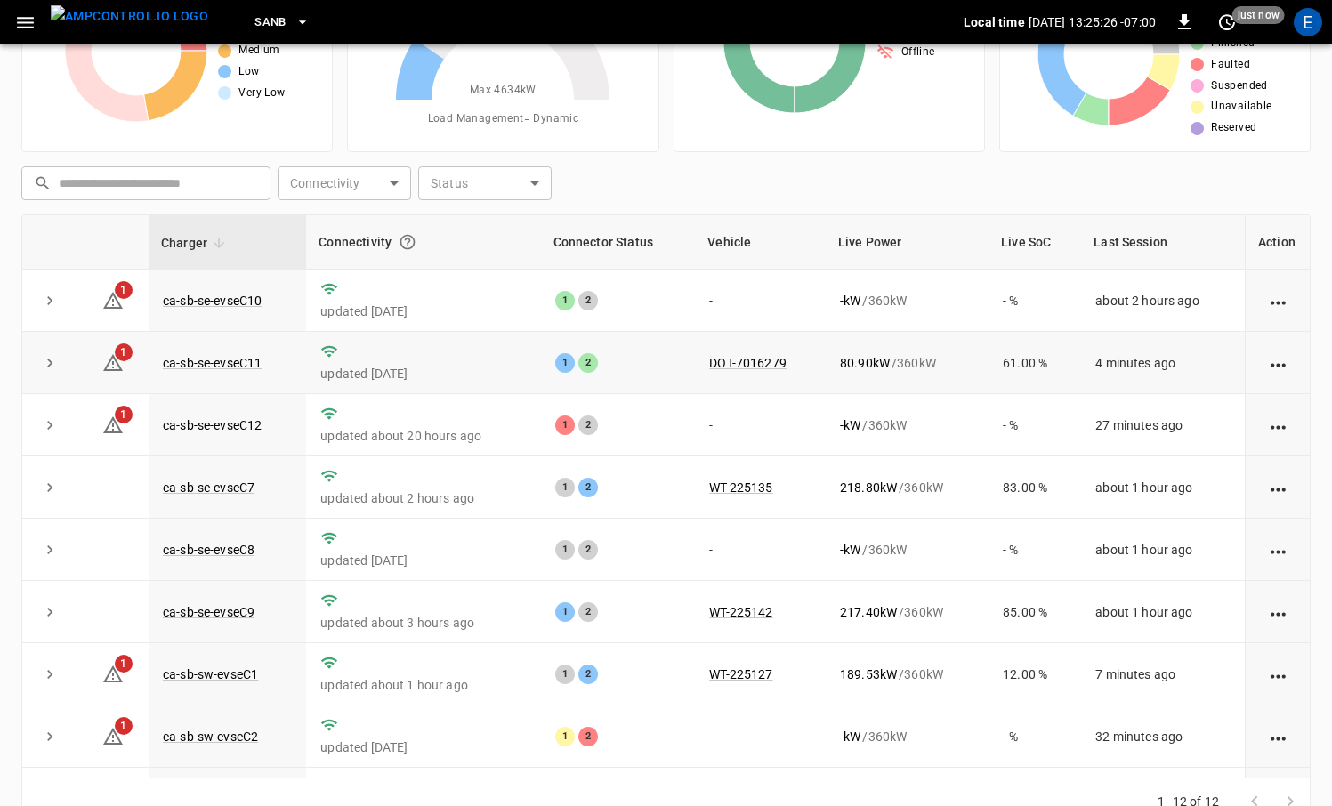
click at [226, 373] on td "ca-sb-se-evseC11" at bounding box center [227, 363] width 157 height 62
click at [239, 361] on link "ca-sb-se-evseC11" at bounding box center [212, 362] width 106 height 21
